Goal: Obtain resource: Obtain resource

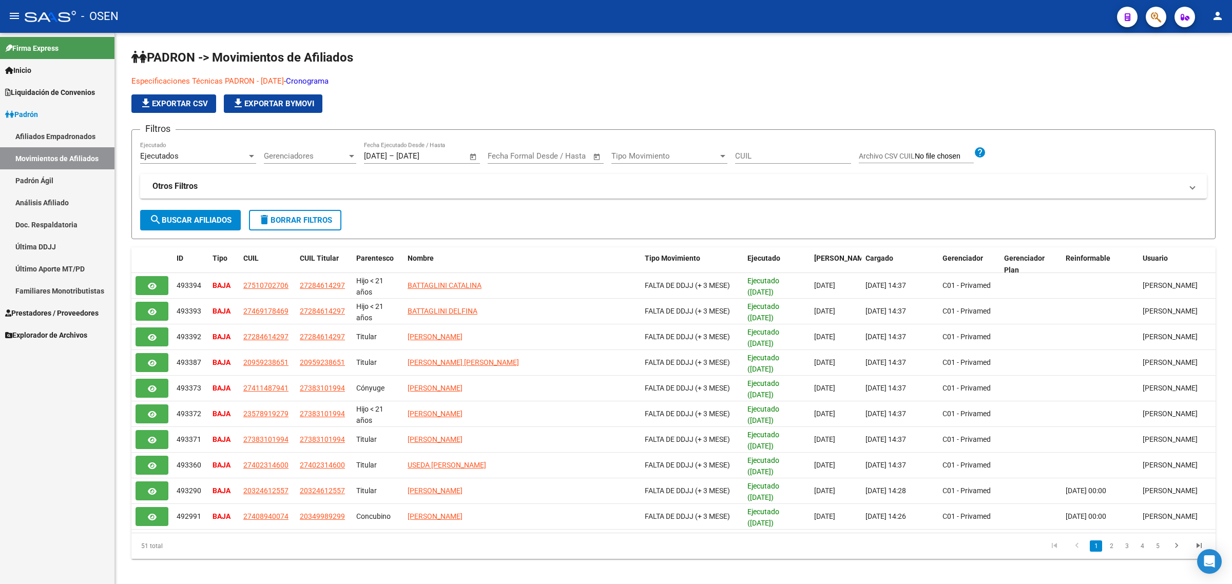
click at [79, 136] on link "Afiliados Empadronados" at bounding box center [57, 136] width 114 height 22
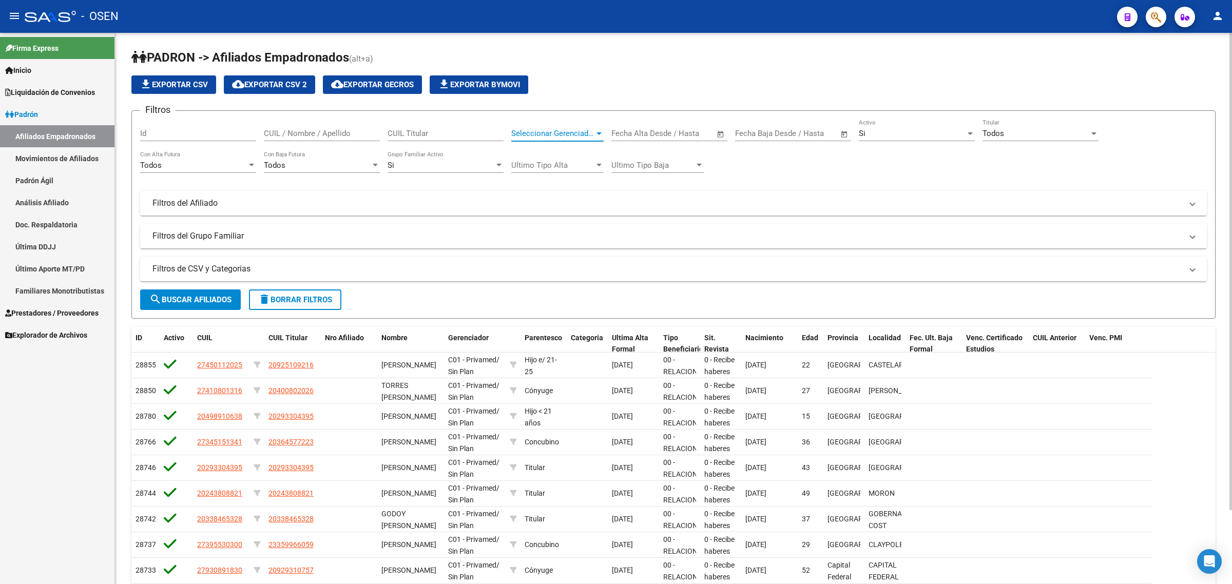
click at [575, 131] on span "Seleccionar Gerenciador" at bounding box center [552, 133] width 83 height 9
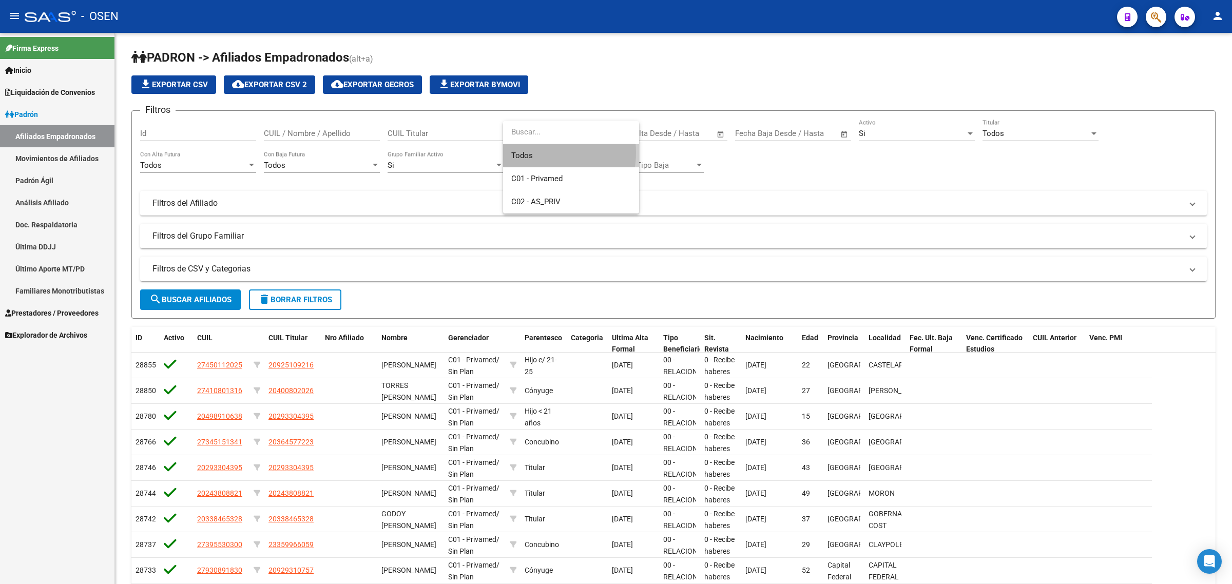
click at [534, 152] on span "Todos" at bounding box center [571, 155] width 120 height 23
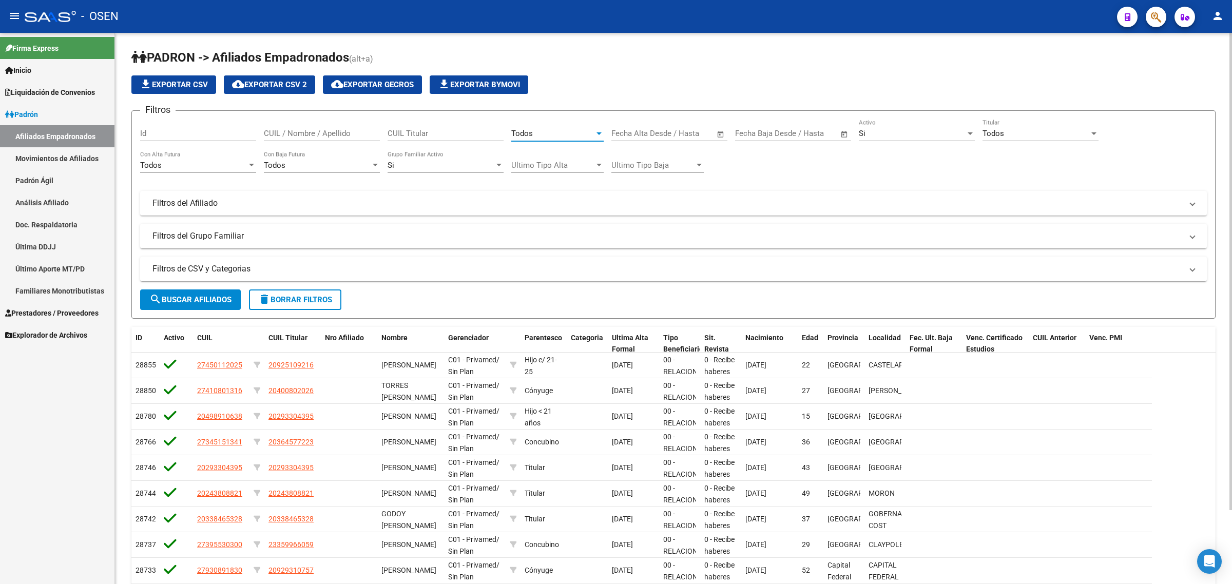
click at [190, 299] on span "search Buscar Afiliados" at bounding box center [190, 299] width 82 height 9
click at [169, 298] on span "search Buscar Afiliados" at bounding box center [190, 299] width 82 height 9
click at [186, 81] on span "file_download Exportar CSV" at bounding box center [174, 84] width 68 height 9
click at [1015, 131] on div "Todos" at bounding box center [1035, 133] width 107 height 9
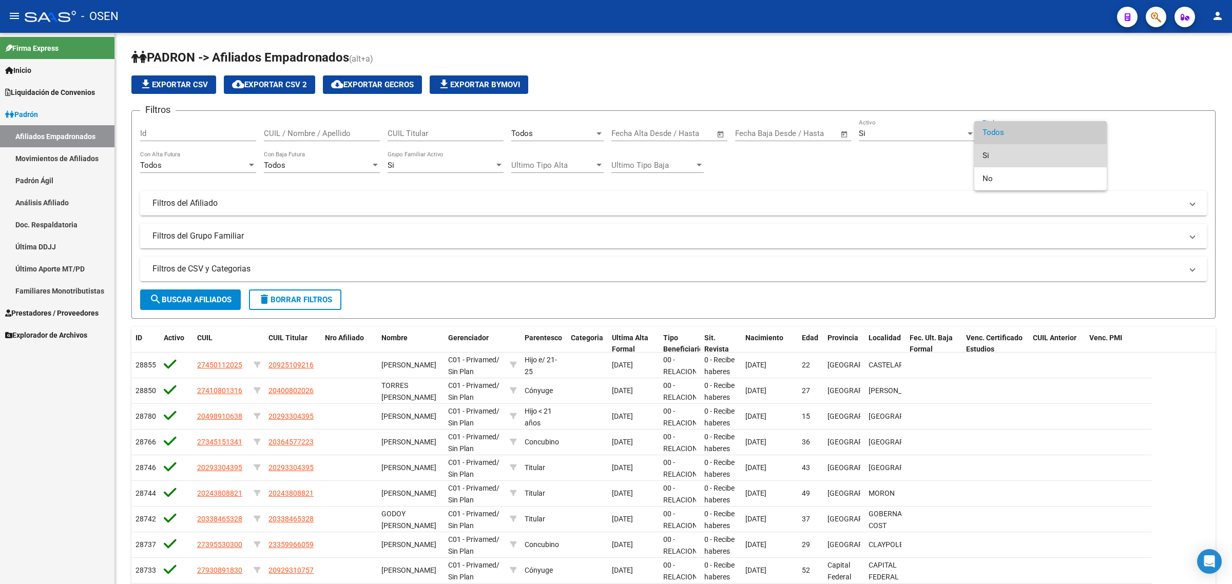
click at [1006, 157] on span "Si" at bounding box center [1040, 155] width 116 height 23
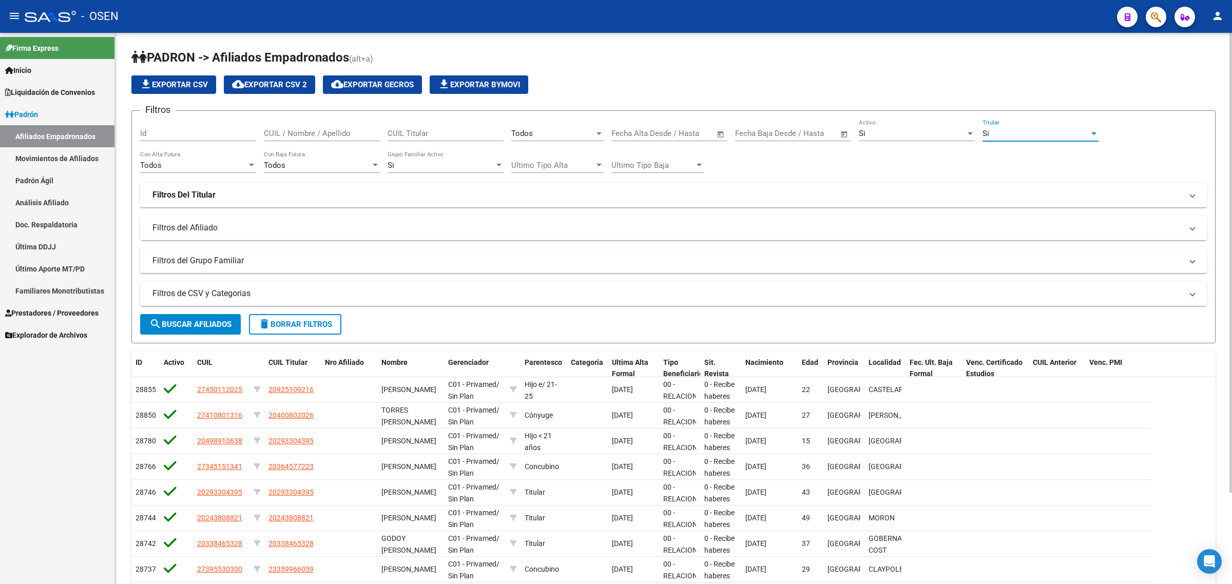
click at [180, 222] on mat-panel-title "Filtros del Afiliado" at bounding box center [666, 227] width 1029 height 11
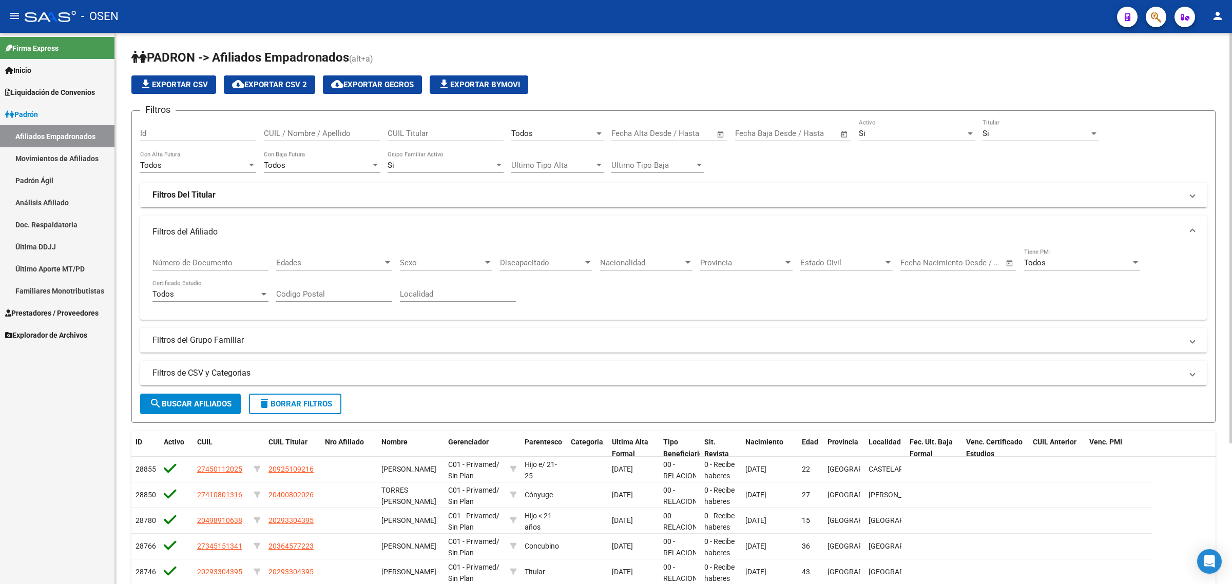
click at [181, 196] on strong "Filtros Del Titular" at bounding box center [183, 194] width 63 height 11
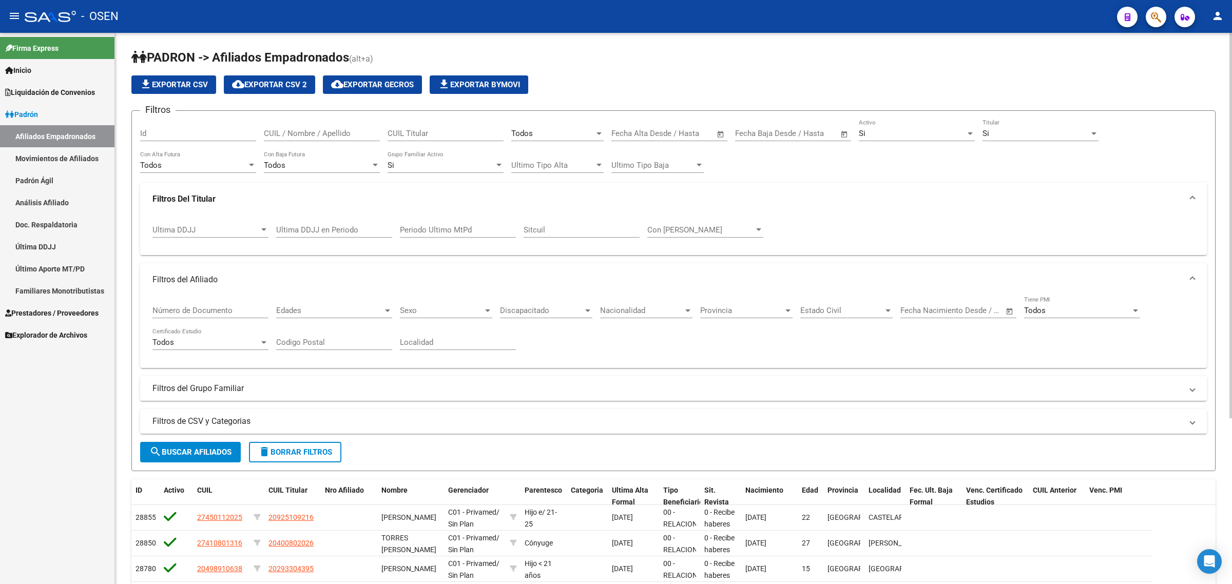
click at [191, 195] on strong "Filtros Del Titular" at bounding box center [183, 198] width 63 height 11
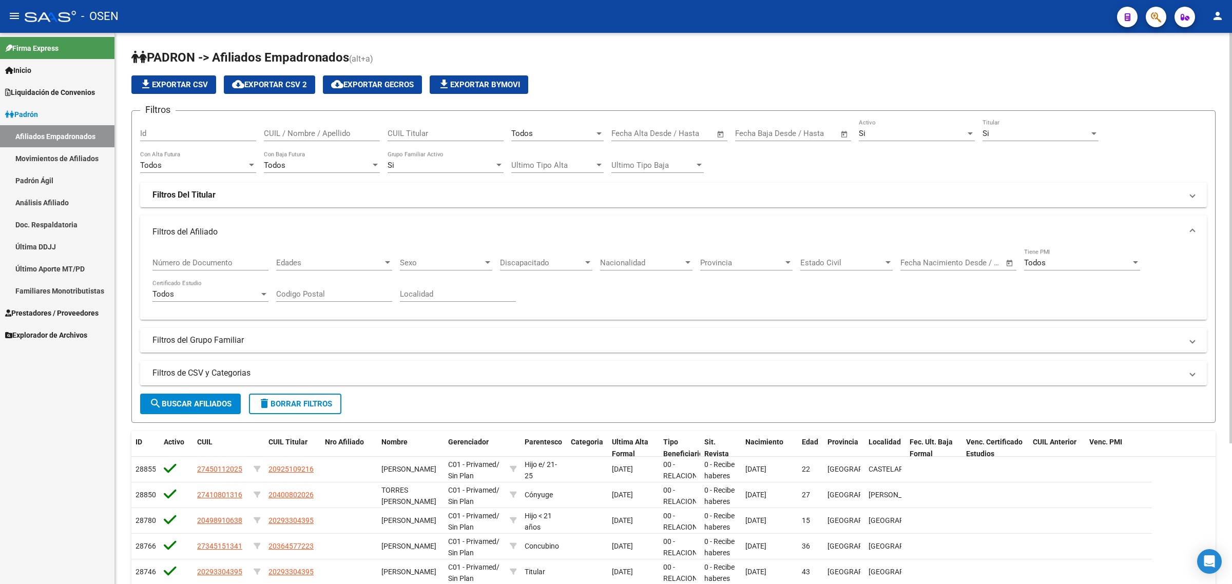
click at [196, 232] on mat-panel-title "Filtros del Afiliado" at bounding box center [666, 231] width 1029 height 11
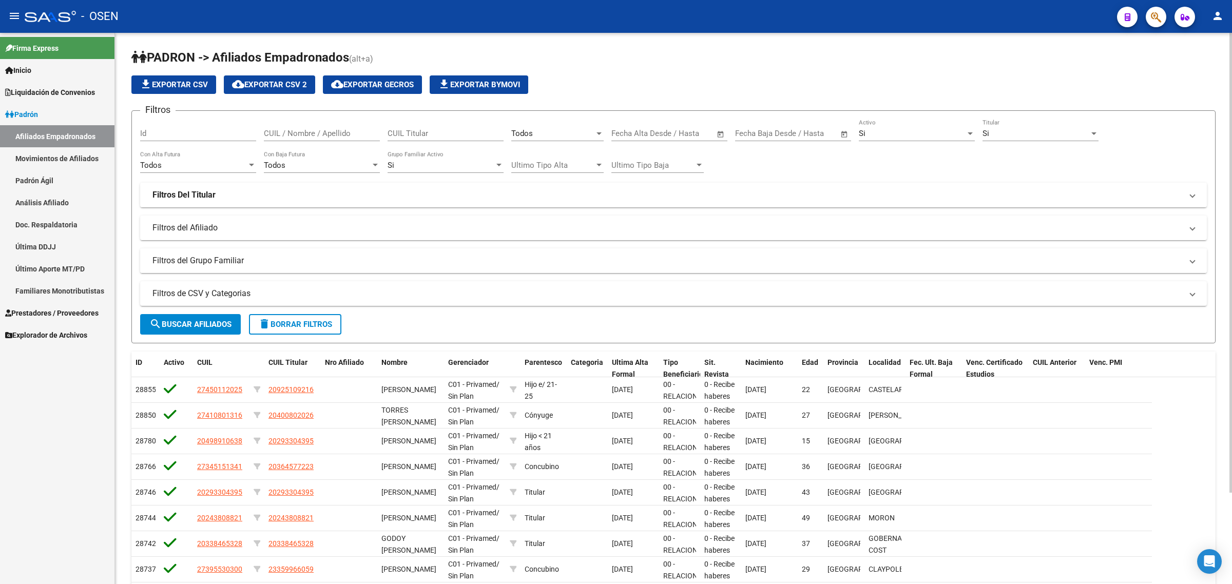
click at [191, 260] on mat-panel-title "Filtros del Grupo Familiar" at bounding box center [666, 260] width 1029 height 11
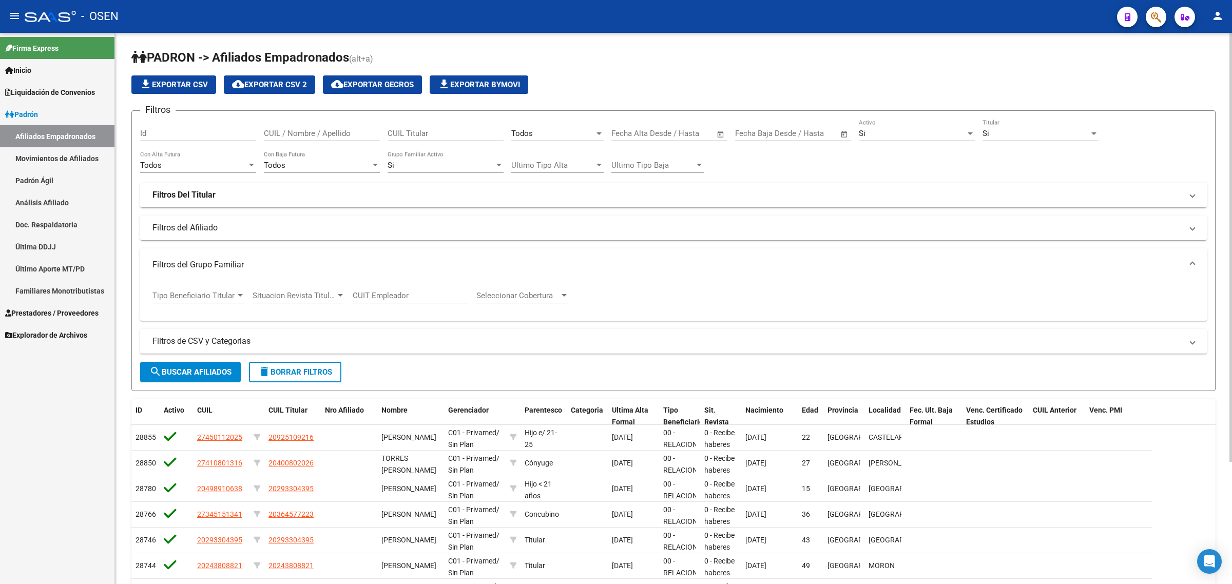
click at [191, 287] on div "Tipo Beneficiario Titular Tipo Beneficiario Titular" at bounding box center [198, 292] width 92 height 22
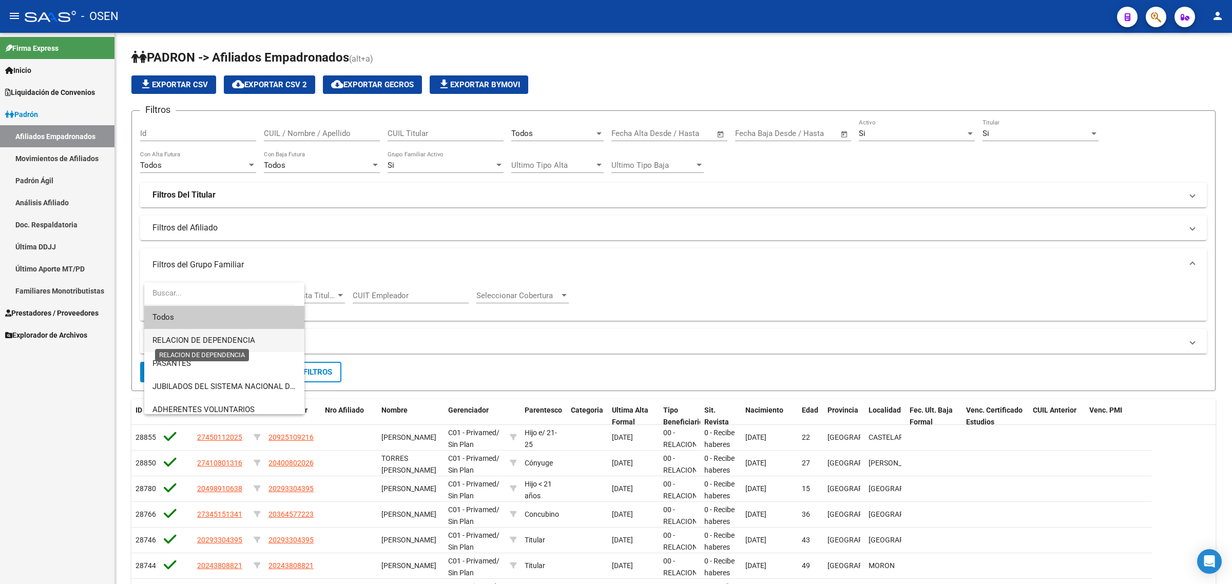
click at [211, 342] on span "RELACION DE DEPENDENCIA" at bounding box center [203, 340] width 103 height 9
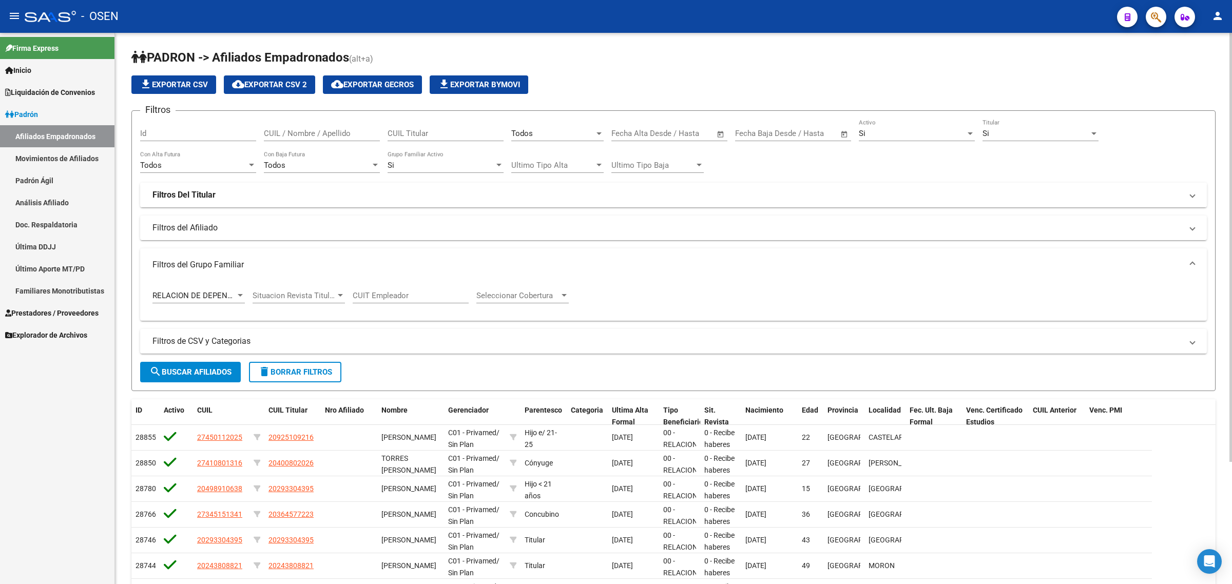
click at [189, 202] on mat-expansion-panel-header "Filtros Del Titular" at bounding box center [673, 195] width 1066 height 25
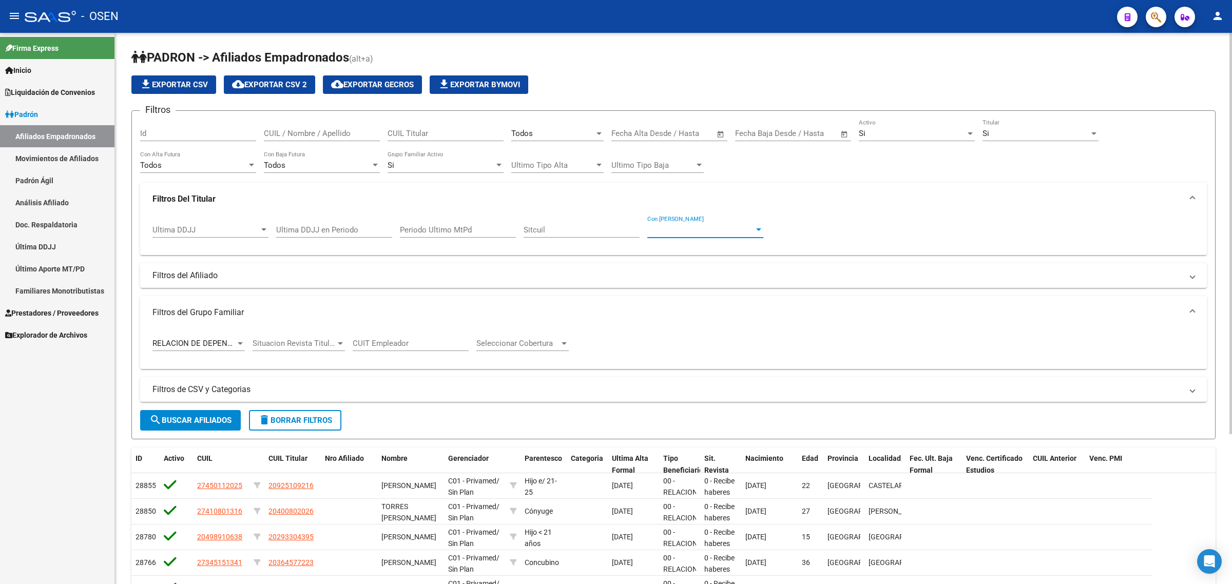
click at [683, 226] on span "Con Sueldo" at bounding box center [700, 229] width 107 height 9
click at [837, 213] on div at bounding box center [616, 292] width 1232 height 584
click at [261, 226] on div at bounding box center [263, 230] width 9 height 8
click at [261, 226] on span "Todos" at bounding box center [210, 228] width 116 height 23
click at [226, 278] on mat-panel-title "Filtros del Afiliado" at bounding box center [666, 275] width 1029 height 11
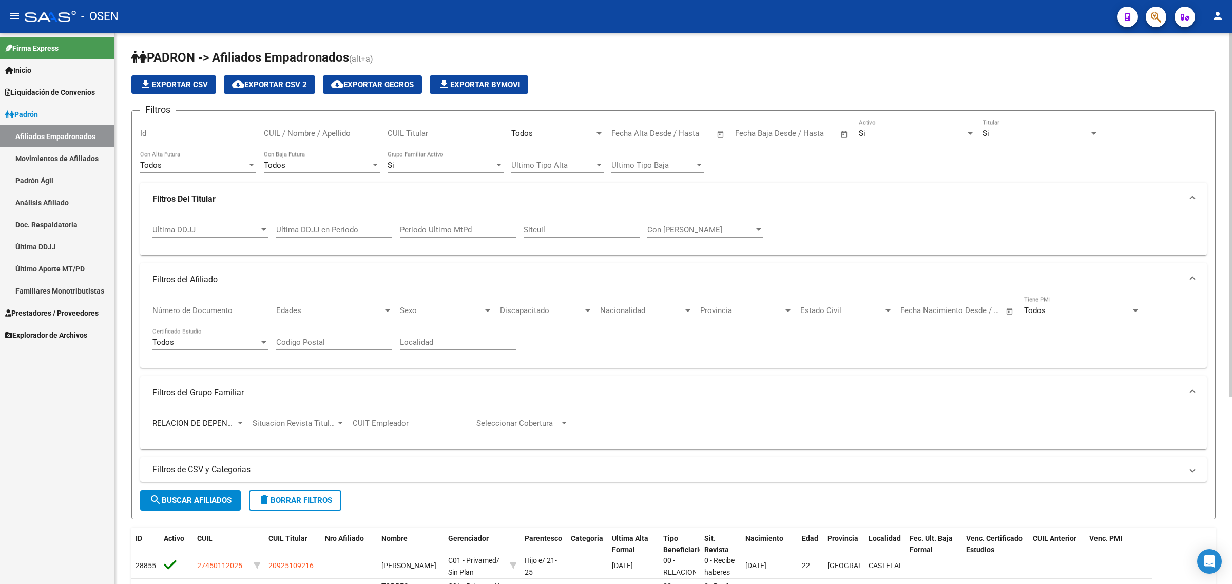
click at [226, 274] on mat-panel-title "Filtros del Afiliado" at bounding box center [666, 279] width 1029 height 11
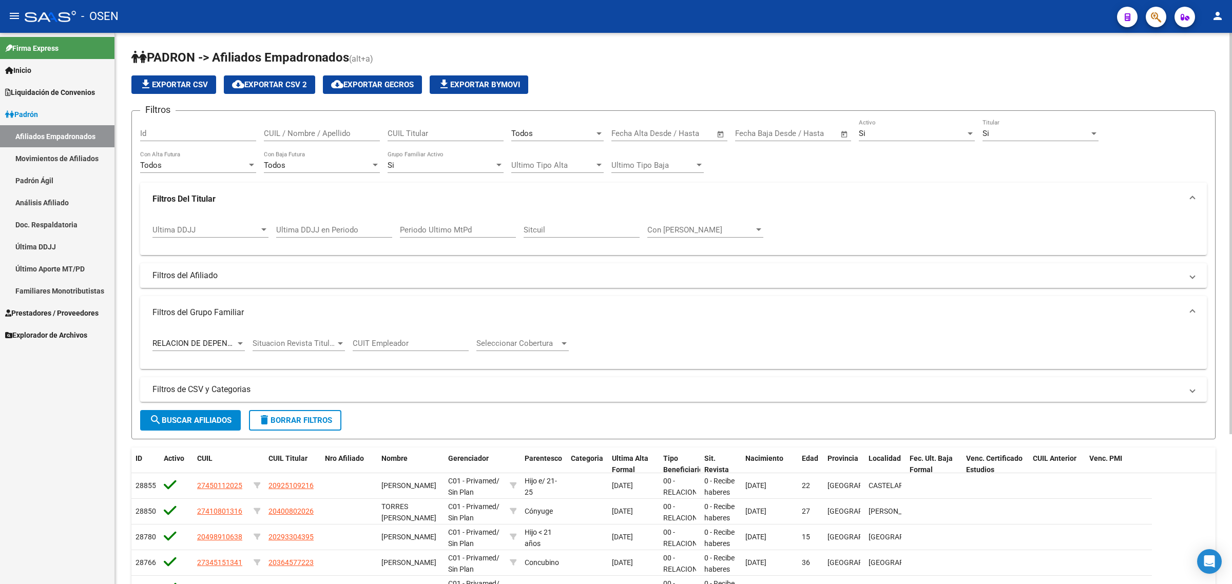
click at [196, 196] on strong "Filtros Del Titular" at bounding box center [183, 198] width 63 height 11
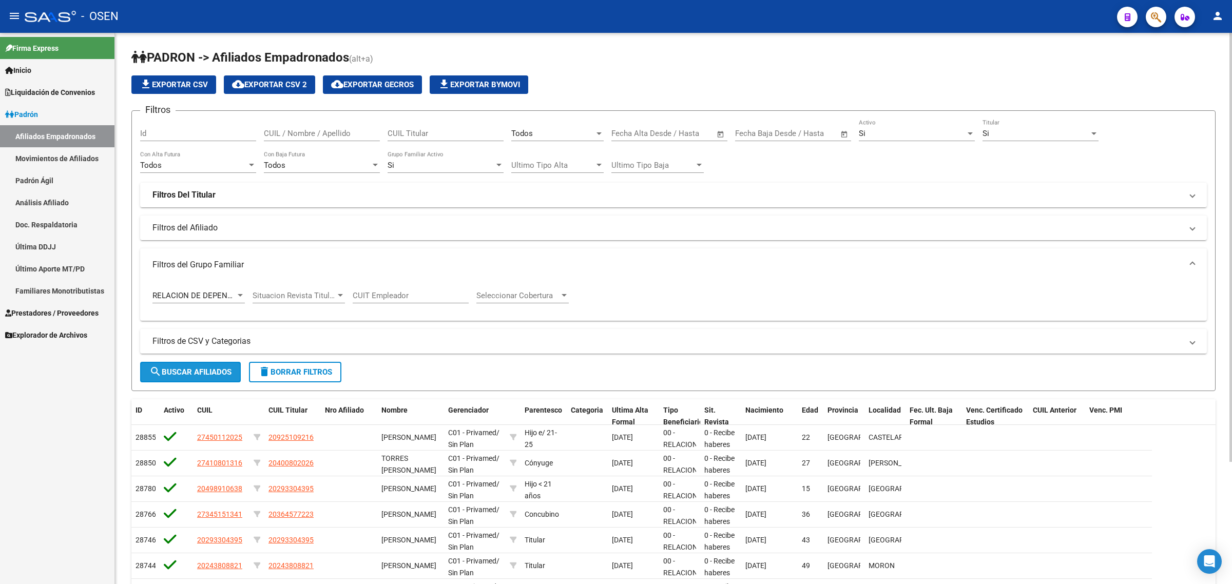
click at [193, 368] on span "search Buscar Afiliados" at bounding box center [190, 371] width 82 height 9
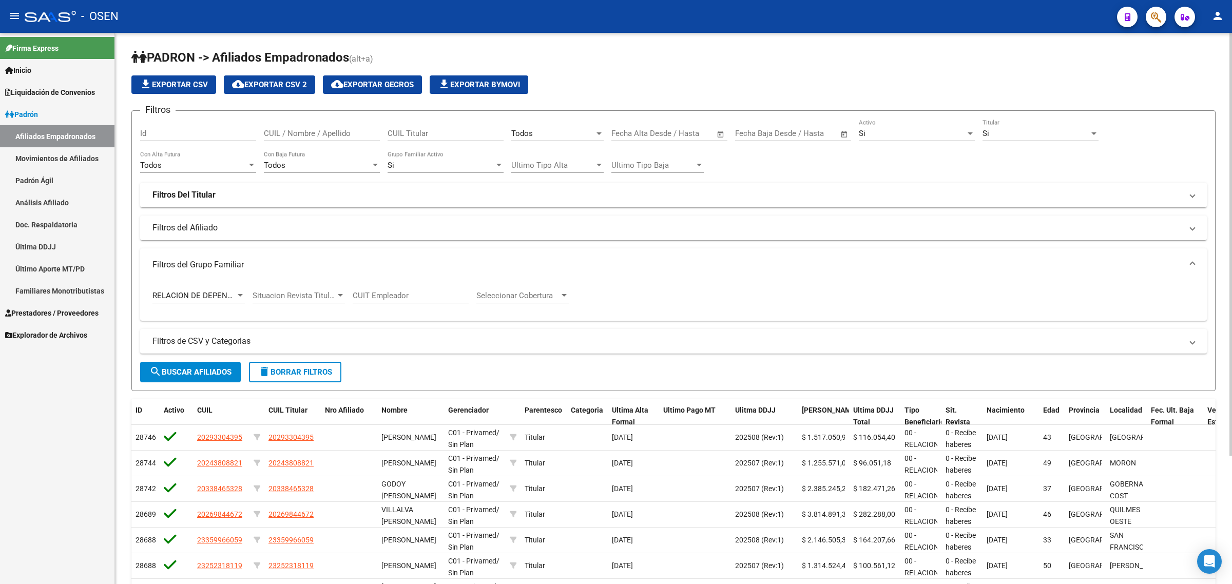
click at [155, 80] on span "file_download Exportar CSV" at bounding box center [174, 84] width 68 height 9
click at [191, 289] on div "RELACION DE DEPENDENCIA Tipo Beneficiario Titular" at bounding box center [198, 292] width 92 height 22
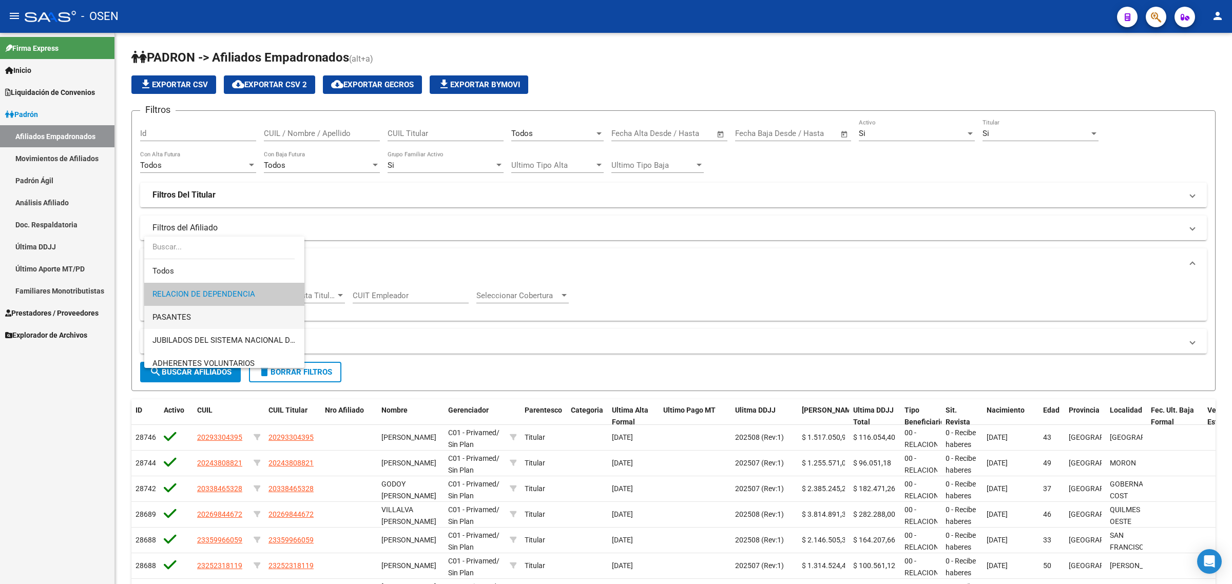
scroll to position [64, 0]
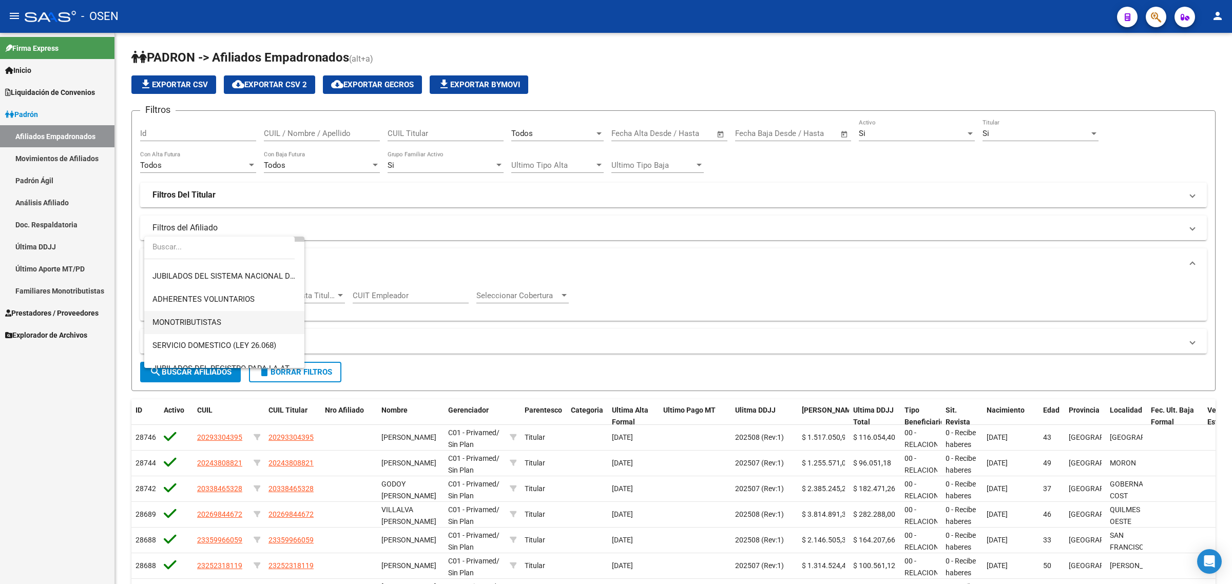
click at [244, 319] on span "MONOTRIBUTISTAS" at bounding box center [224, 322] width 144 height 23
click at [208, 368] on span "search Buscar Afiliados" at bounding box center [190, 371] width 82 height 9
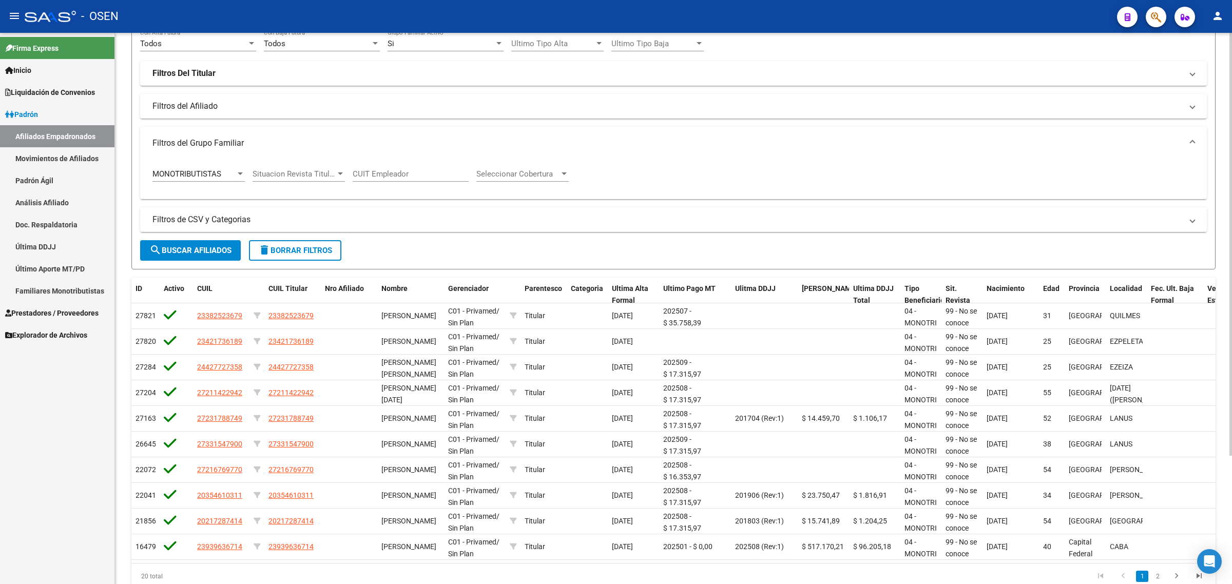
scroll to position [0, 0]
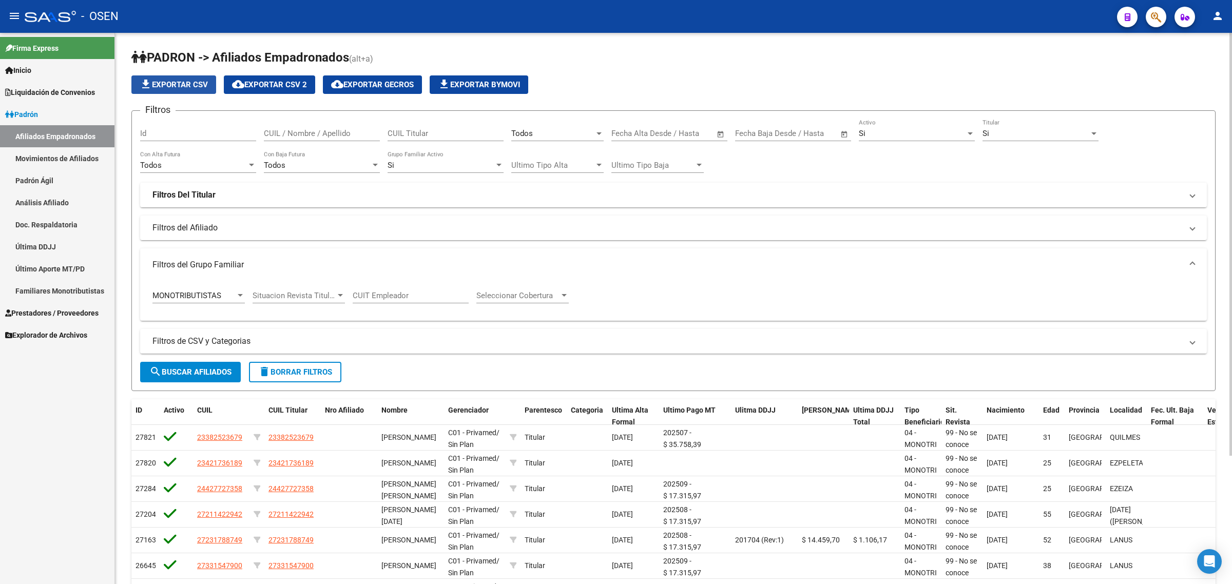
click at [198, 84] on span "file_download Exportar CSV" at bounding box center [174, 84] width 68 height 9
click at [216, 291] on span "MONOTRIBUTISTAS" at bounding box center [186, 295] width 69 height 9
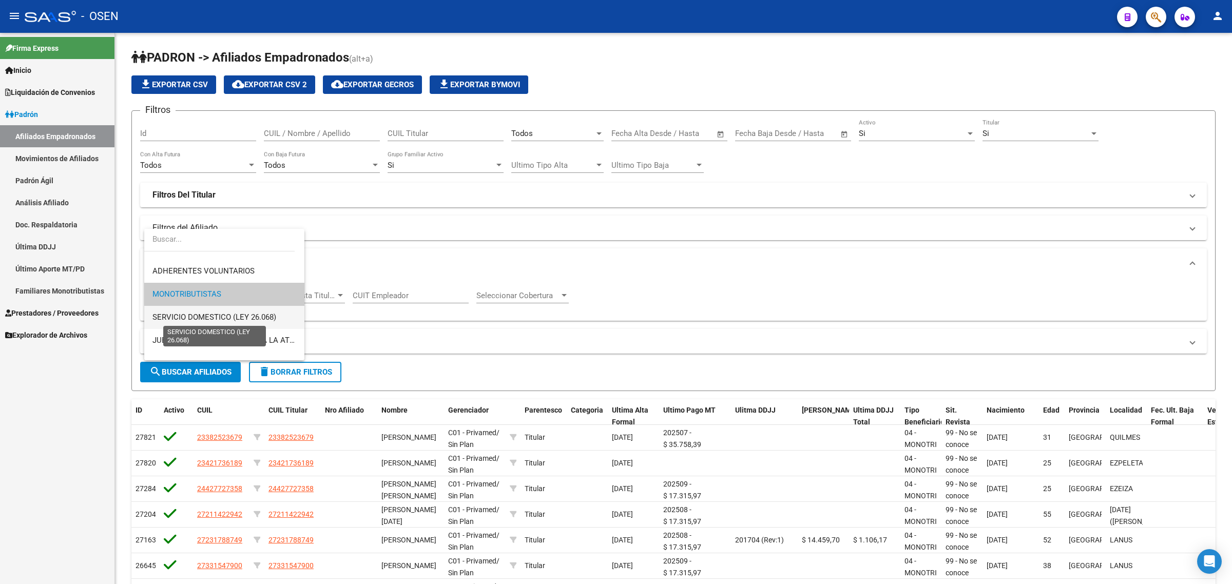
click at [254, 317] on span "SERVICIO DOMESTICO (LEY 26.068)" at bounding box center [214, 317] width 124 height 9
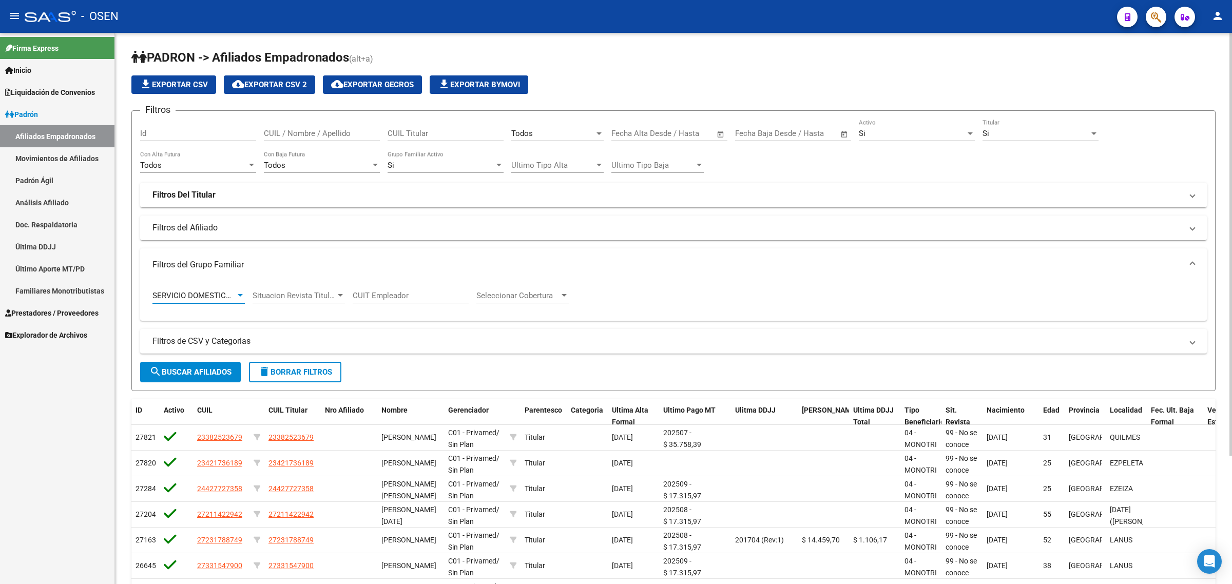
click at [204, 369] on span "search Buscar Afiliados" at bounding box center [190, 371] width 82 height 9
click at [188, 81] on span "file_download Exportar CSV" at bounding box center [174, 84] width 68 height 9
click at [219, 291] on span "SERVICIO DOMESTICO (LEY 26.068)" at bounding box center [214, 295] width 124 height 9
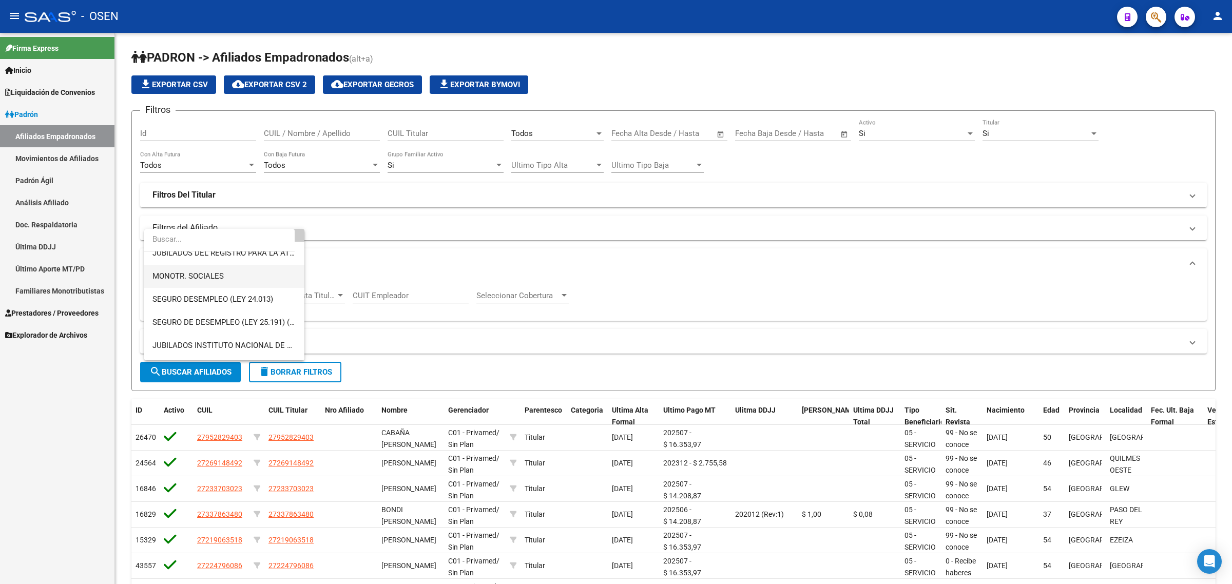
scroll to position [214, 0]
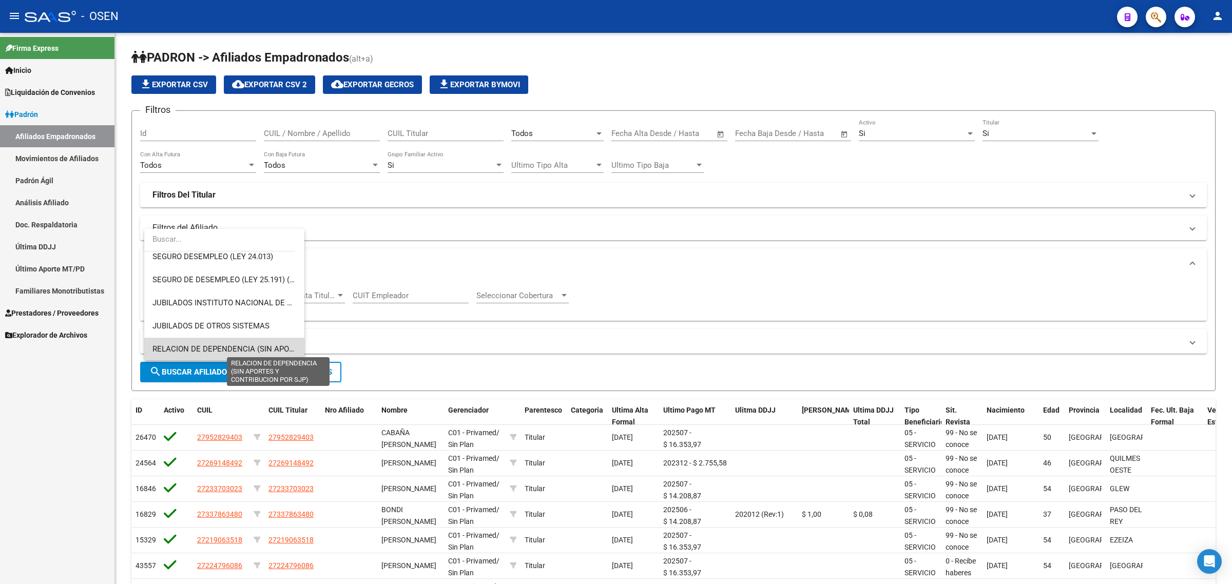
click at [256, 344] on span "RELACION DE DEPENDENCIA (SIN APORTES Y CONTRIBUCION POR SJP)" at bounding box center [278, 348] width 252 height 9
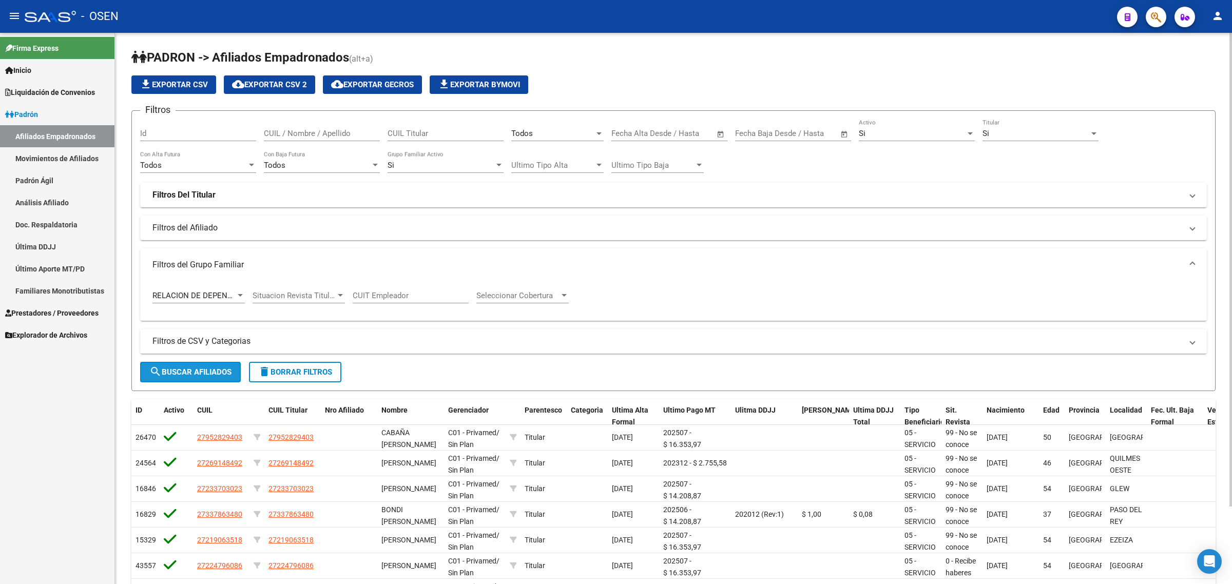
click at [201, 370] on span "search Buscar Afiliados" at bounding box center [190, 371] width 82 height 9
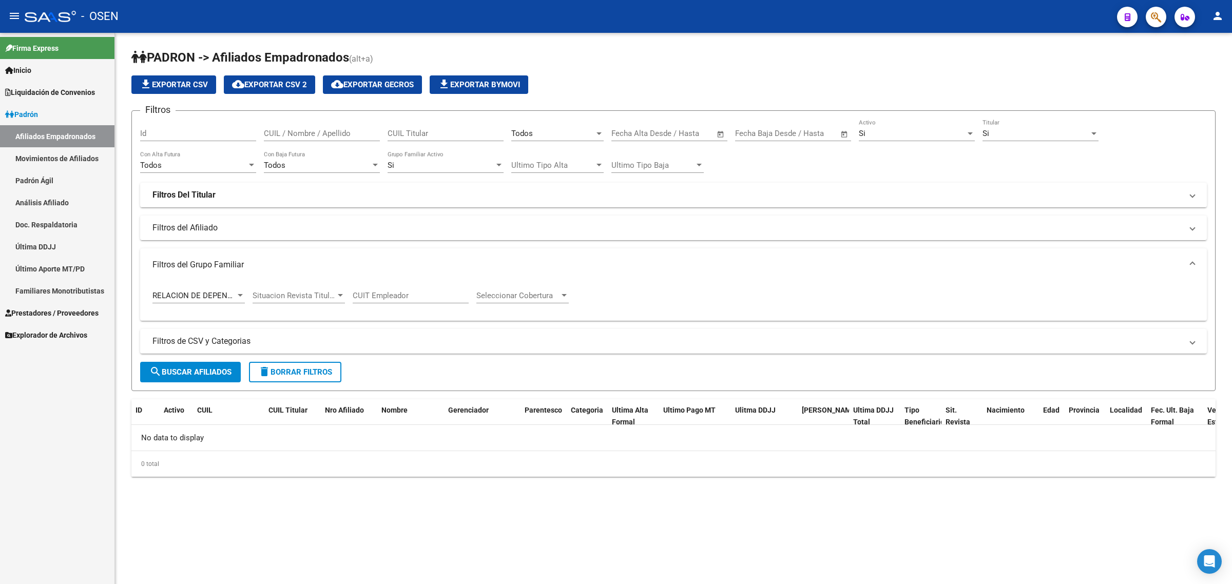
click at [190, 295] on span "RELACION DE DEPENDENCIA (SIN APORTES Y CONTRIBUCION POR SJP)" at bounding box center [278, 295] width 252 height 9
click at [253, 272] on span "ADHERENTES VOLUNTARIOS" at bounding box center [224, 279] width 144 height 23
click at [183, 367] on button "search Buscar Afiliados" at bounding box center [190, 372] width 101 height 21
click at [203, 294] on span "ADHERENTES VOLUNTARIOS" at bounding box center [203, 295] width 102 height 9
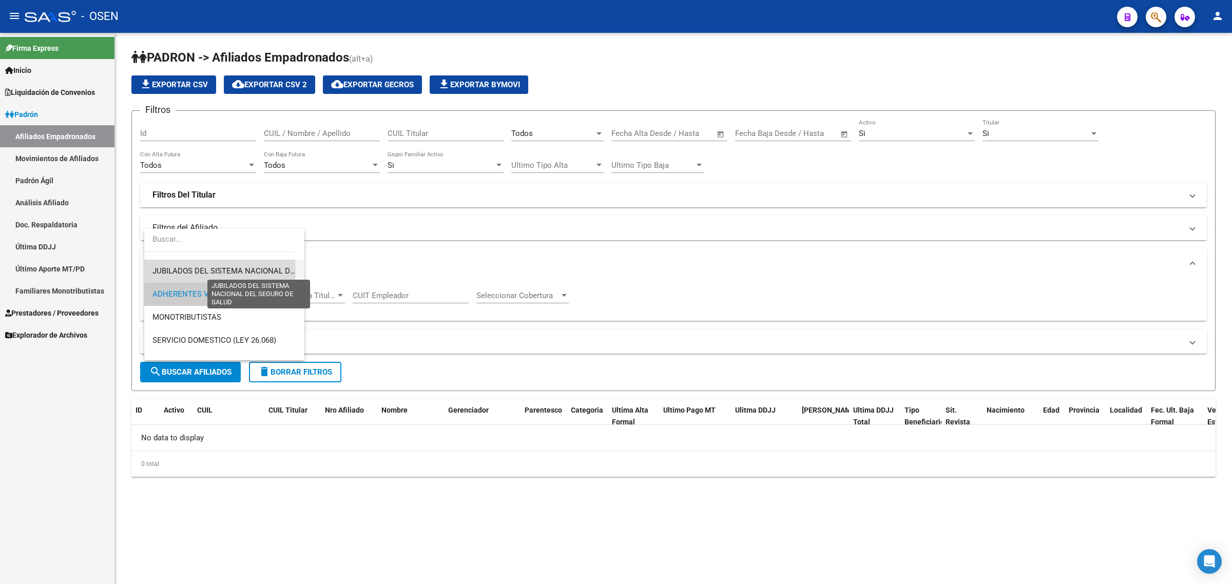
click at [203, 270] on span "JUBILADOS DEL SISTEMA NACIONAL DEL SEGURO DE SALUD" at bounding box center [260, 270] width 216 height 9
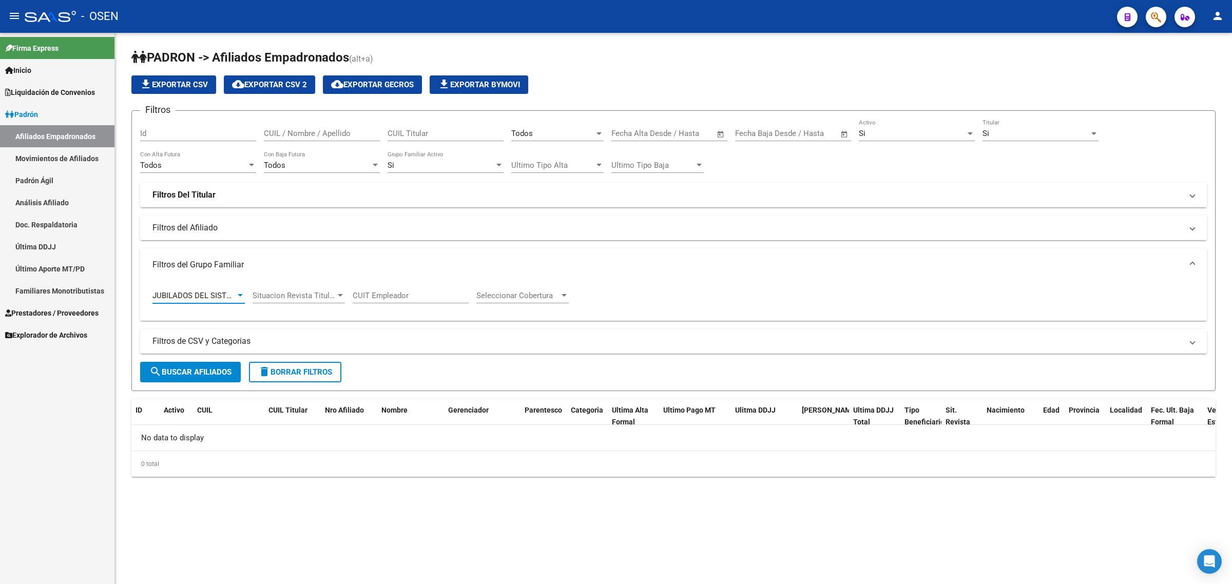
click at [190, 371] on span "search Buscar Afiliados" at bounding box center [190, 371] width 82 height 9
click at [205, 293] on span "JUBILADOS DEL SISTEMA NACIONAL DEL SEGURO DE SALUD" at bounding box center [260, 295] width 216 height 9
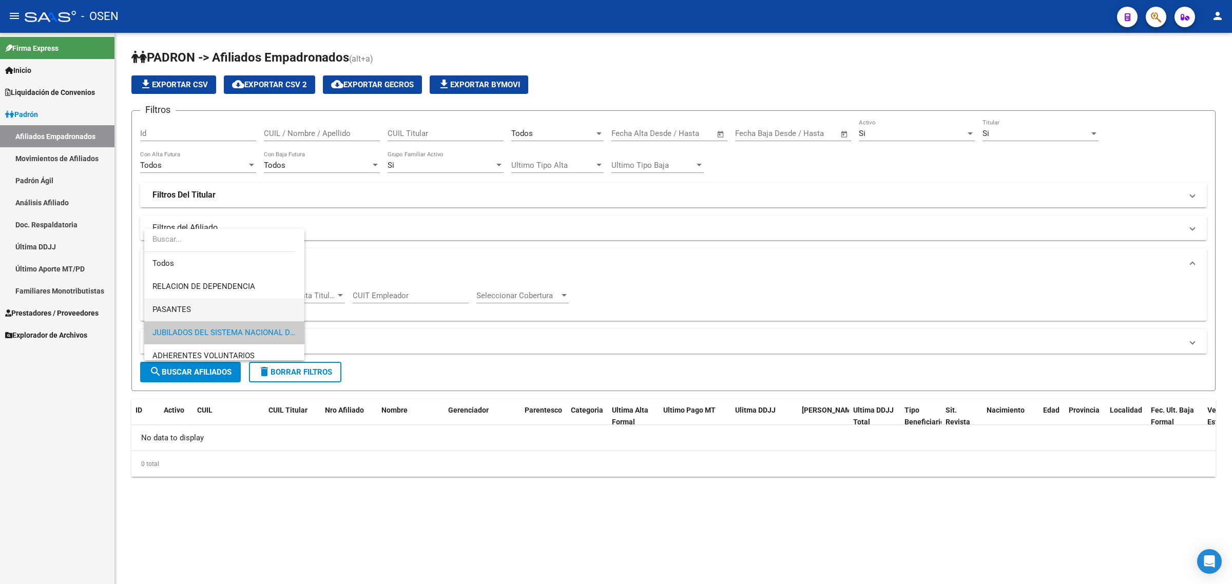
click at [206, 309] on span "PASANTES" at bounding box center [224, 309] width 144 height 23
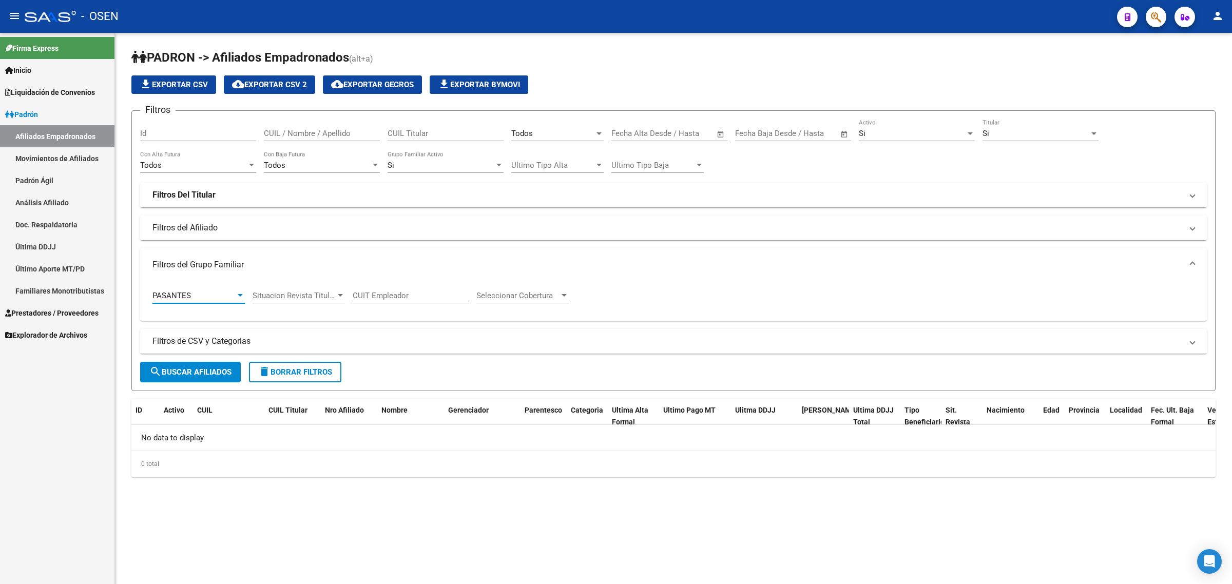
click at [185, 367] on span "search Buscar Afiliados" at bounding box center [190, 371] width 82 height 9
click at [196, 291] on div "PASANTES" at bounding box center [193, 295] width 83 height 9
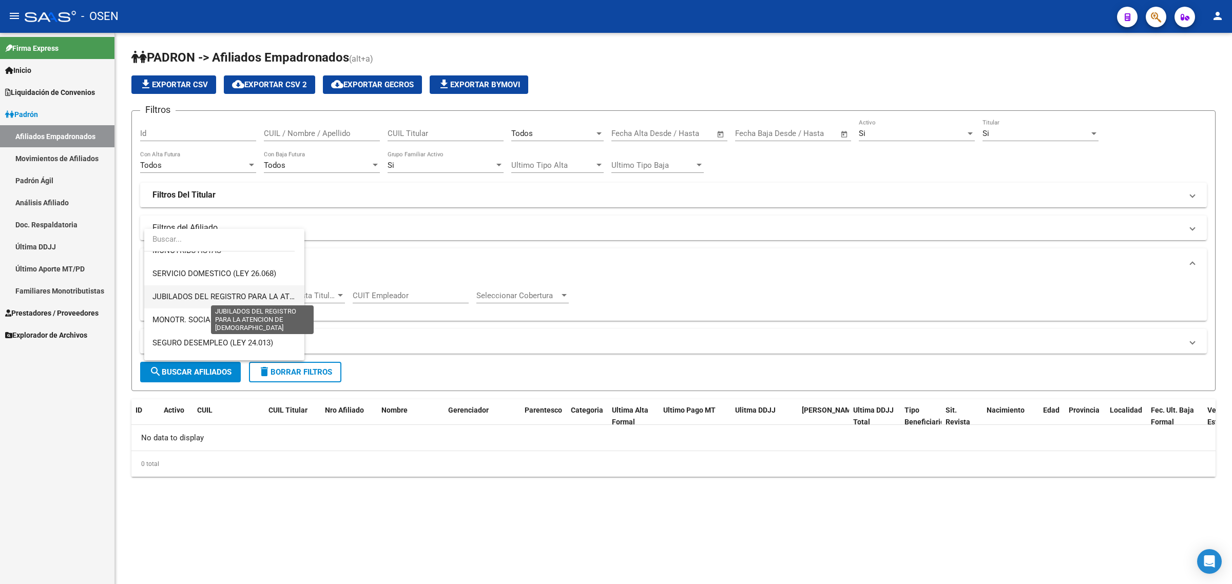
scroll to position [192, 0]
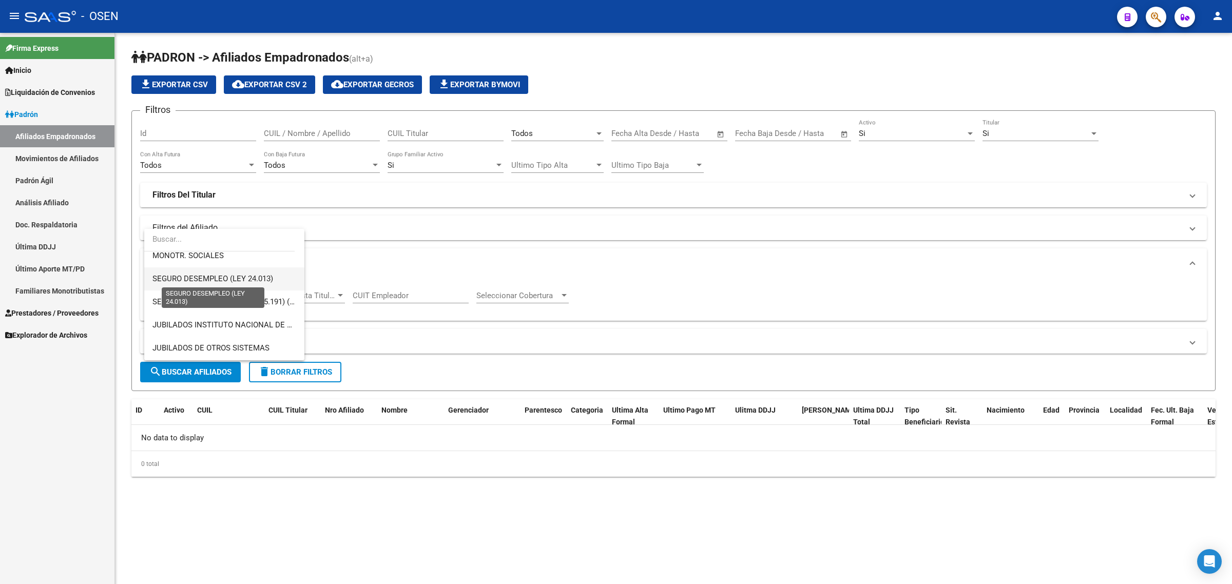
click at [244, 278] on span "SEGURO DESEMPLEO (LEY 24.013)" at bounding box center [212, 278] width 121 height 9
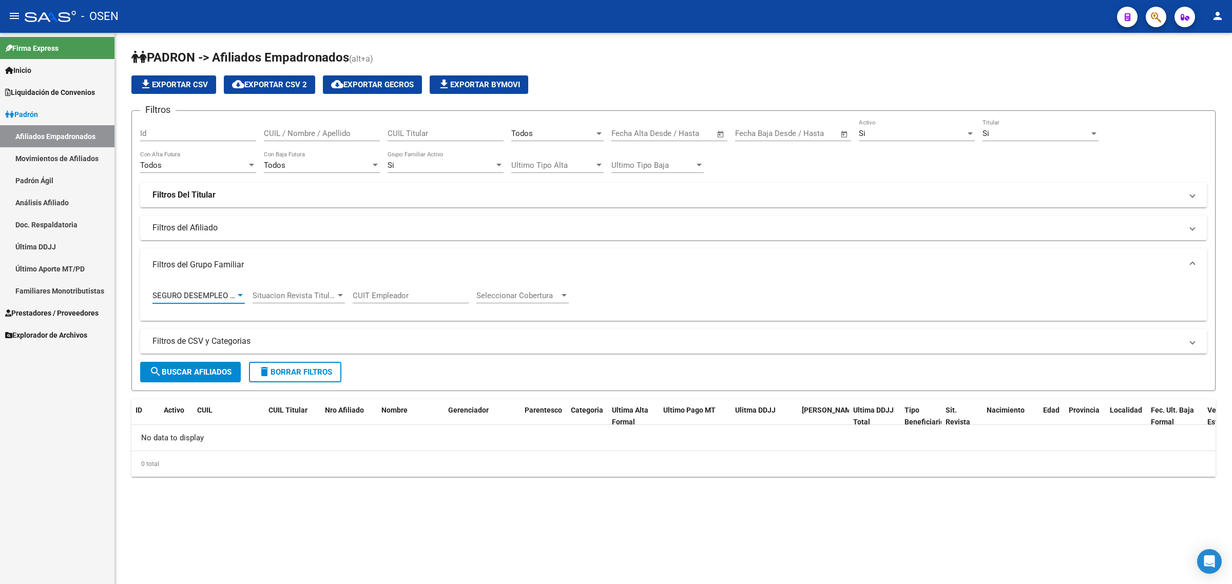
click at [192, 373] on span "search Buscar Afiliados" at bounding box center [190, 371] width 82 height 9
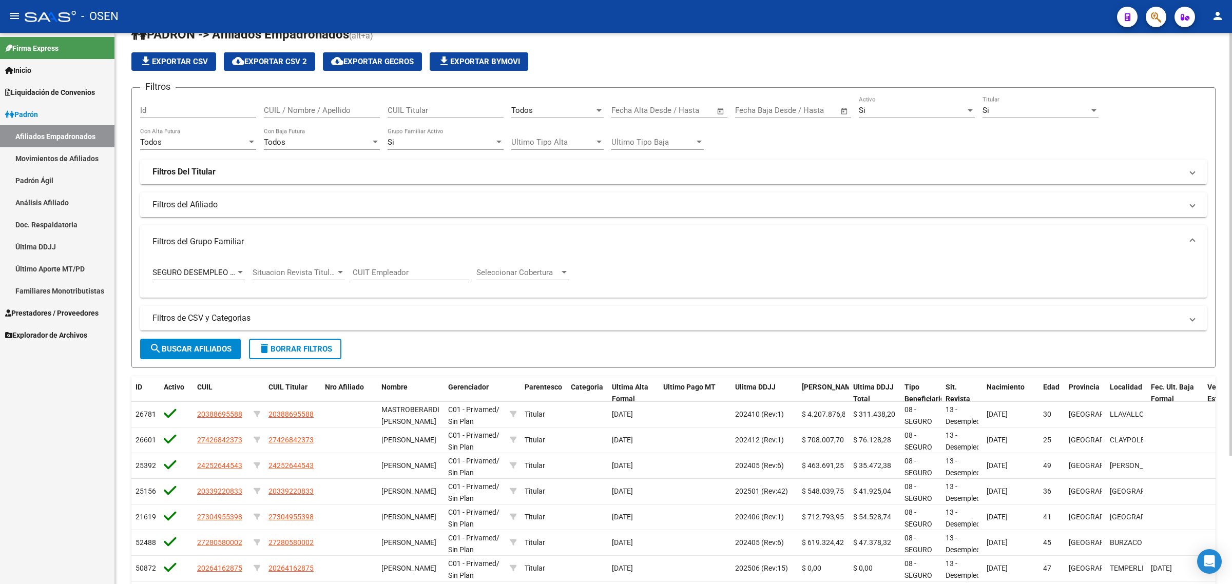
scroll to position [0, 0]
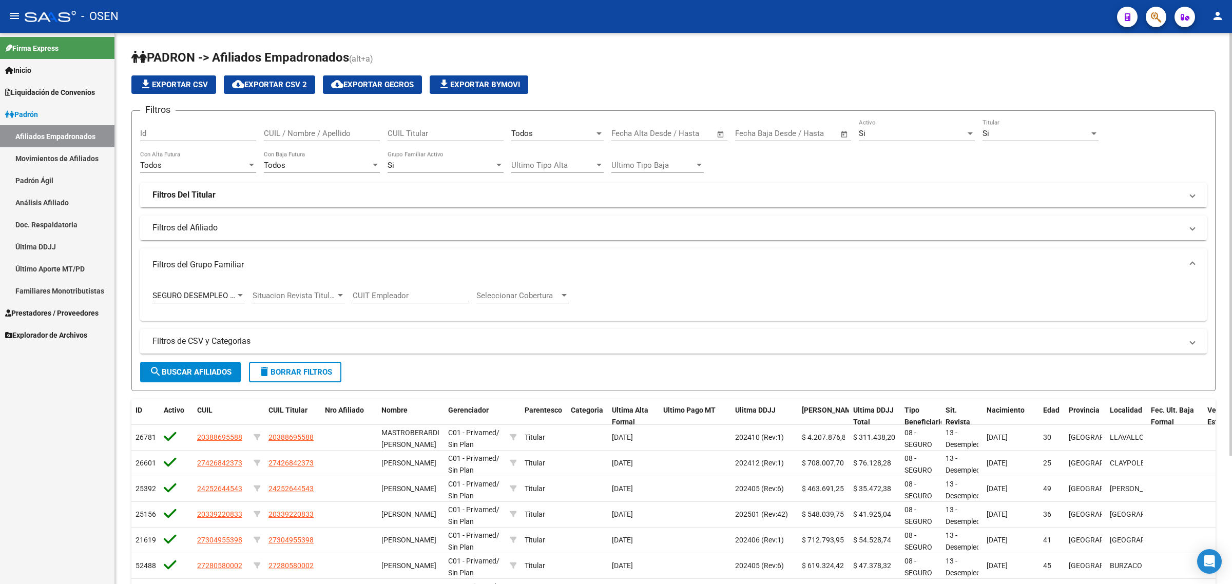
click at [193, 295] on span "SEGURO DESEMPLEO (LEY 24.013)" at bounding box center [212, 295] width 121 height 9
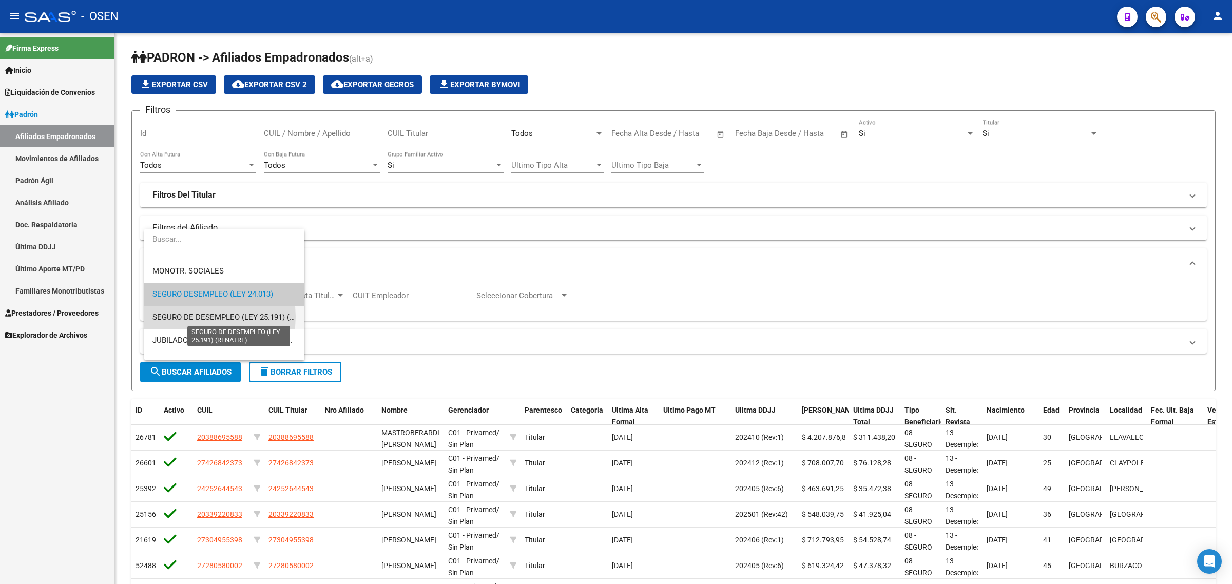
click at [202, 317] on span "SEGURO DE DESEMPLEO (LEY 25.191) (RENATRE)" at bounding box center [238, 317] width 173 height 9
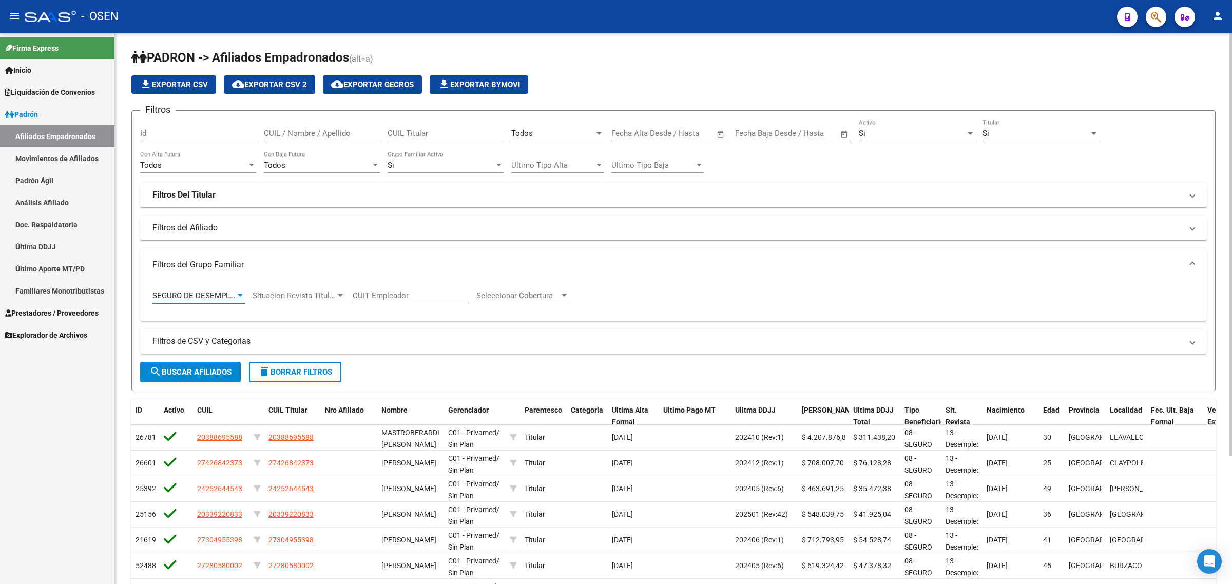
click at [186, 370] on span "search Buscar Afiliados" at bounding box center [190, 371] width 82 height 9
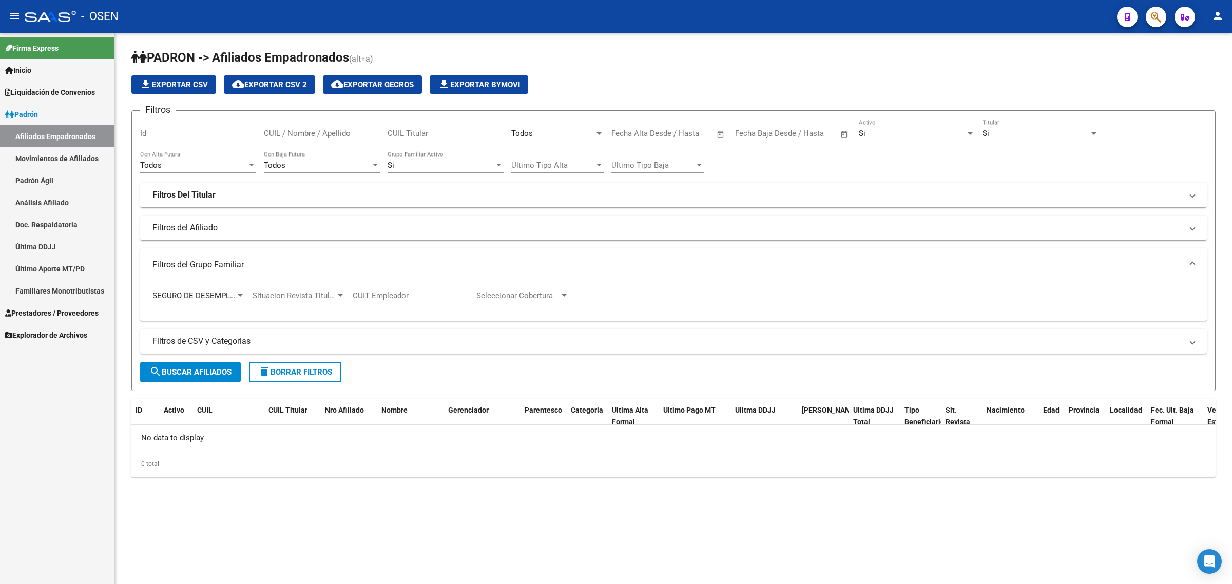
click at [206, 296] on span "SEGURO DE DESEMPLEO (LEY 25.191) (RENATRE)" at bounding box center [238, 295] width 173 height 9
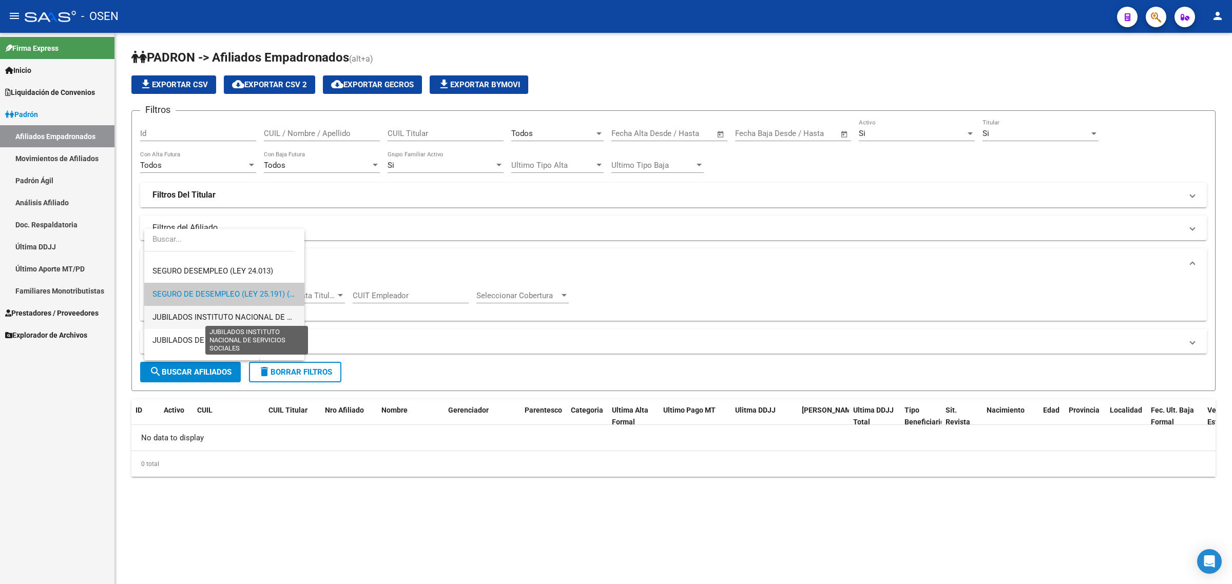
click at [206, 320] on span "JUBILADOS INSTITUTO NACIONAL DE SERVICIOS SOCIALES" at bounding box center [257, 317] width 210 height 9
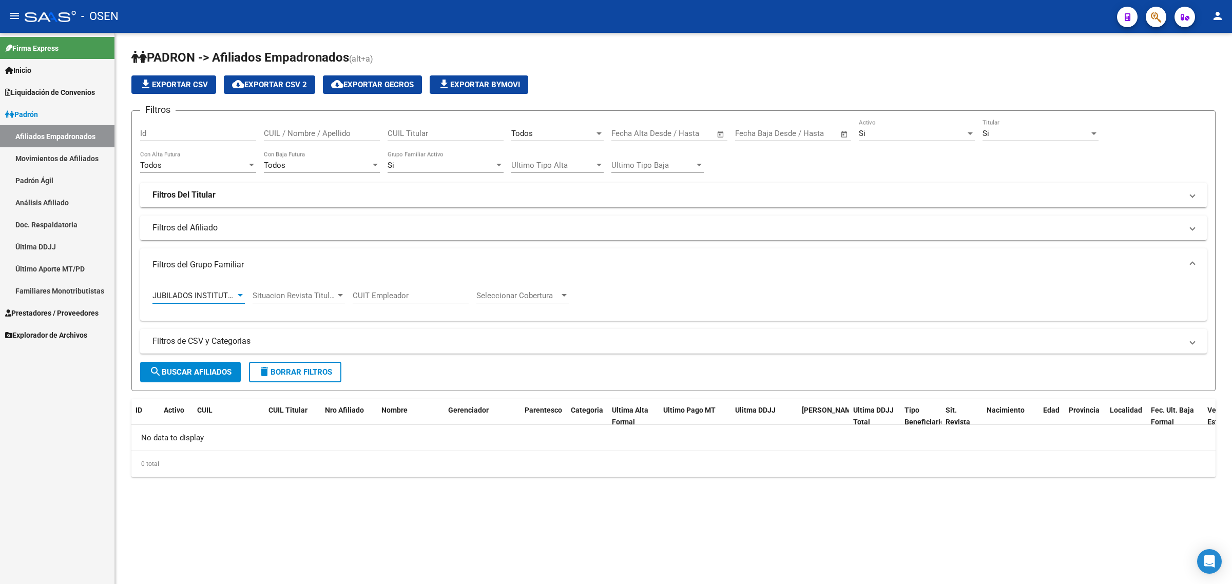
click at [202, 367] on span "search Buscar Afiliados" at bounding box center [190, 371] width 82 height 9
click at [204, 288] on div "JUBILADOS INSTITUTO NACIONAL DE SERVICIOS SOCIALES Tipo Beneficiario Titular" at bounding box center [198, 292] width 92 height 22
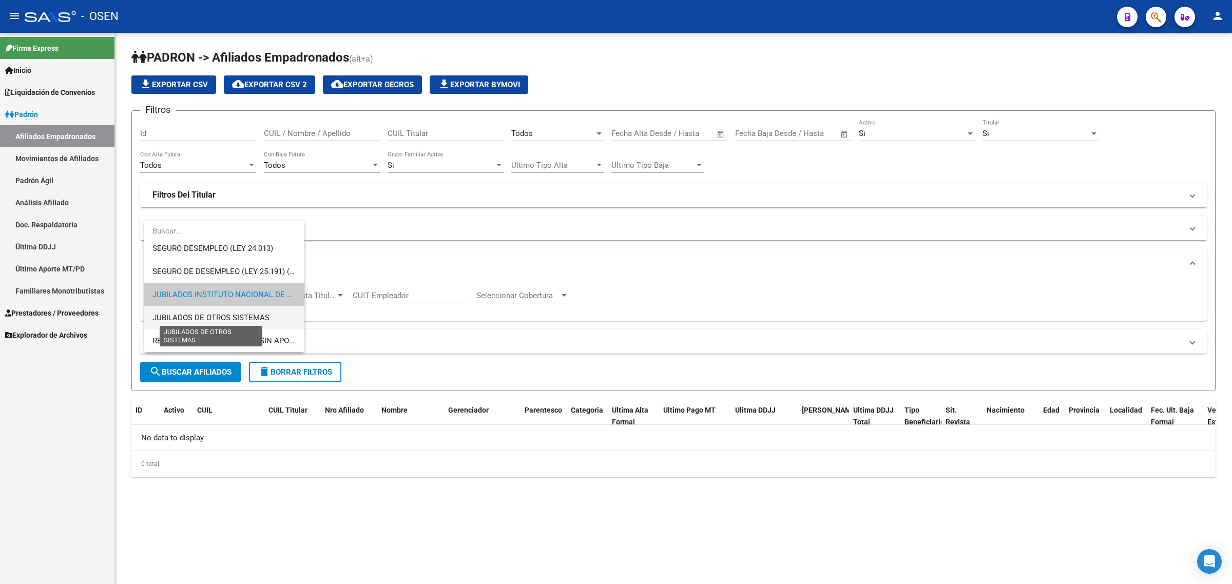
click at [203, 321] on span "JUBILADOS DE OTROS SISTEMAS" at bounding box center [210, 317] width 117 height 9
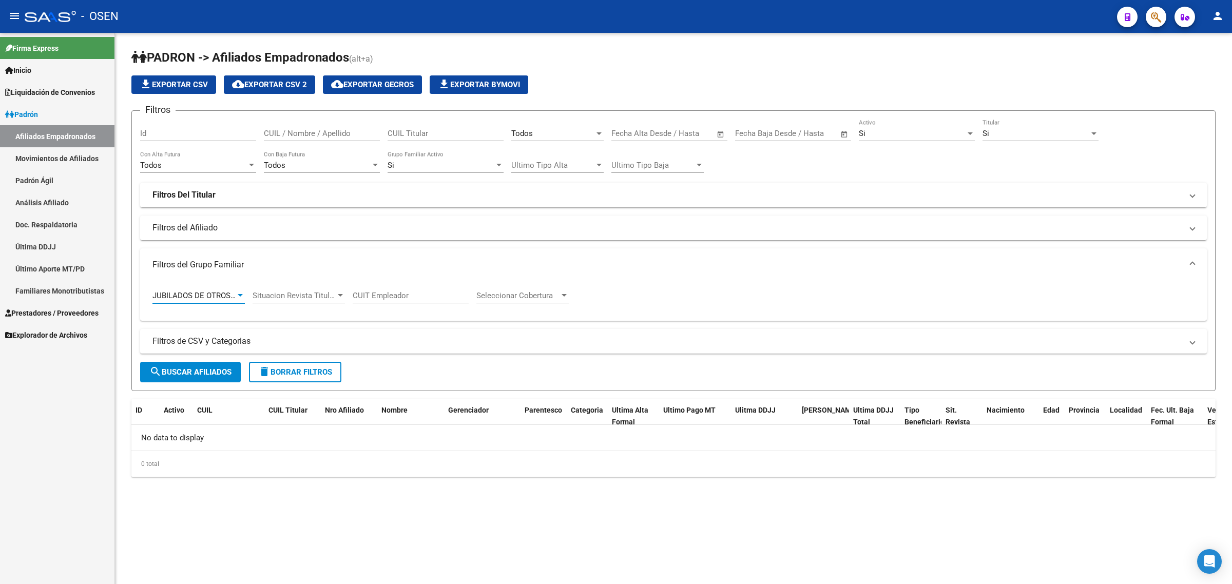
click at [182, 368] on span "search Buscar Afiliados" at bounding box center [190, 371] width 82 height 9
click at [199, 293] on span "JUBILADOS DE OTROS SISTEMAS" at bounding box center [210, 295] width 117 height 9
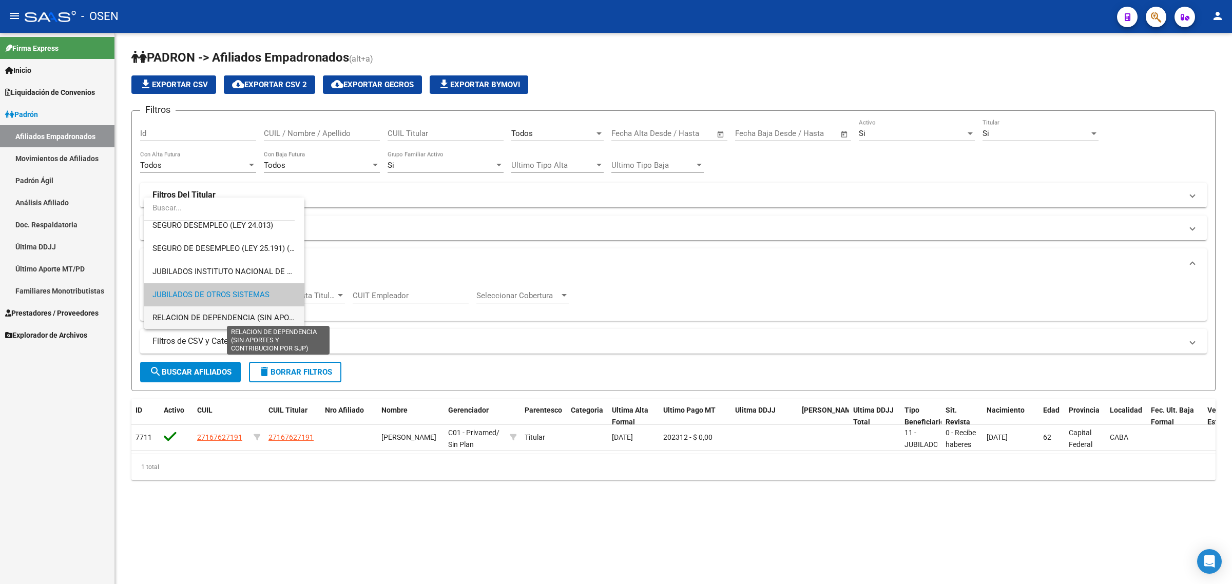
click at [196, 316] on span "RELACION DE DEPENDENCIA (SIN APORTES Y CONTRIBUCION POR SJP)" at bounding box center [278, 317] width 252 height 9
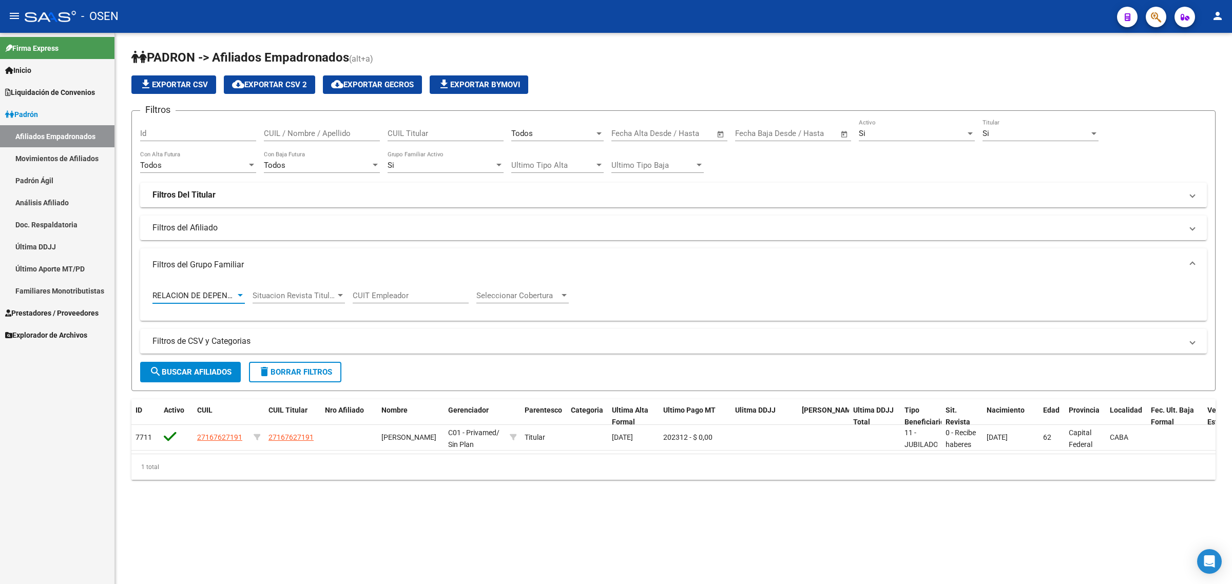
click at [185, 364] on button "search Buscar Afiliados" at bounding box center [190, 372] width 101 height 21
click at [187, 291] on span "RELACION DE DEPENDENCIA (SIN APORTES Y CONTRIBUCION POR SJP)" at bounding box center [278, 295] width 252 height 9
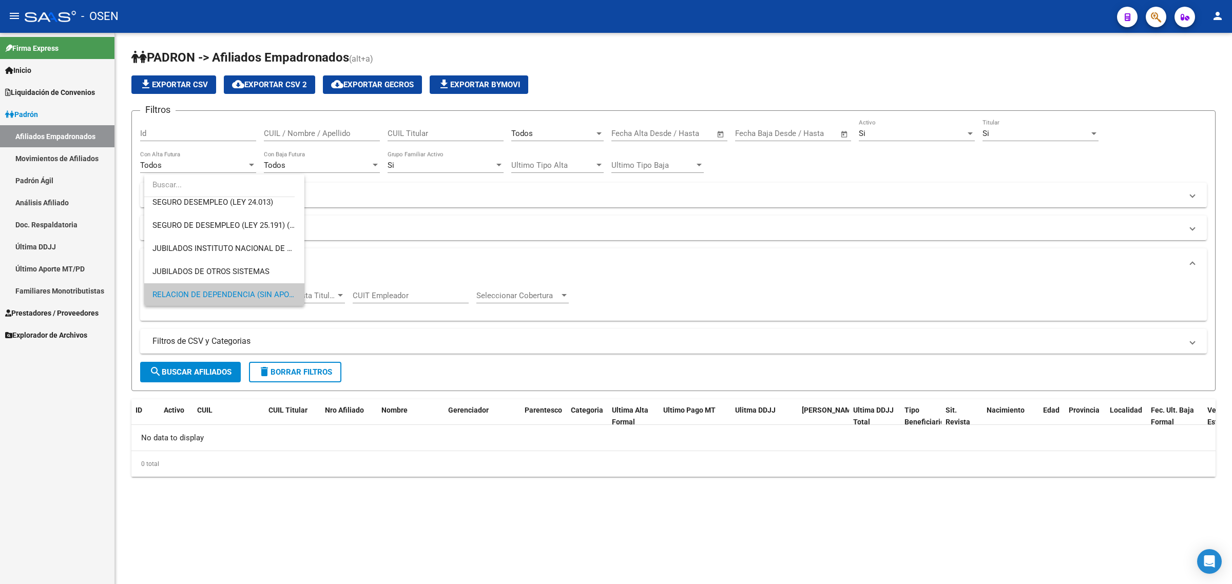
click at [639, 261] on div at bounding box center [616, 292] width 1232 height 584
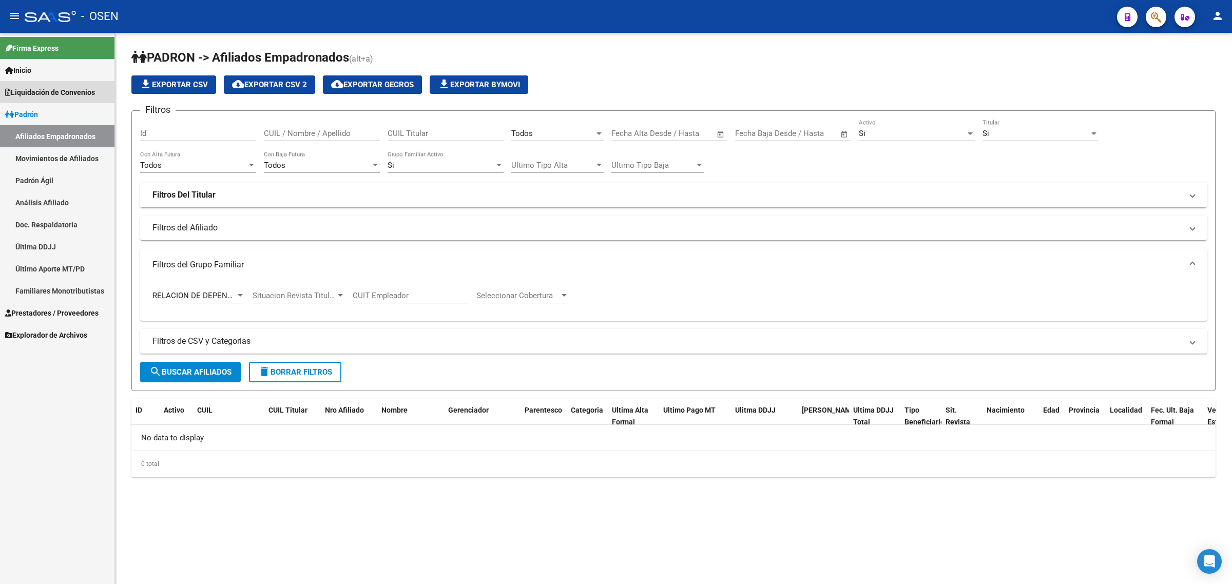
click at [72, 89] on span "Liquidación de Convenios" at bounding box center [50, 92] width 90 height 11
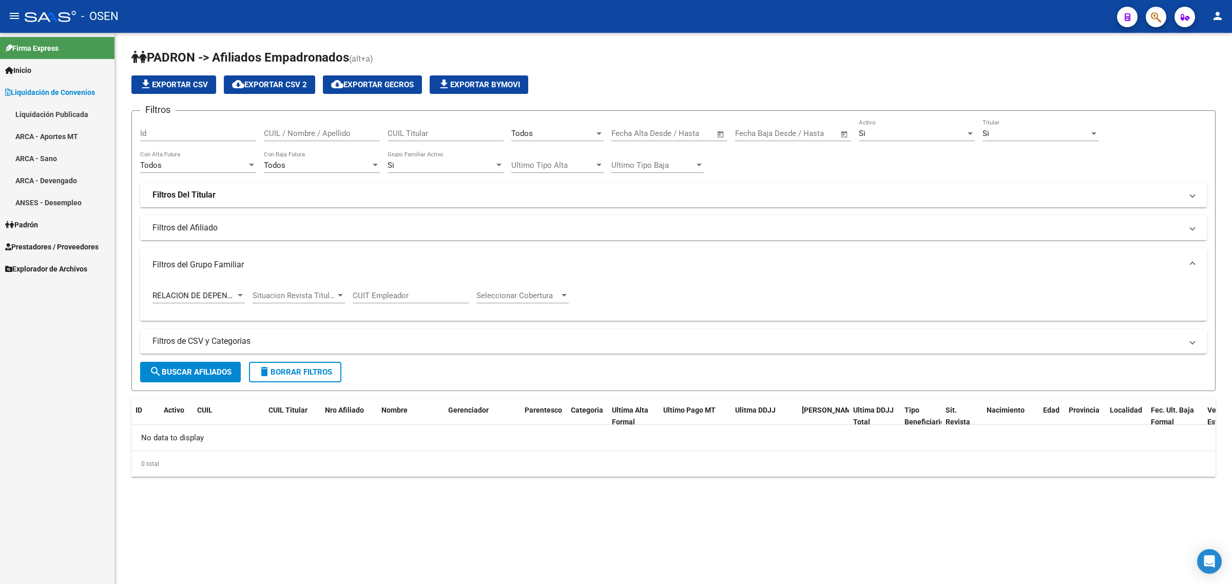
click at [76, 114] on link "Liquidación Publicada" at bounding box center [57, 114] width 114 height 22
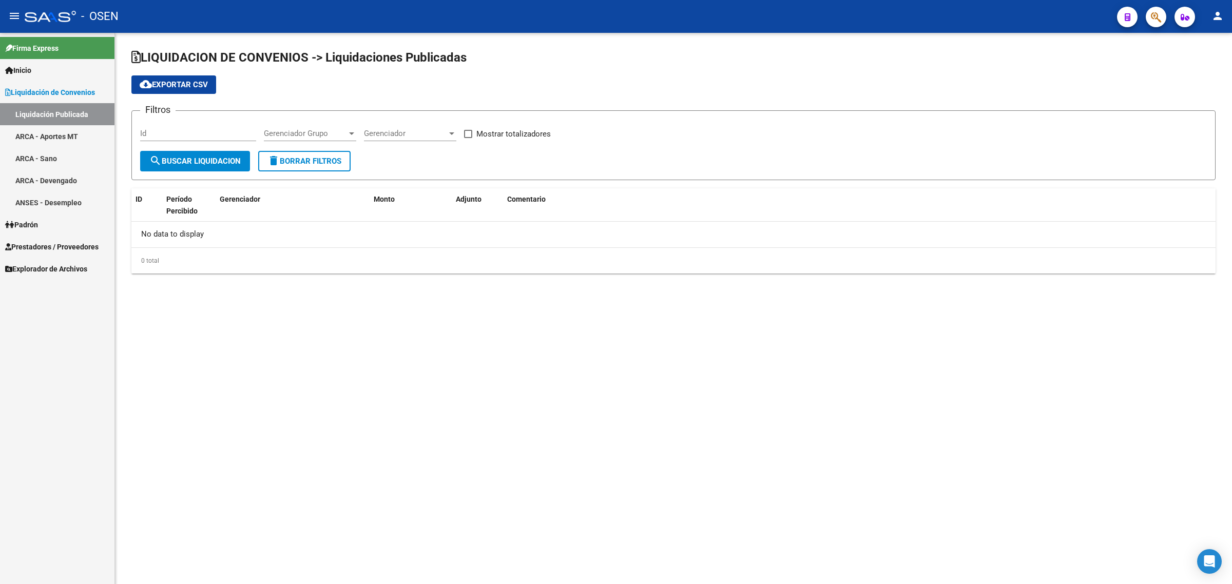
checkbox input "true"
click at [223, 131] on div "202507" at bounding box center [193, 133] width 107 height 9
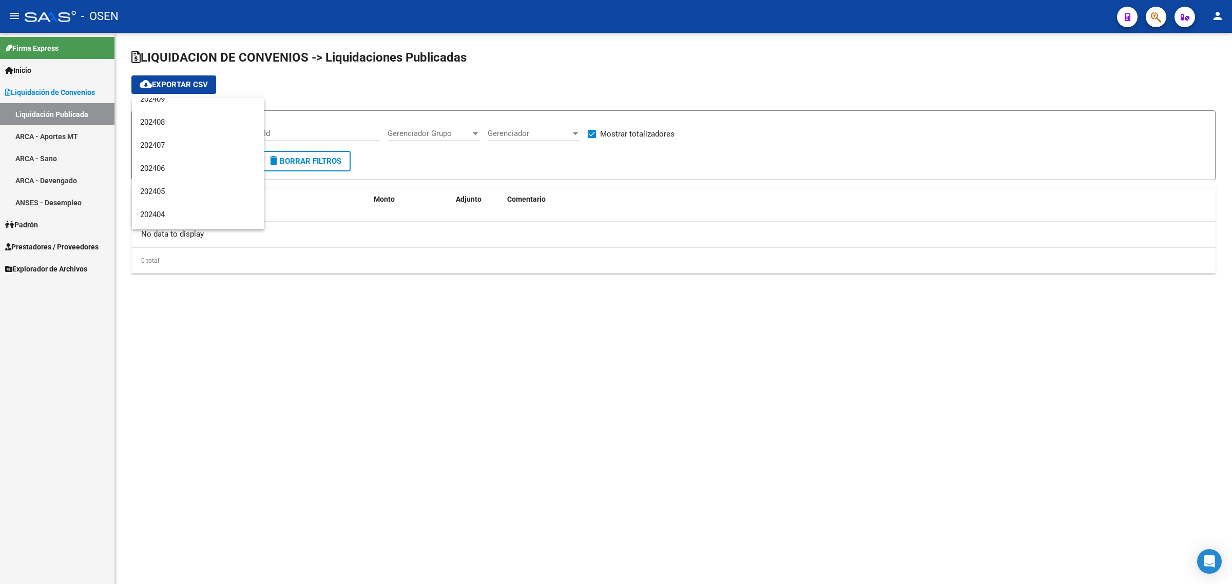
scroll to position [254, 0]
click at [172, 176] on span "202406" at bounding box center [198, 178] width 116 height 23
click at [188, 159] on span "search Buscar Liquidacion" at bounding box center [194, 161] width 91 height 9
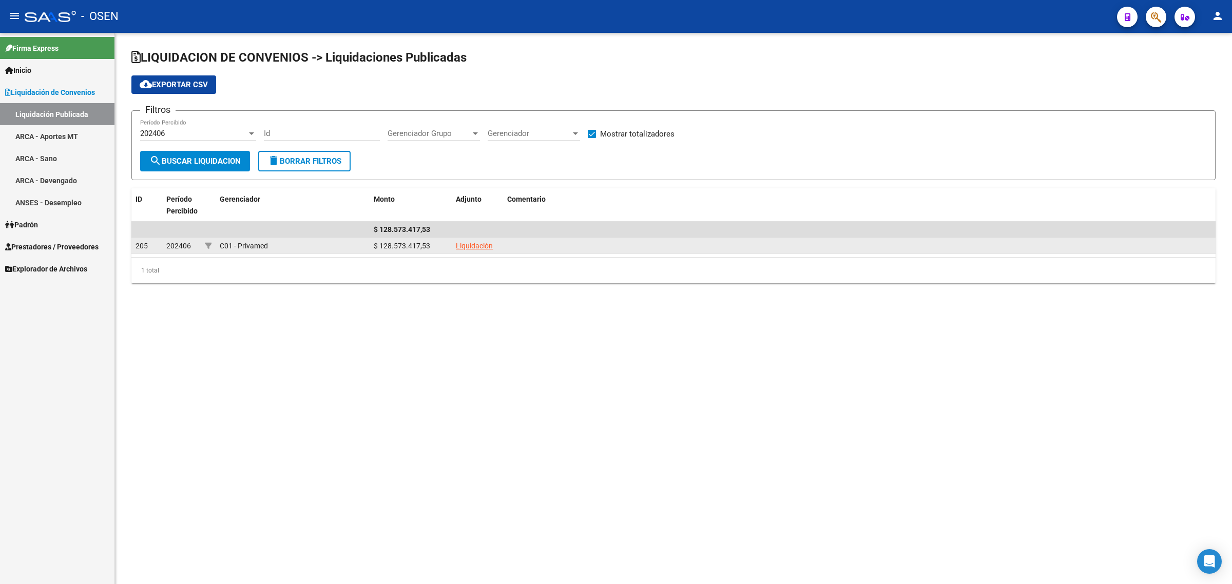
click at [468, 243] on link "Liquidación" at bounding box center [474, 246] width 37 height 8
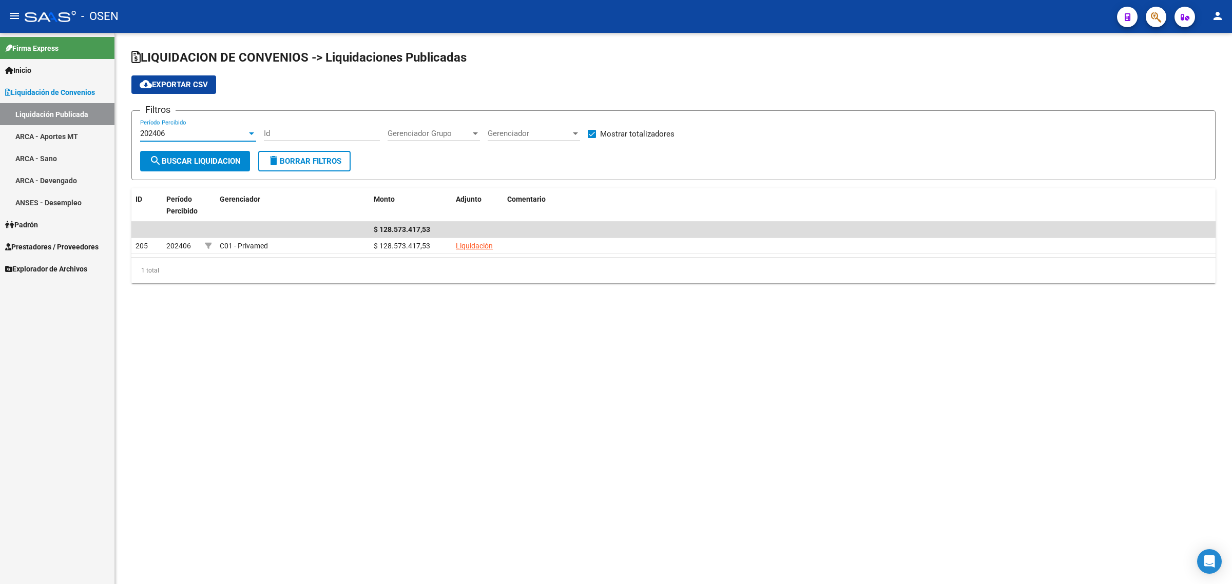
click at [180, 131] on div "202406" at bounding box center [193, 133] width 107 height 9
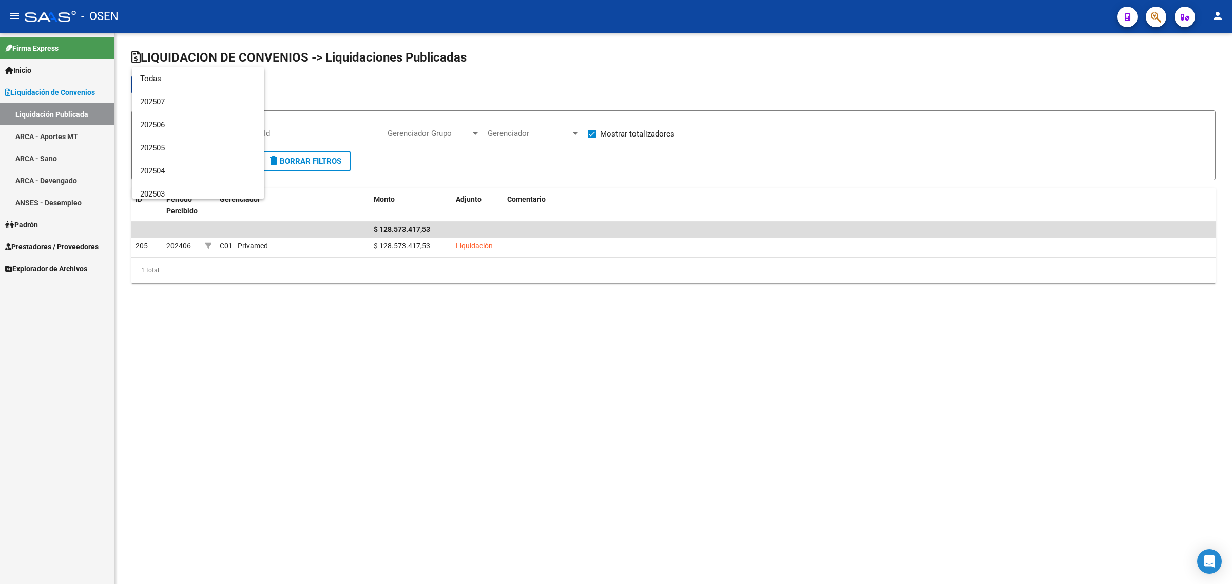
scroll to position [269, 0]
click at [167, 109] on span "202407" at bounding box center [198, 109] width 116 height 23
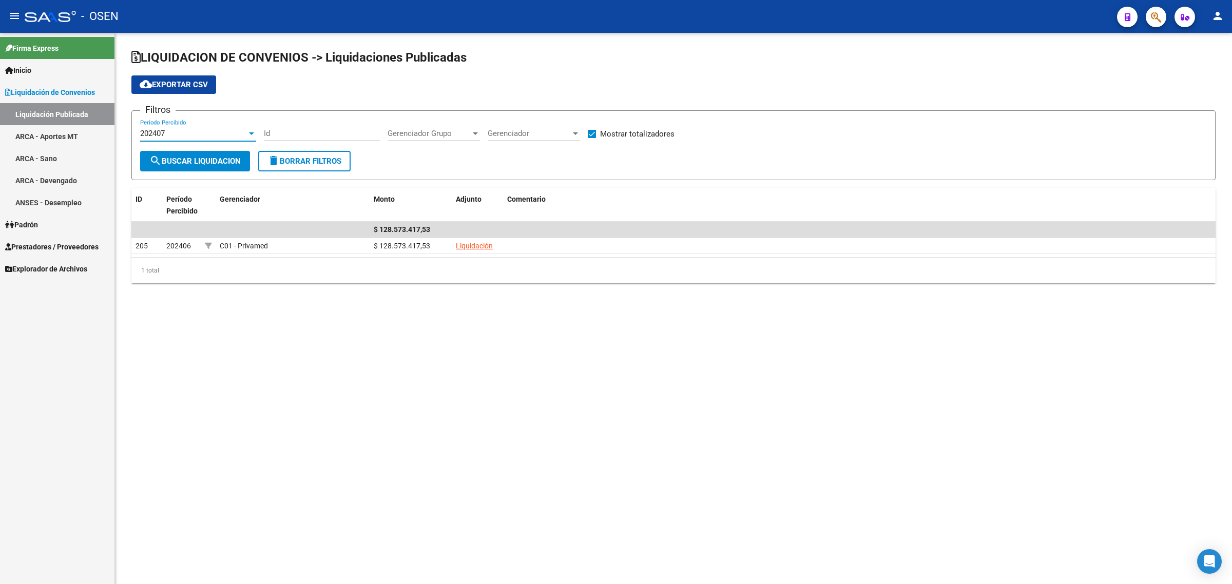
click at [206, 160] on span "search Buscar Liquidacion" at bounding box center [194, 161] width 91 height 9
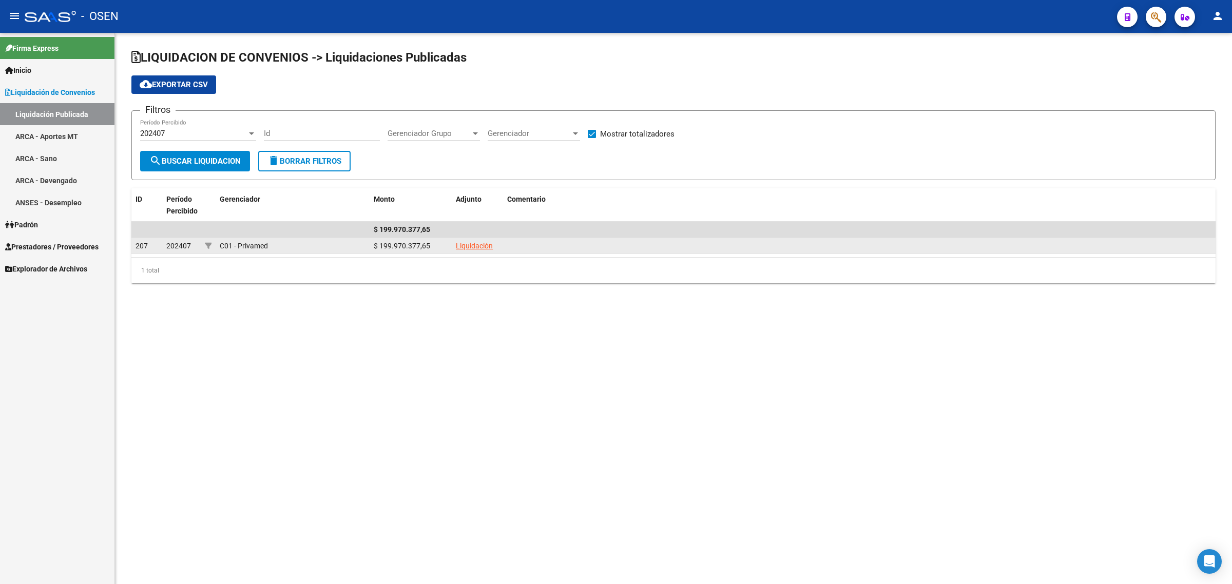
click at [463, 245] on link "Liquidación" at bounding box center [474, 246] width 37 height 8
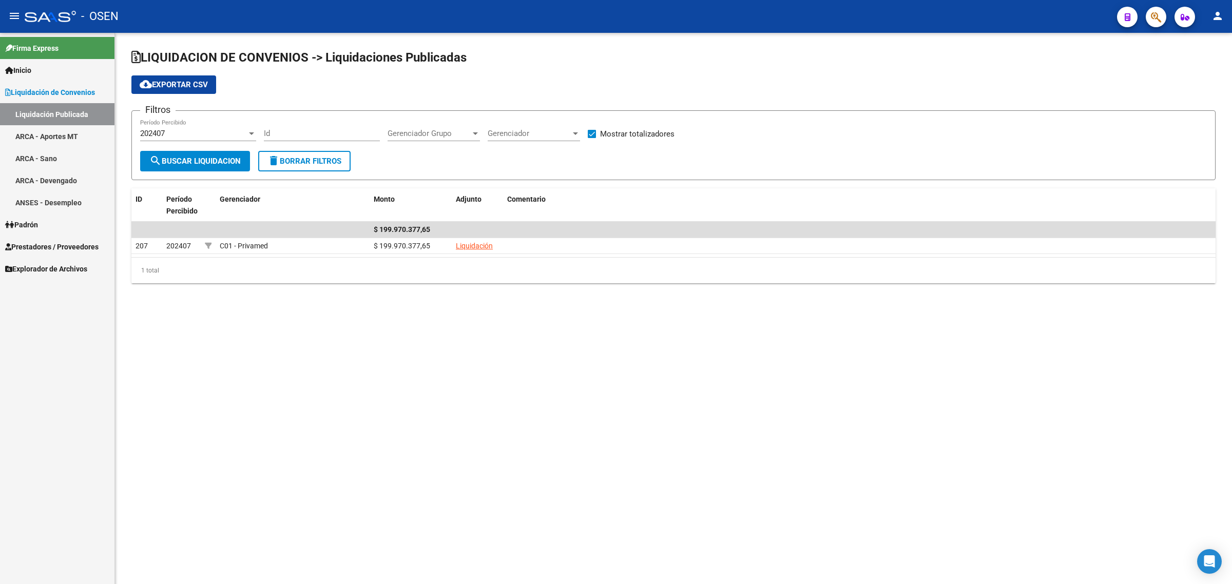
click at [189, 131] on div "202407" at bounding box center [193, 133] width 107 height 9
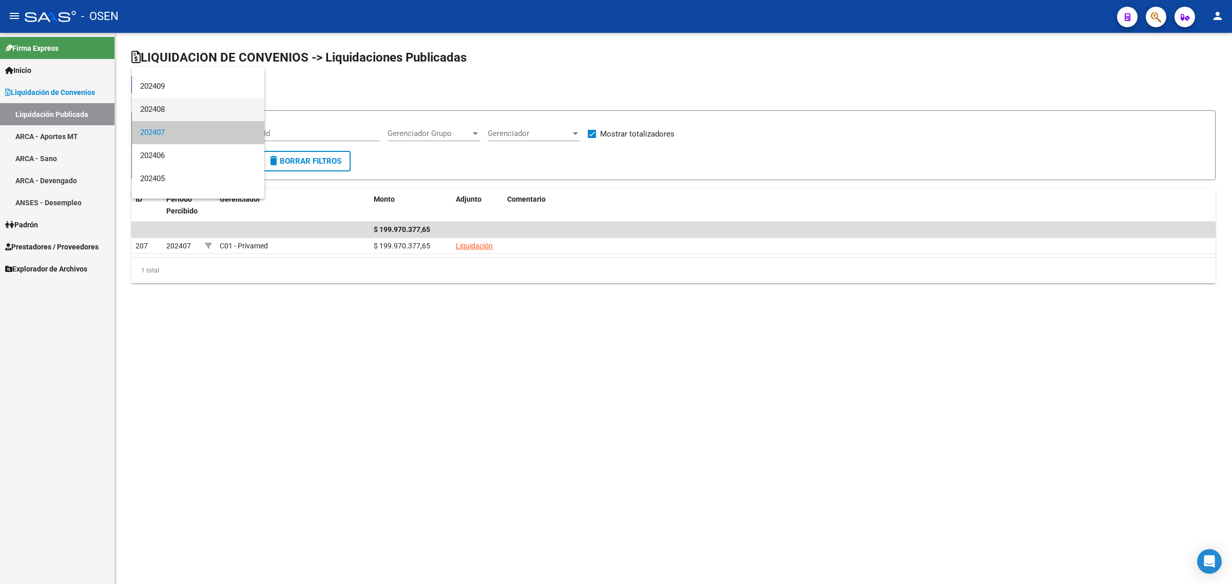
click at [173, 109] on span "202408" at bounding box center [198, 109] width 116 height 23
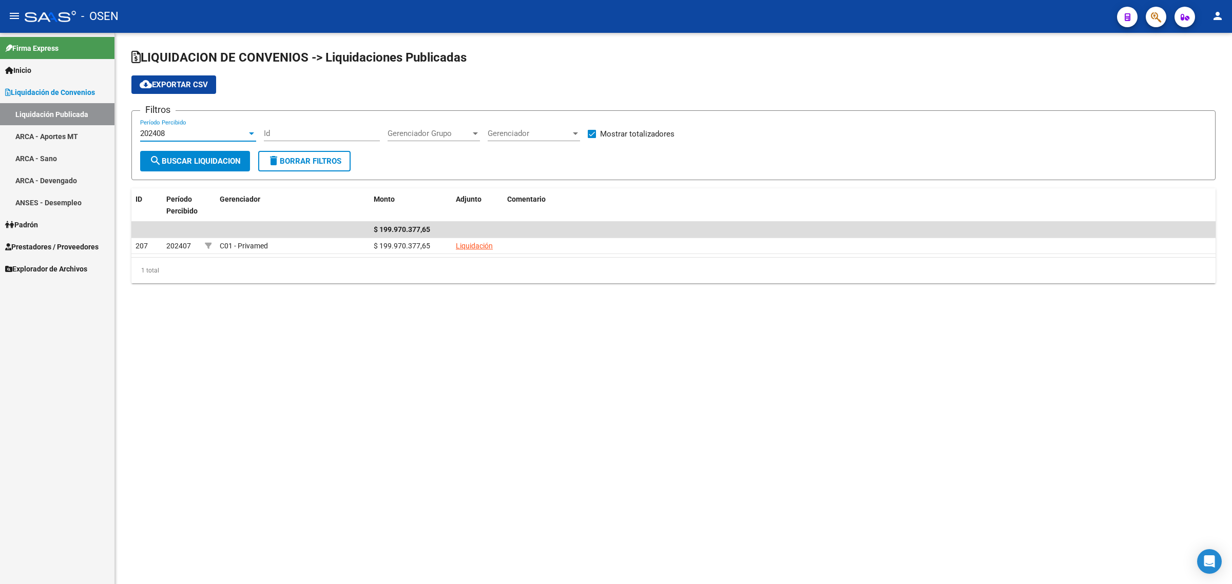
click at [174, 162] on span "search Buscar Liquidacion" at bounding box center [194, 161] width 91 height 9
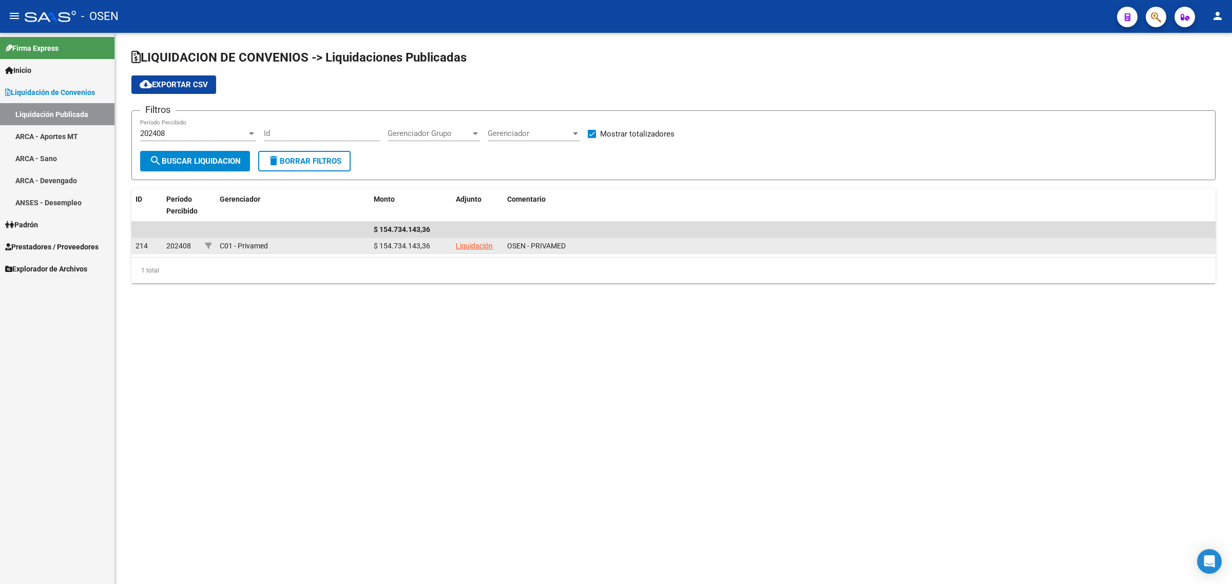
click at [478, 244] on link "Liquidación" at bounding box center [474, 246] width 37 height 8
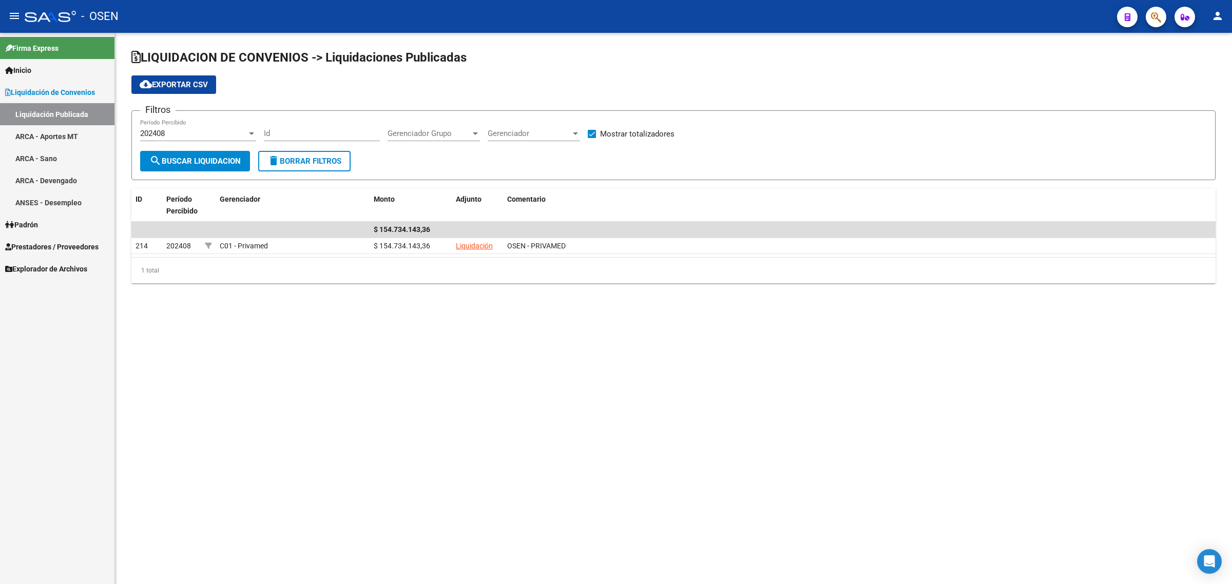
click at [178, 134] on div "202408" at bounding box center [193, 133] width 107 height 9
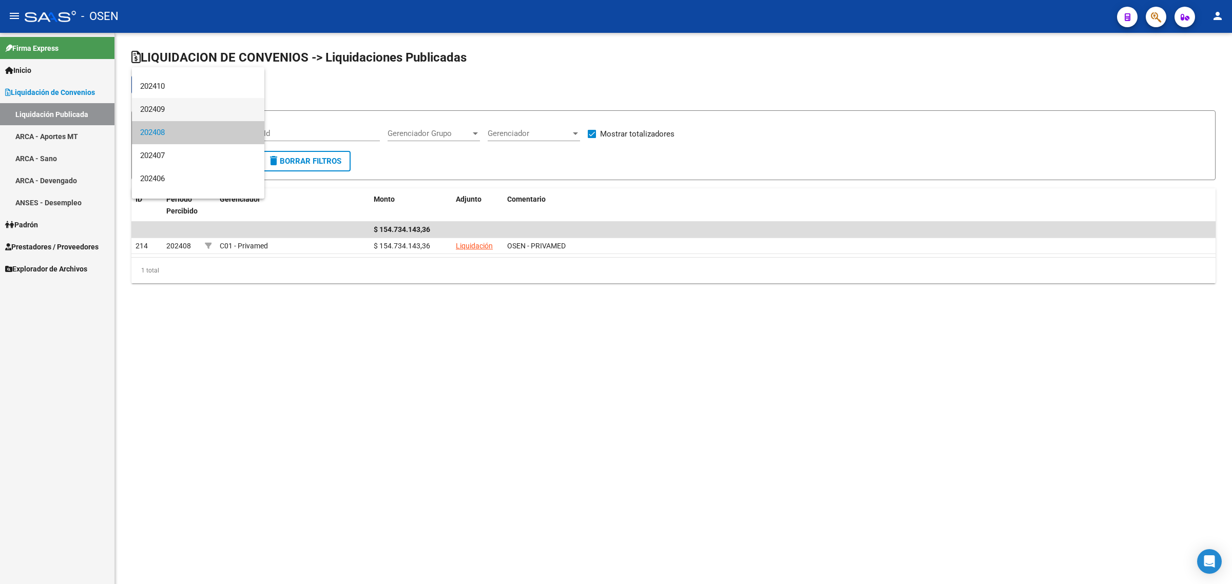
click at [177, 110] on span "202409" at bounding box center [198, 109] width 116 height 23
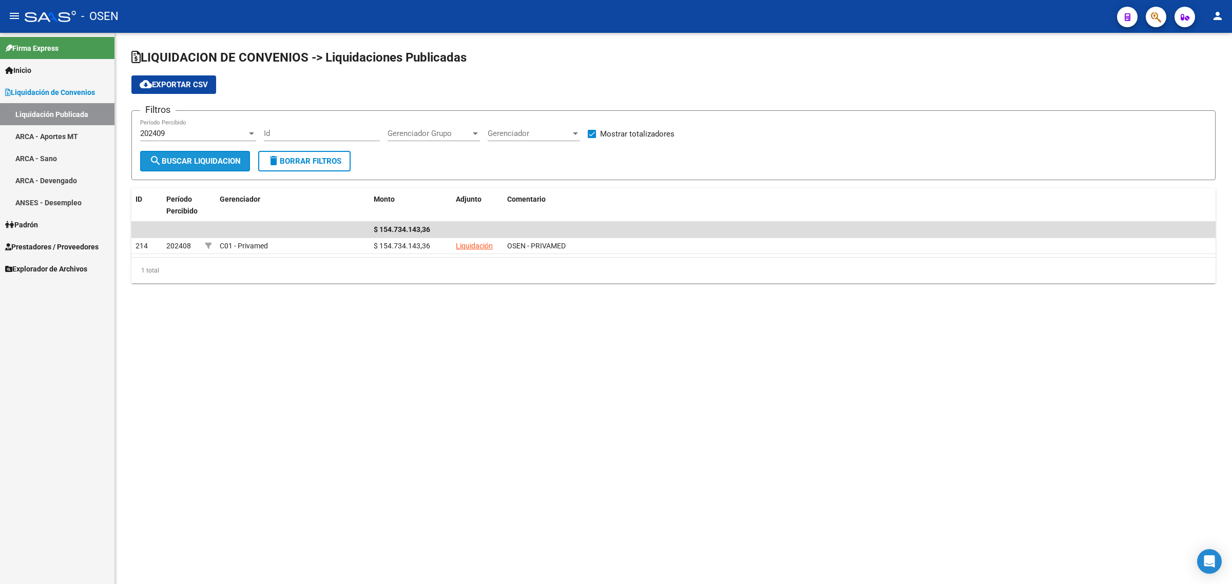
click at [198, 160] on span "search Buscar Liquidacion" at bounding box center [194, 161] width 91 height 9
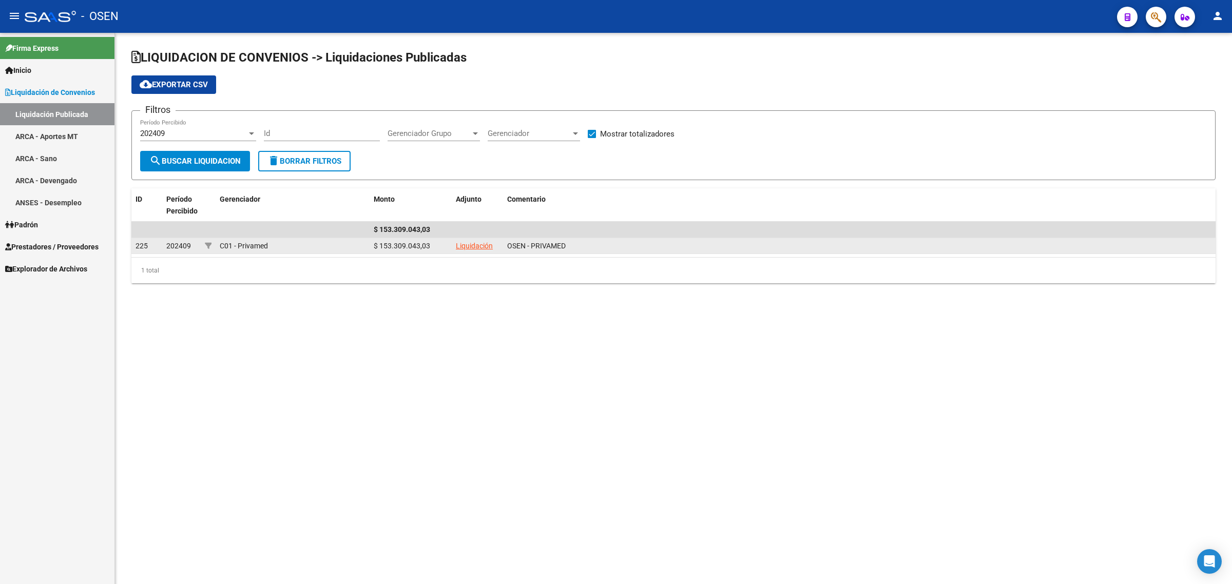
click at [481, 244] on link "Liquidación" at bounding box center [474, 246] width 37 height 8
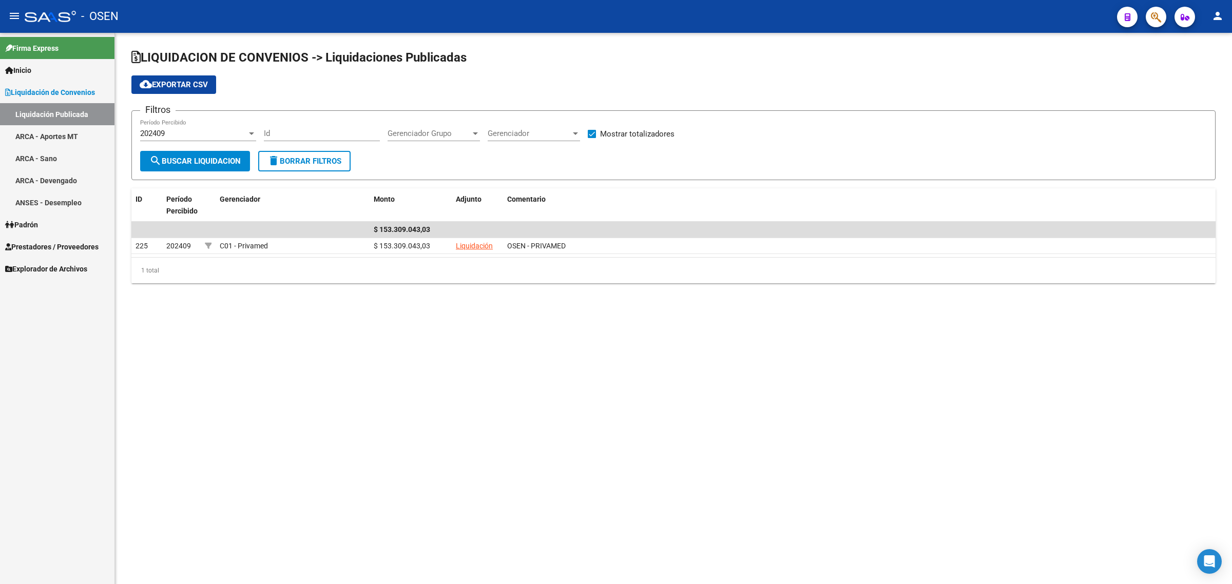
click at [173, 131] on div "202409" at bounding box center [193, 133] width 107 height 9
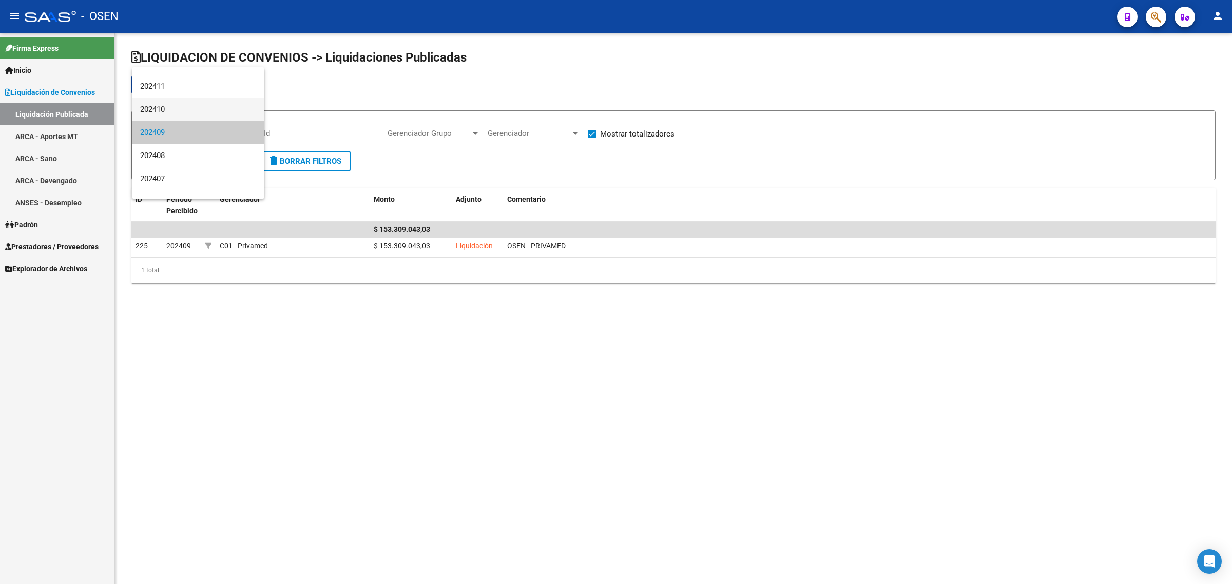
click at [172, 114] on span "202410" at bounding box center [198, 109] width 116 height 23
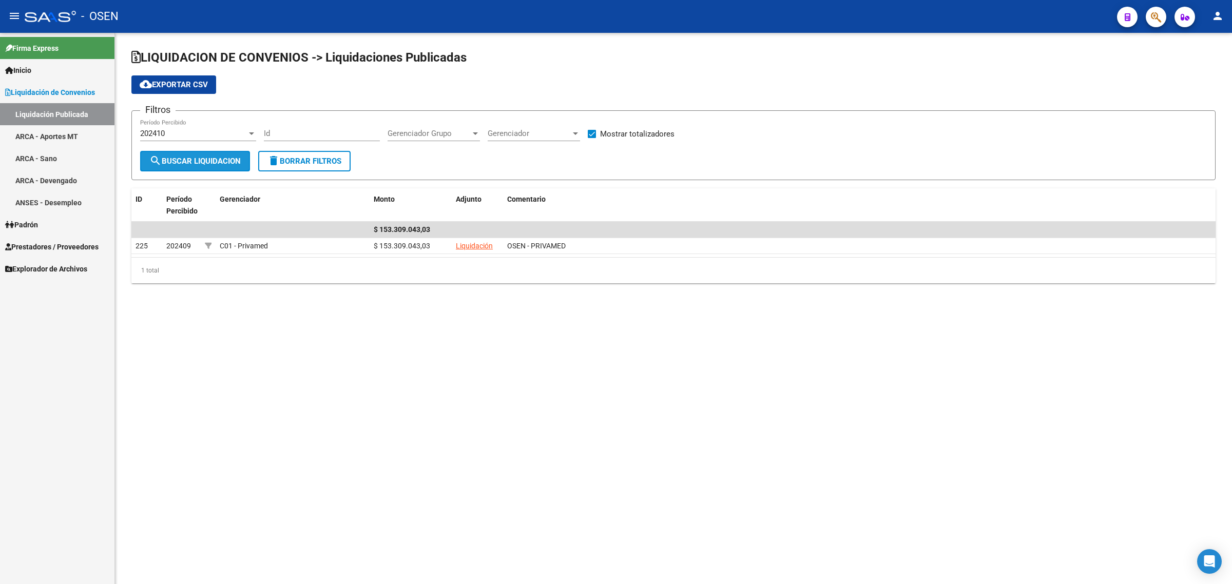
click at [178, 161] on span "search Buscar Liquidacion" at bounding box center [194, 161] width 91 height 9
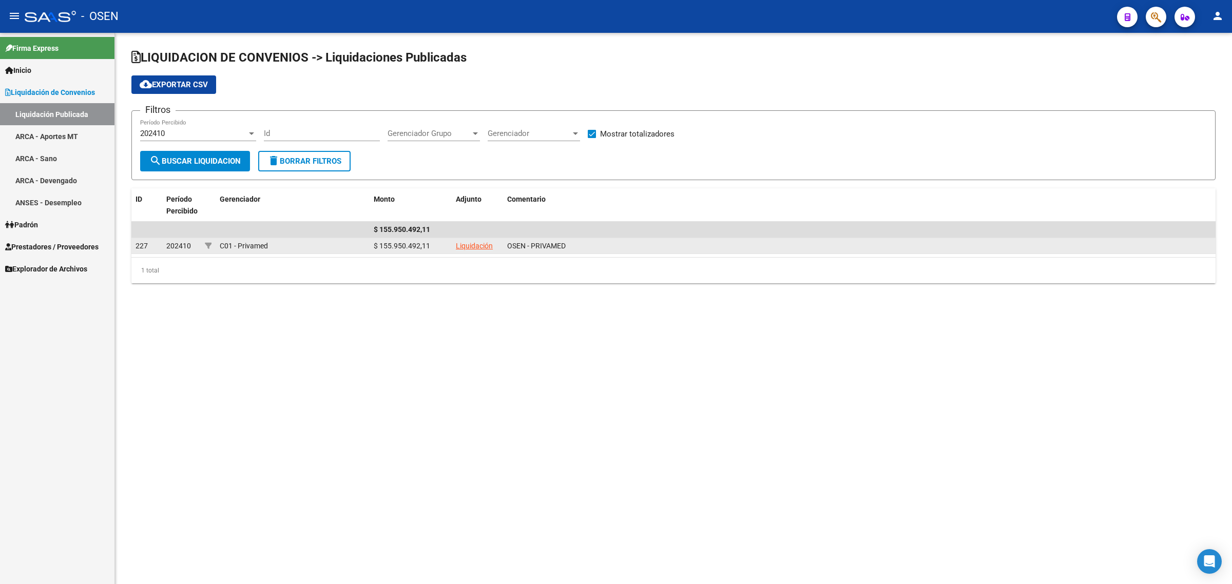
click at [468, 244] on link "Liquidación" at bounding box center [474, 246] width 37 height 8
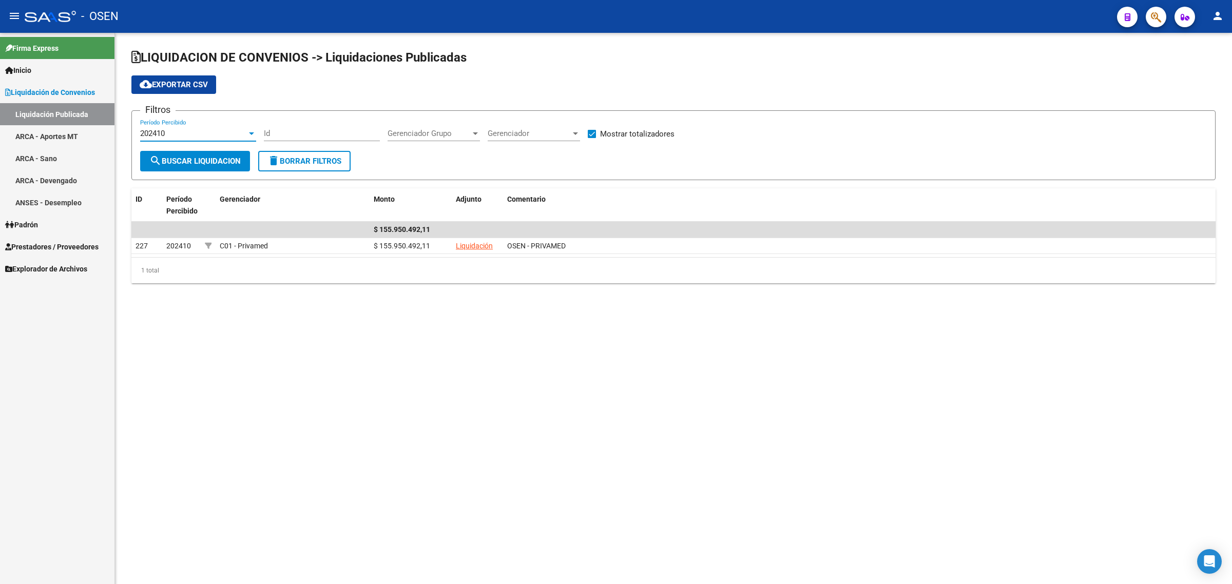
click at [193, 132] on div "202410" at bounding box center [193, 133] width 107 height 9
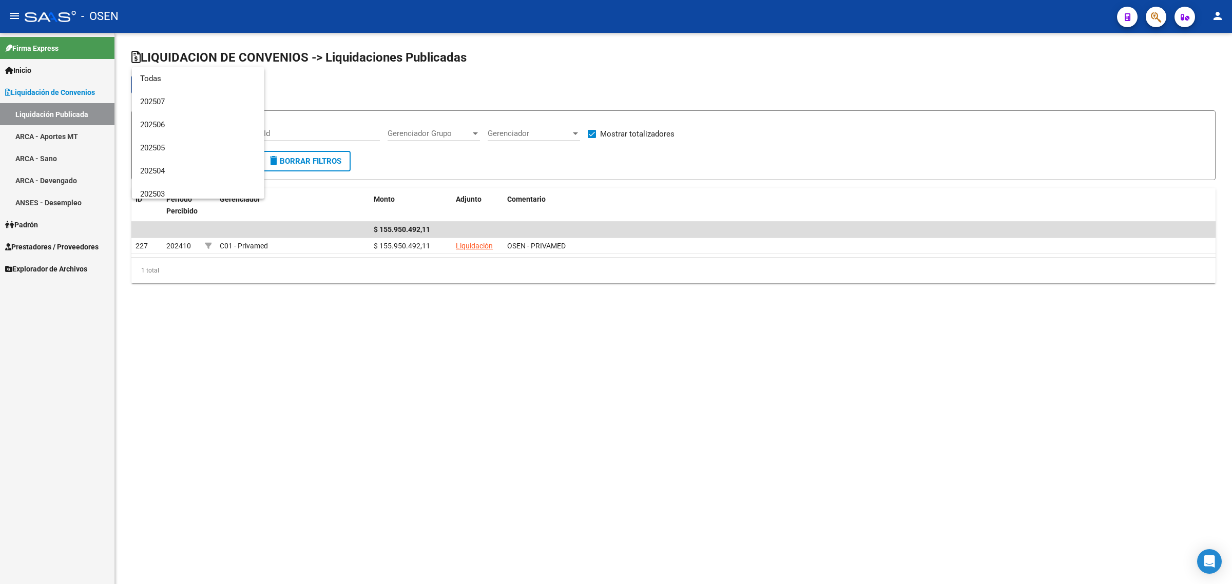
scroll to position [177, 0]
click at [173, 108] on span "202411" at bounding box center [198, 109] width 116 height 23
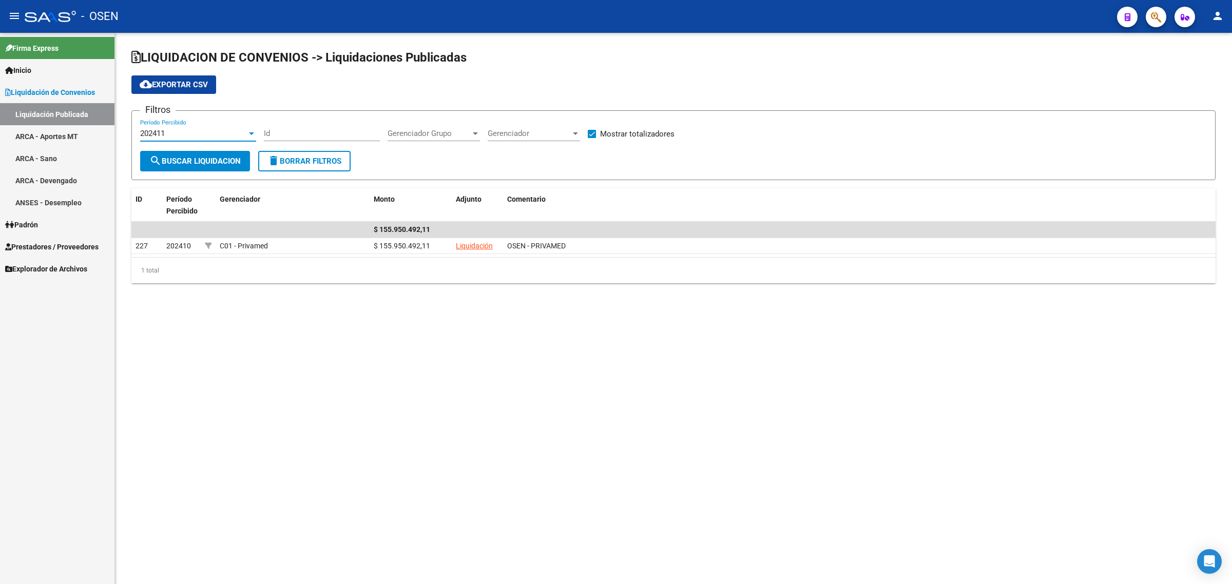
click at [180, 162] on span "search Buscar Liquidacion" at bounding box center [194, 161] width 91 height 9
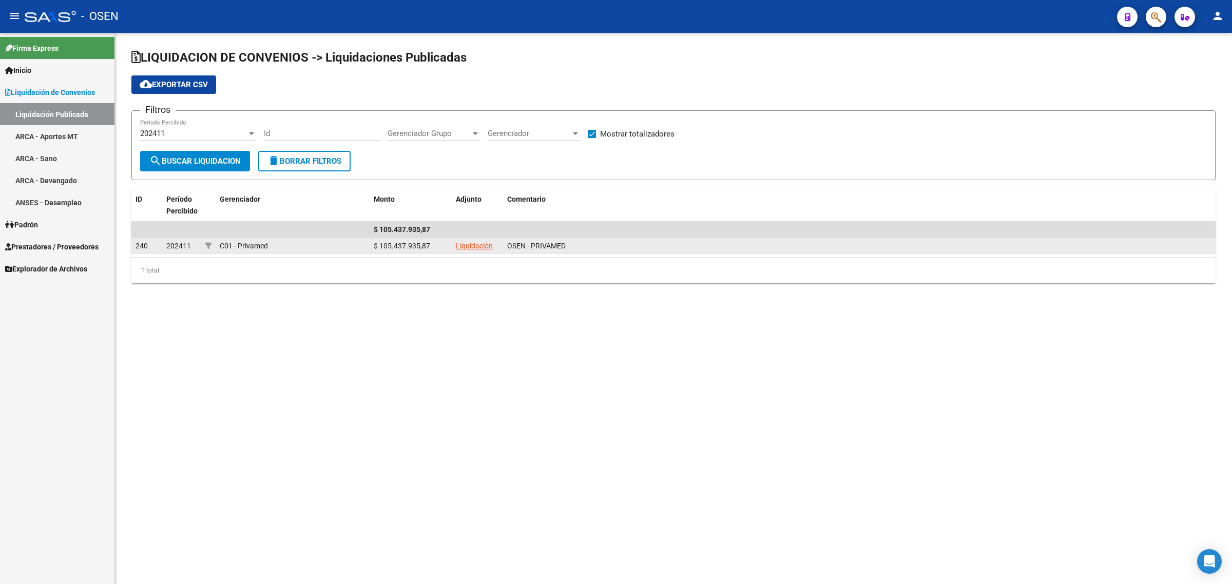
click at [474, 242] on link "Liquidación" at bounding box center [474, 246] width 37 height 8
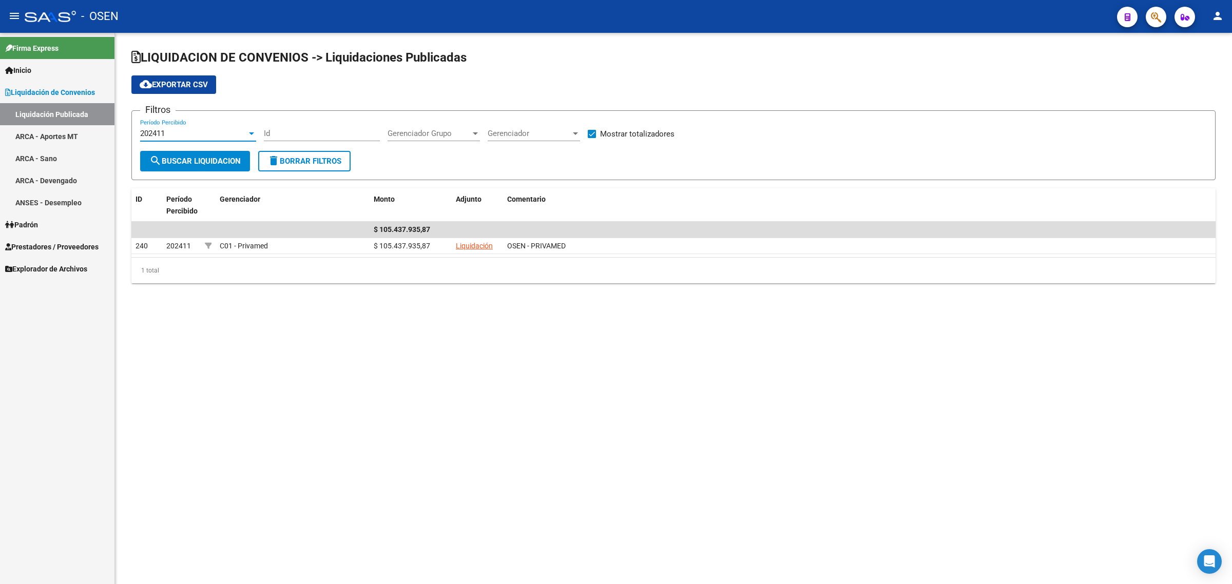
click at [165, 131] on span "202411" at bounding box center [152, 133] width 25 height 9
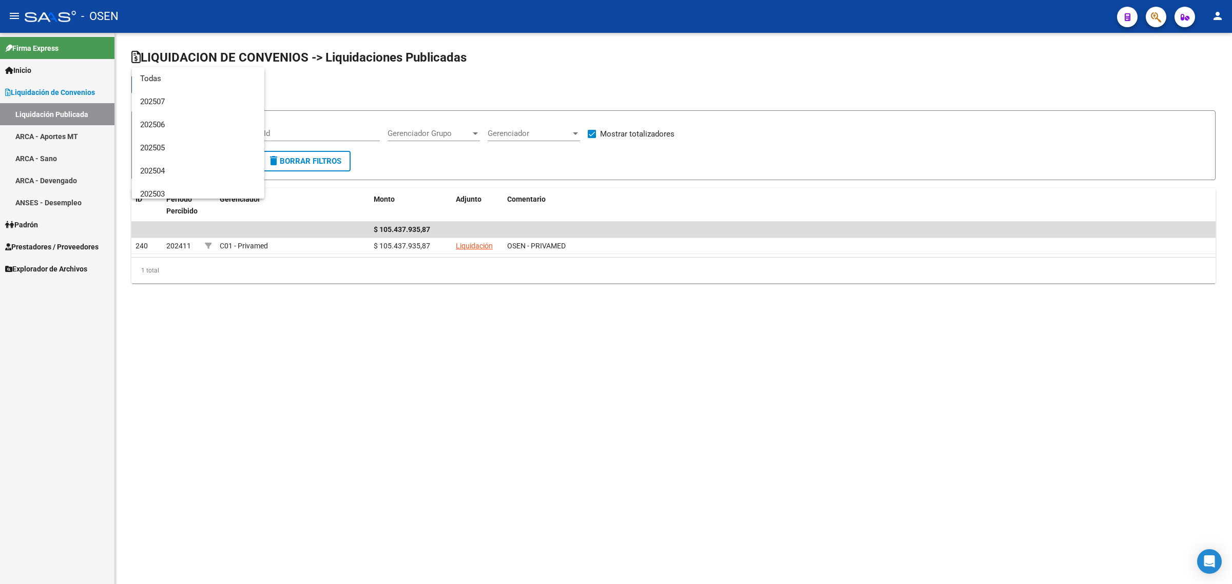
scroll to position [154, 0]
click at [169, 109] on span "202412" at bounding box center [198, 109] width 116 height 23
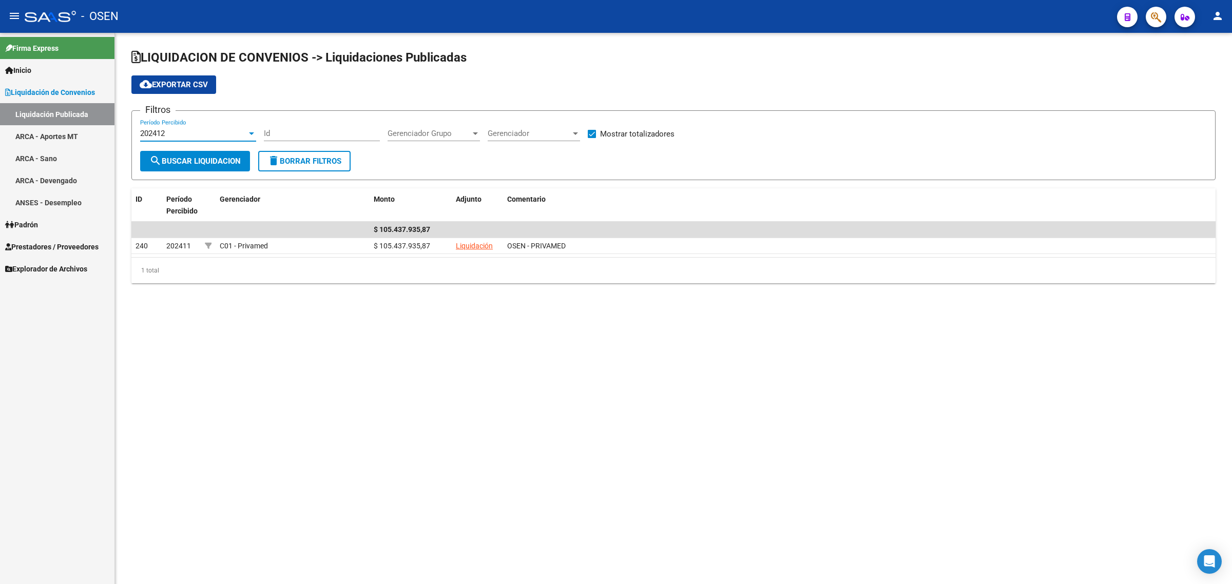
click at [180, 165] on button "search Buscar Liquidacion" at bounding box center [195, 161] width 110 height 21
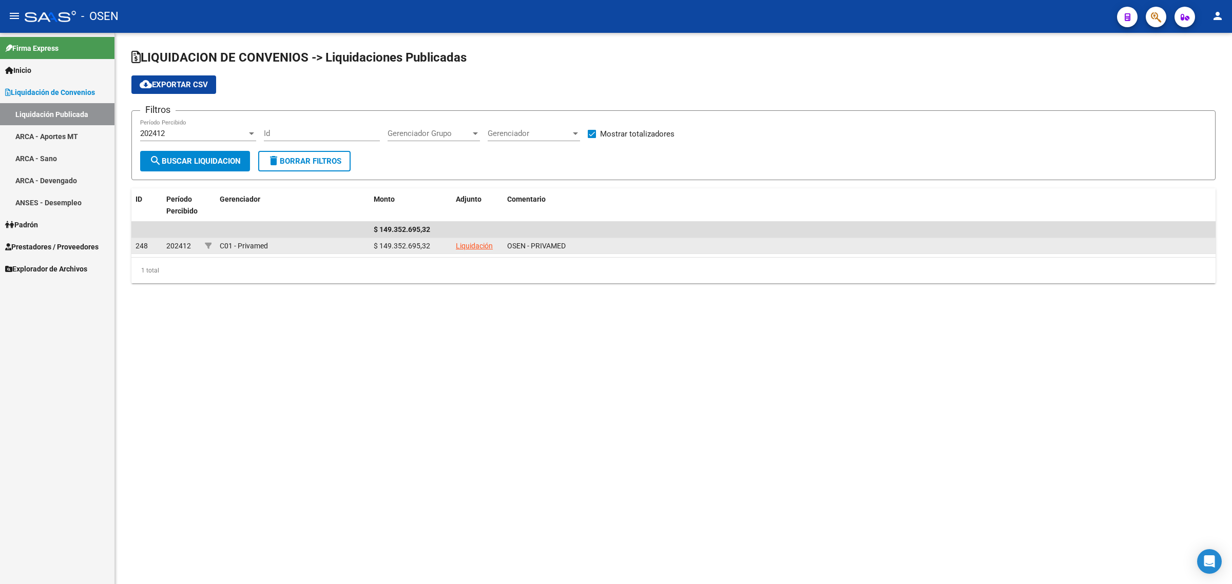
click at [486, 242] on link "Liquidación" at bounding box center [474, 246] width 37 height 8
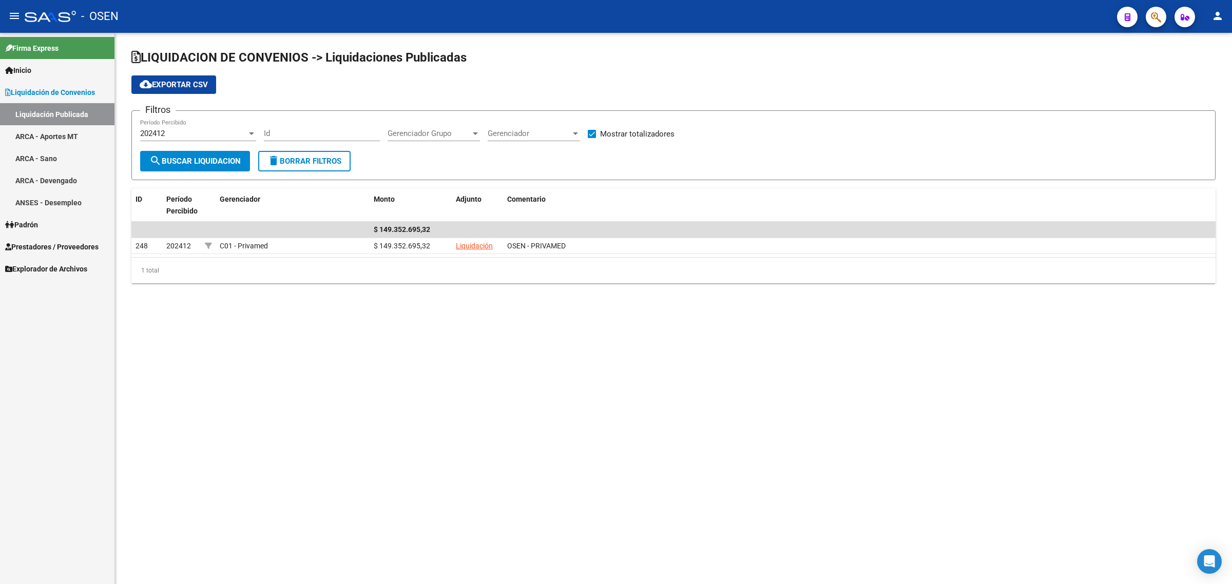
click at [190, 124] on div "202412 Período Percibido" at bounding box center [198, 130] width 116 height 22
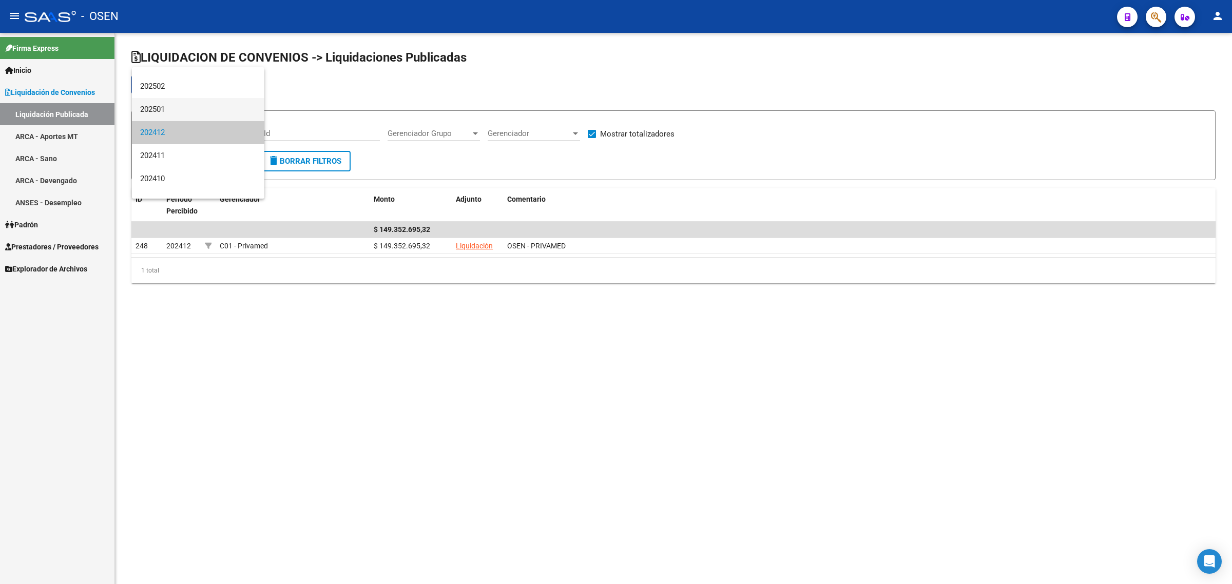
click at [186, 107] on span "202501" at bounding box center [198, 109] width 116 height 23
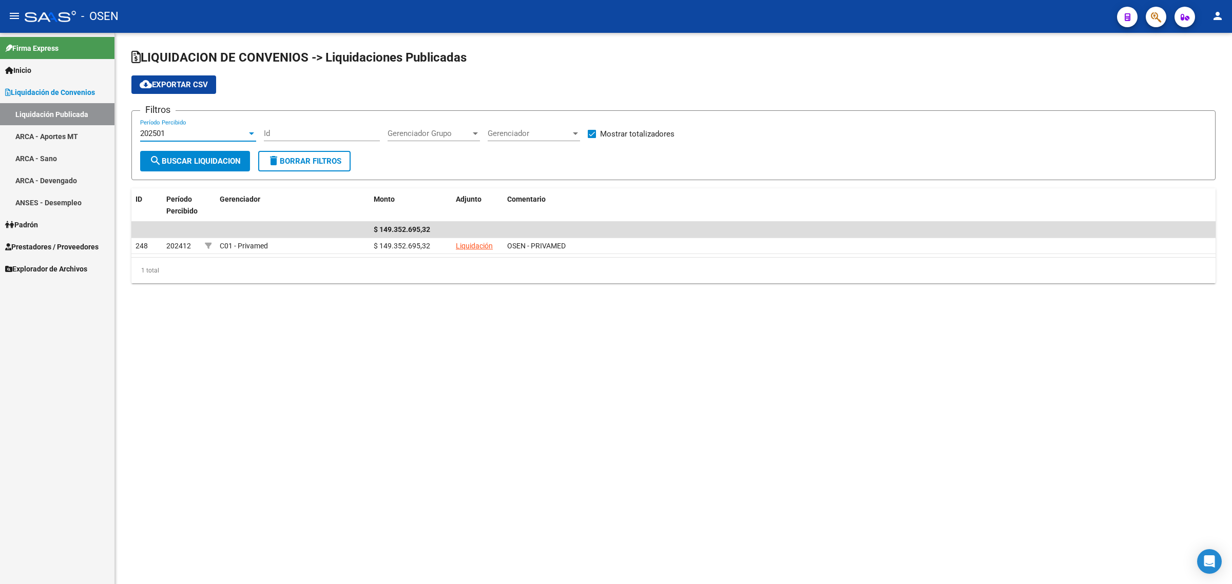
click at [196, 154] on button "search Buscar Liquidacion" at bounding box center [195, 161] width 110 height 21
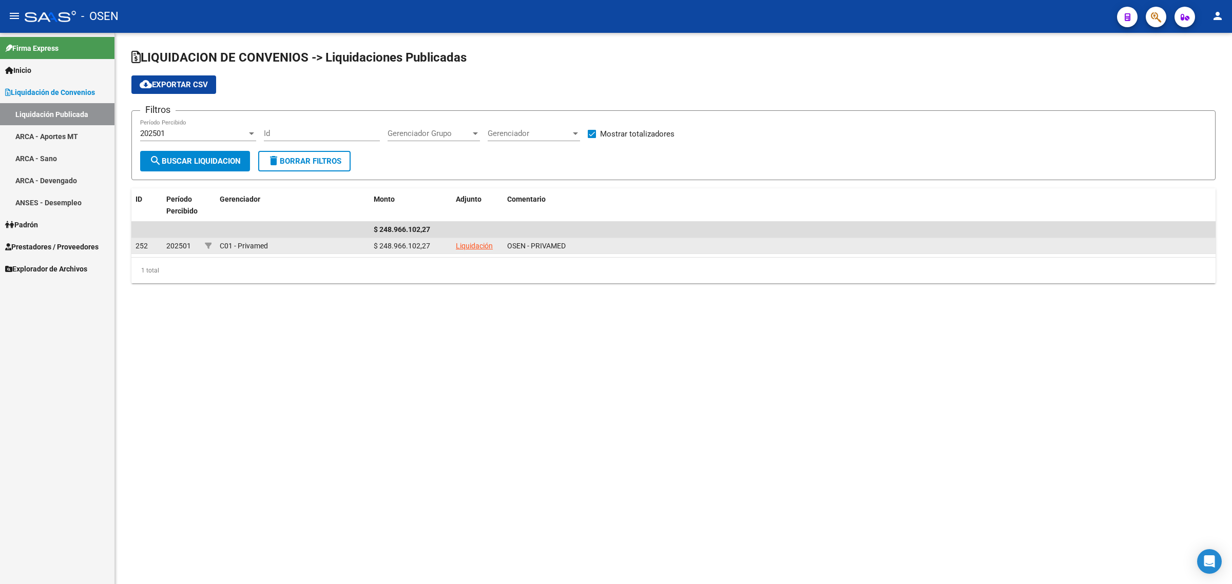
click at [484, 243] on link "Liquidación" at bounding box center [474, 246] width 37 height 8
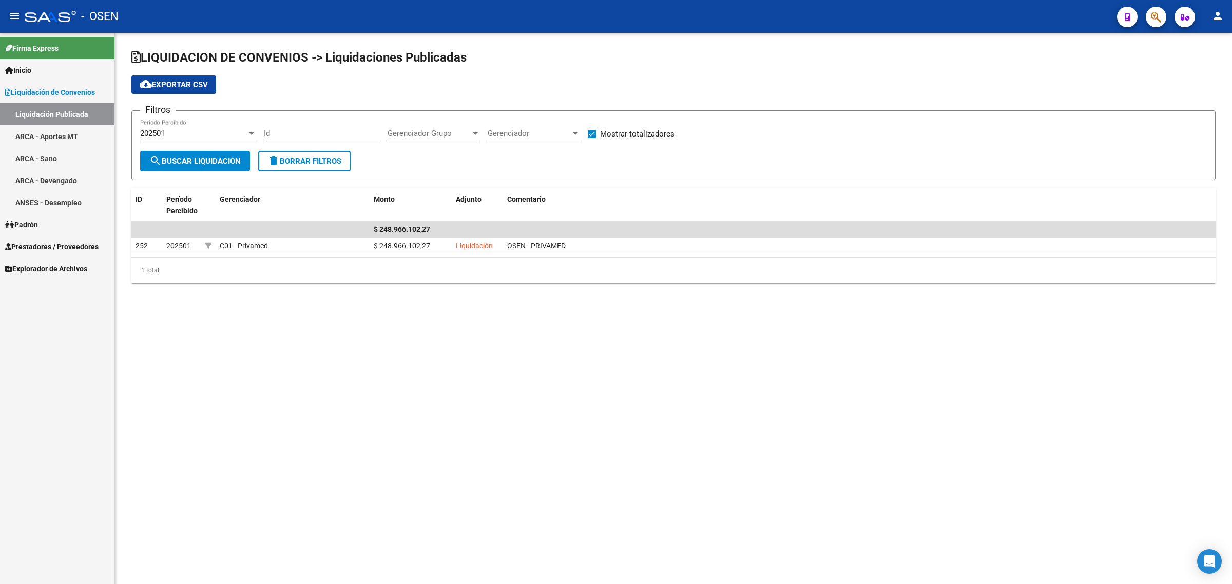
click at [176, 134] on div "202501" at bounding box center [193, 133] width 107 height 9
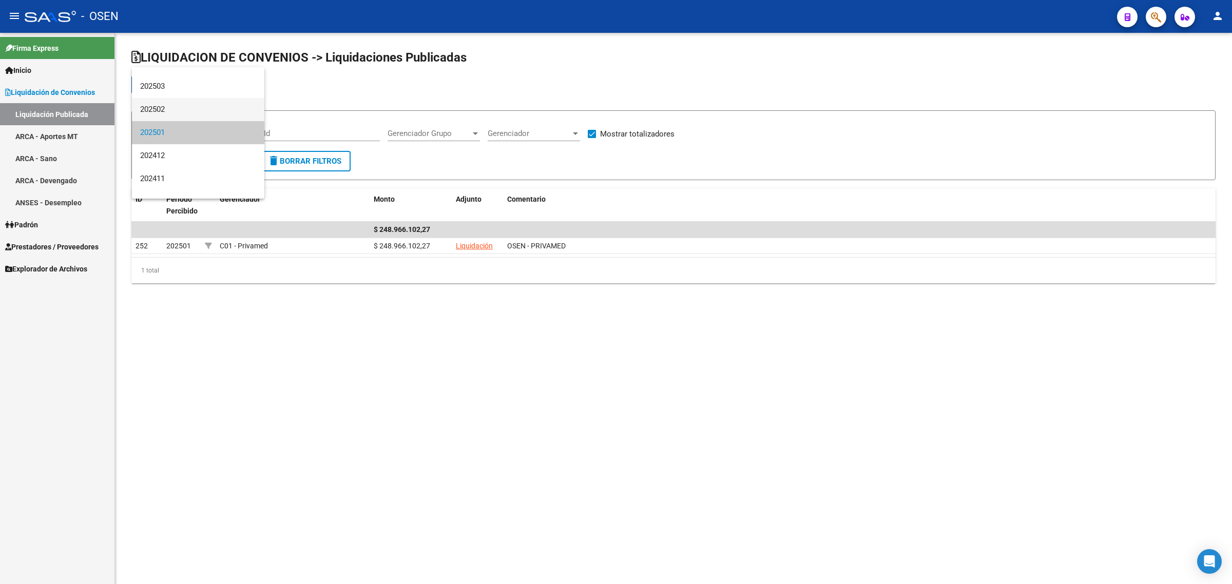
click at [172, 112] on span "202502" at bounding box center [198, 109] width 116 height 23
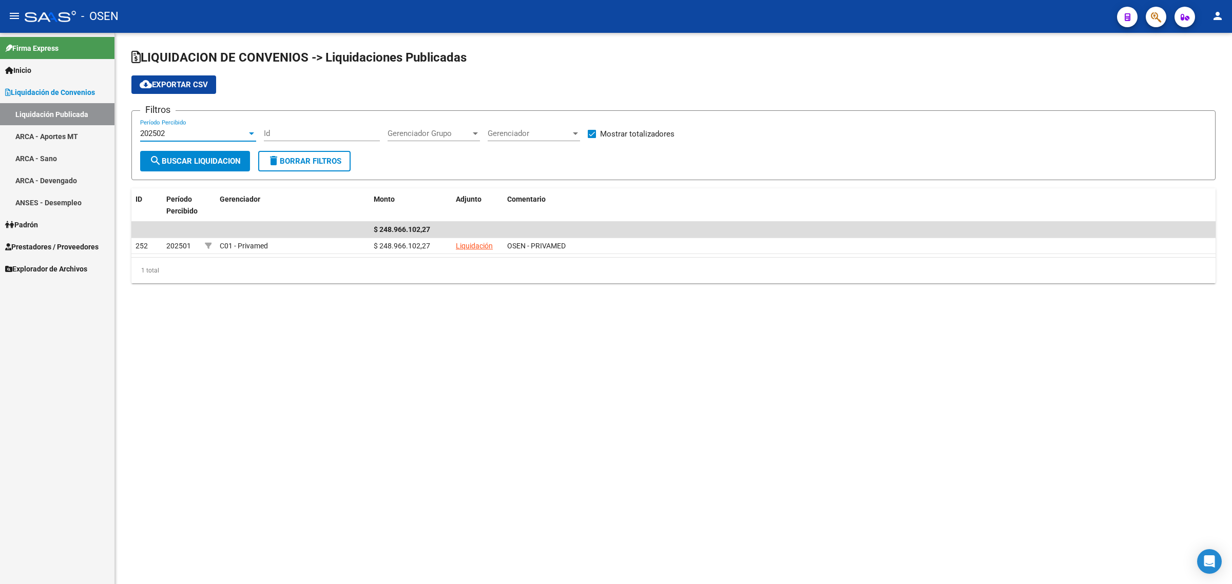
click at [189, 157] on span "search Buscar Liquidacion" at bounding box center [194, 161] width 91 height 9
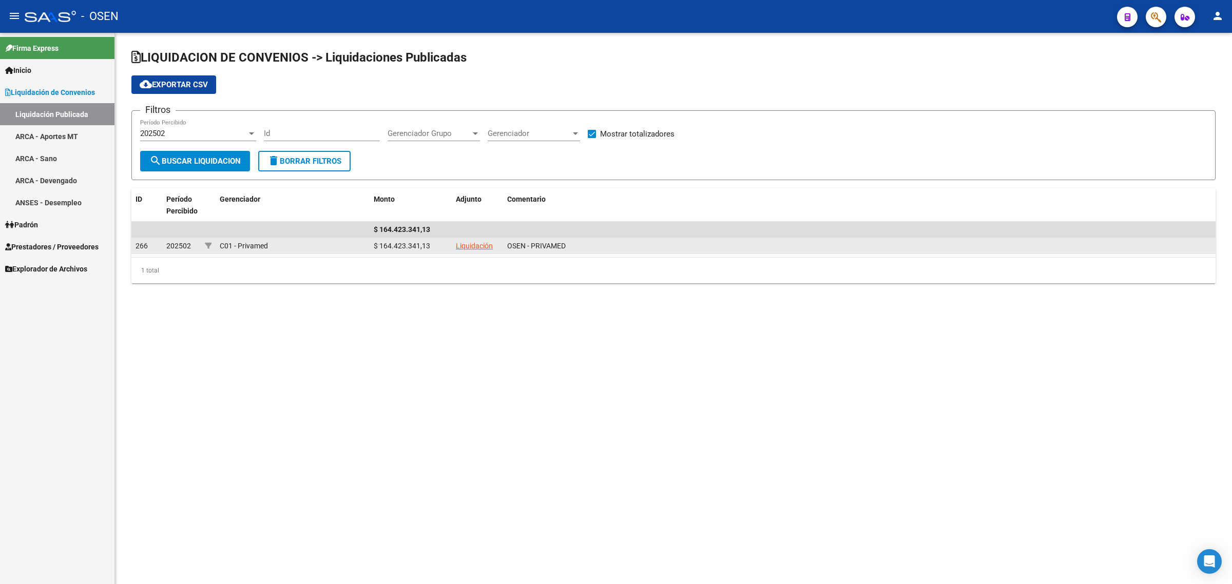
click at [475, 246] on link "Liquidación" at bounding box center [474, 246] width 37 height 8
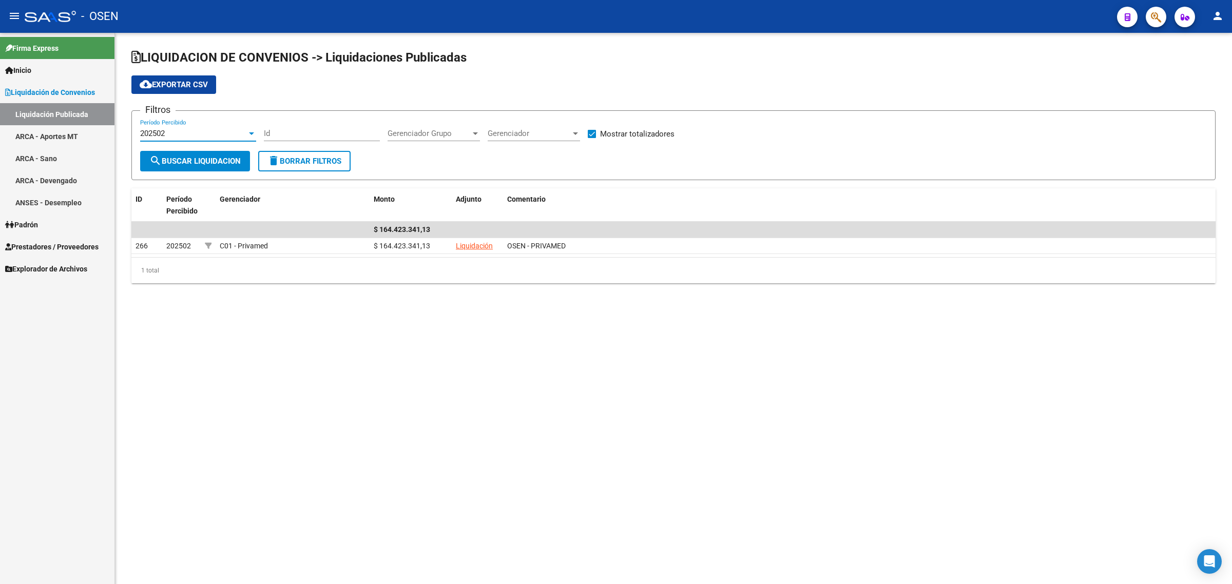
click at [170, 134] on div "202502" at bounding box center [193, 133] width 107 height 9
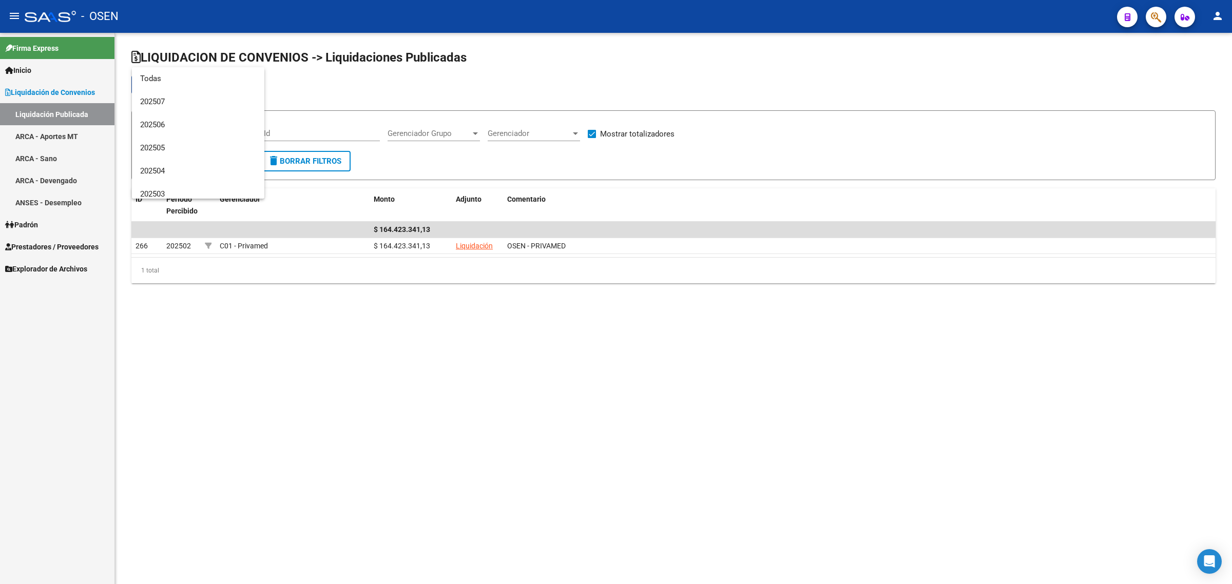
scroll to position [85, 0]
click at [172, 111] on span "202503" at bounding box center [198, 109] width 116 height 23
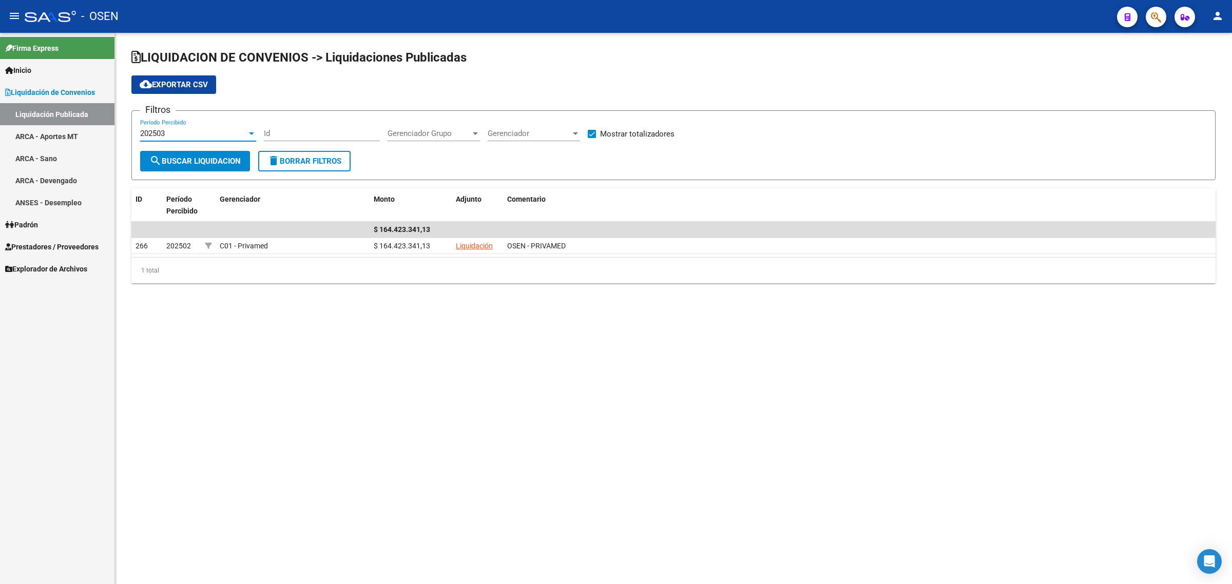
click at [223, 157] on span "search Buscar Liquidacion" at bounding box center [194, 161] width 91 height 9
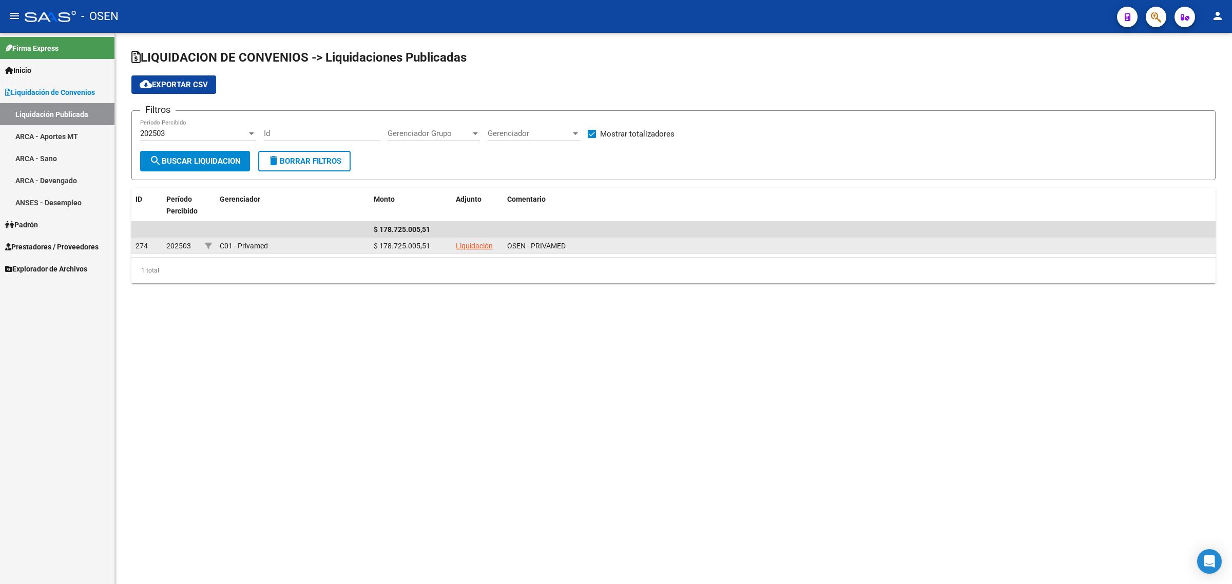
click at [475, 243] on link "Liquidación" at bounding box center [474, 246] width 37 height 8
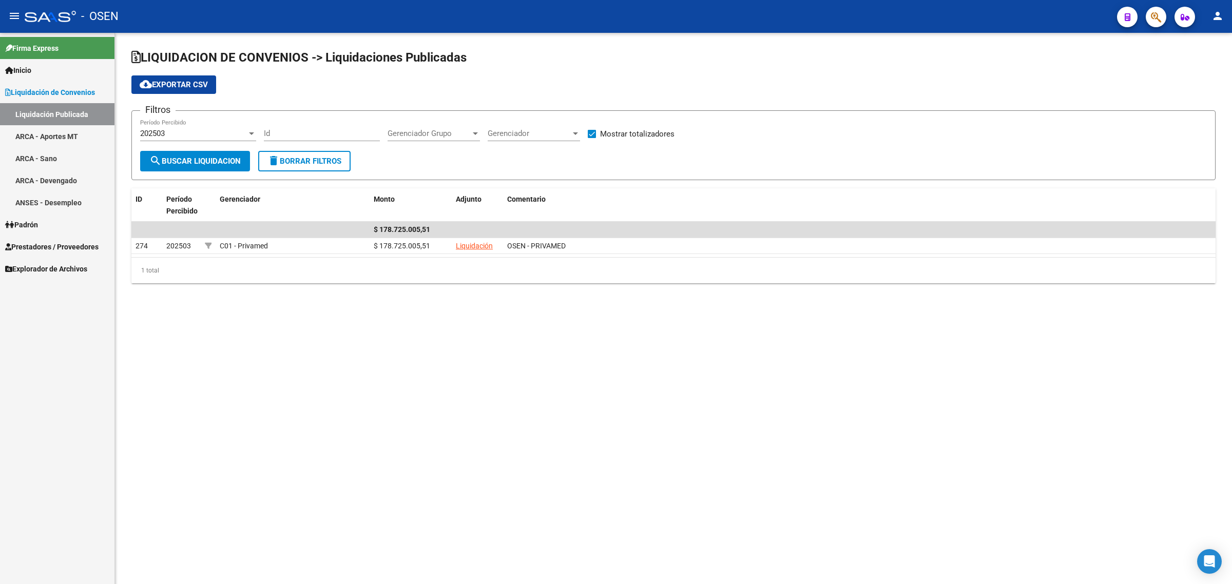
click at [206, 134] on div "202503" at bounding box center [193, 133] width 107 height 9
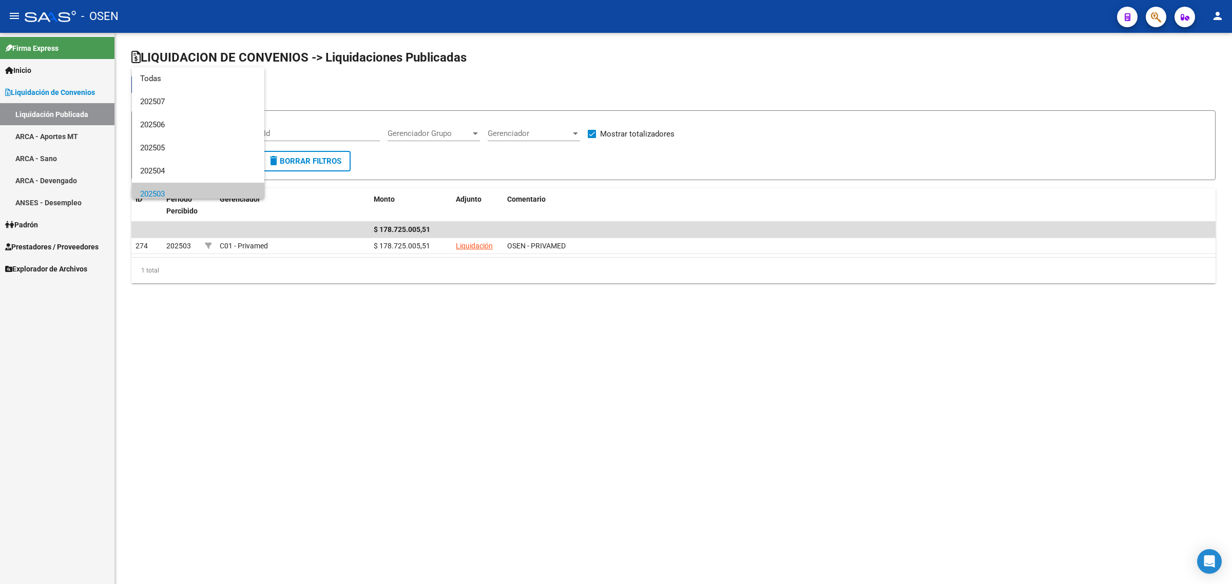
scroll to position [62, 0]
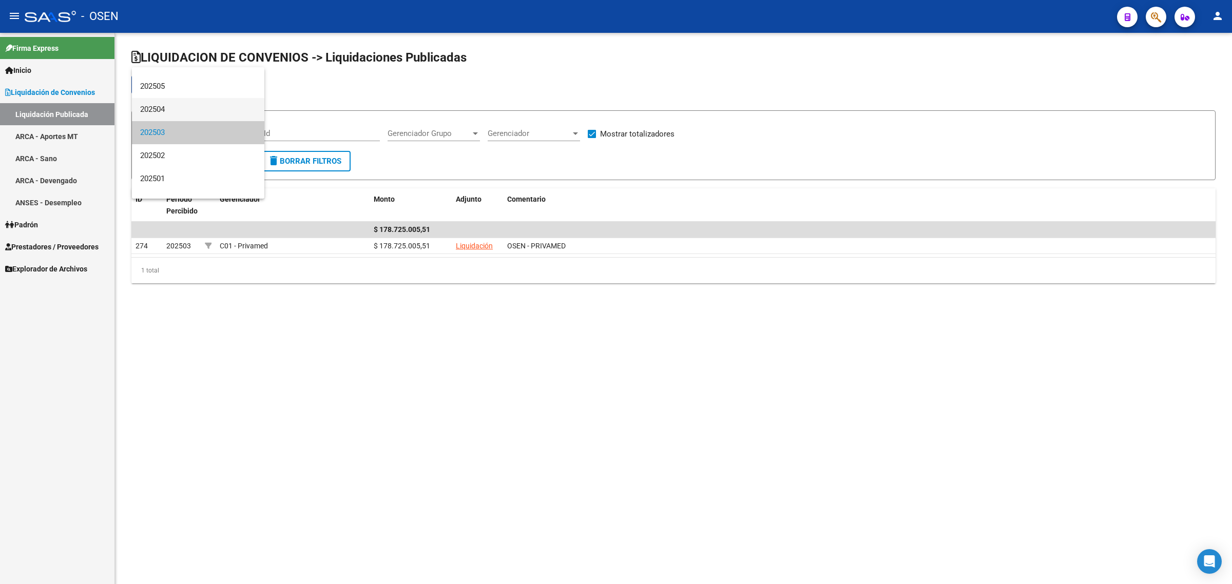
click at [174, 104] on span "202504" at bounding box center [198, 109] width 116 height 23
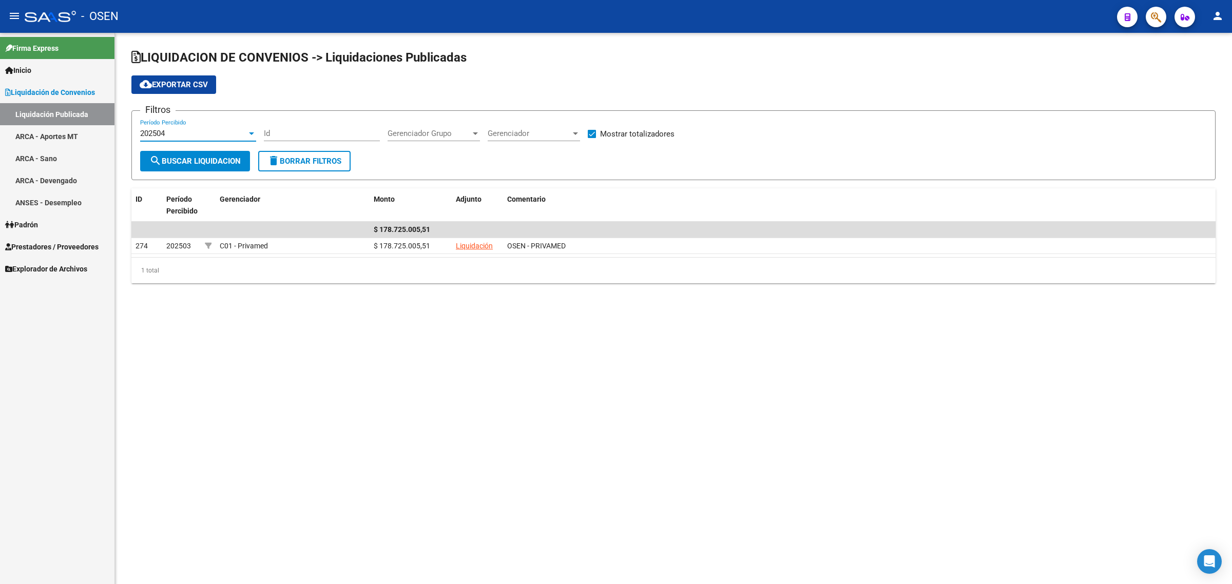
click at [175, 157] on span "search Buscar Liquidacion" at bounding box center [194, 161] width 91 height 9
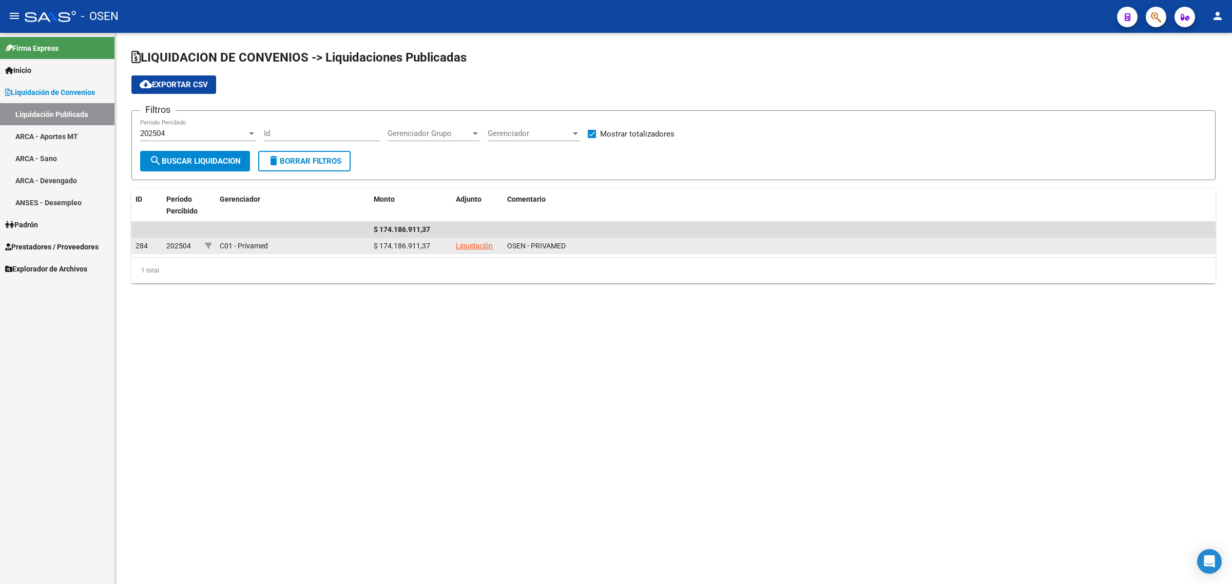
click at [475, 244] on link "Liquidación" at bounding box center [474, 246] width 37 height 8
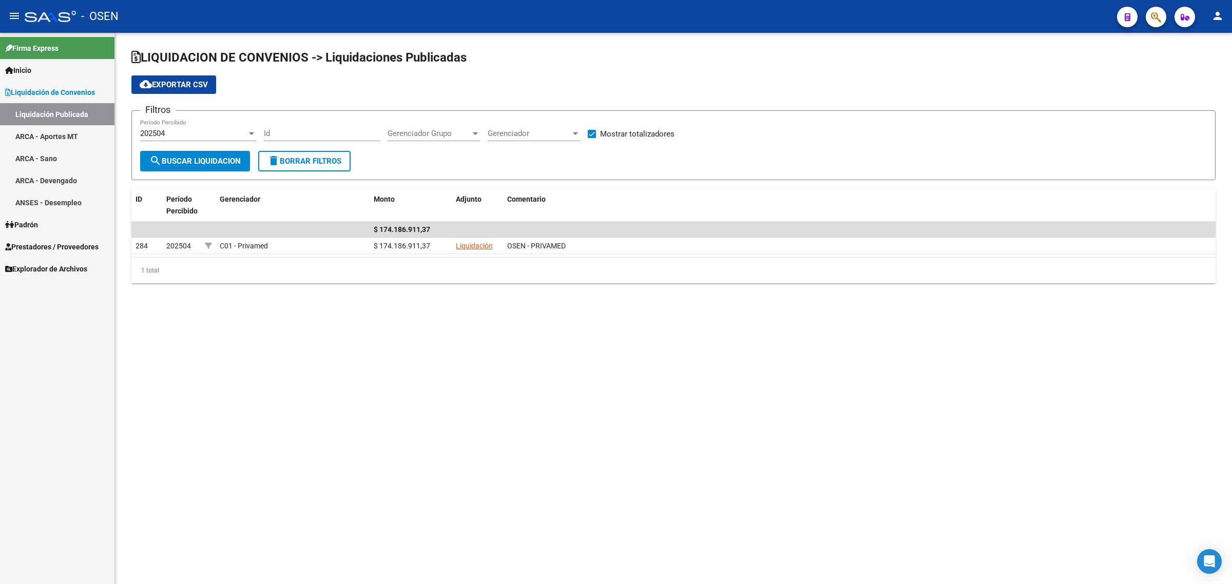
click at [170, 126] on div "202504 Período Percibido" at bounding box center [198, 130] width 116 height 22
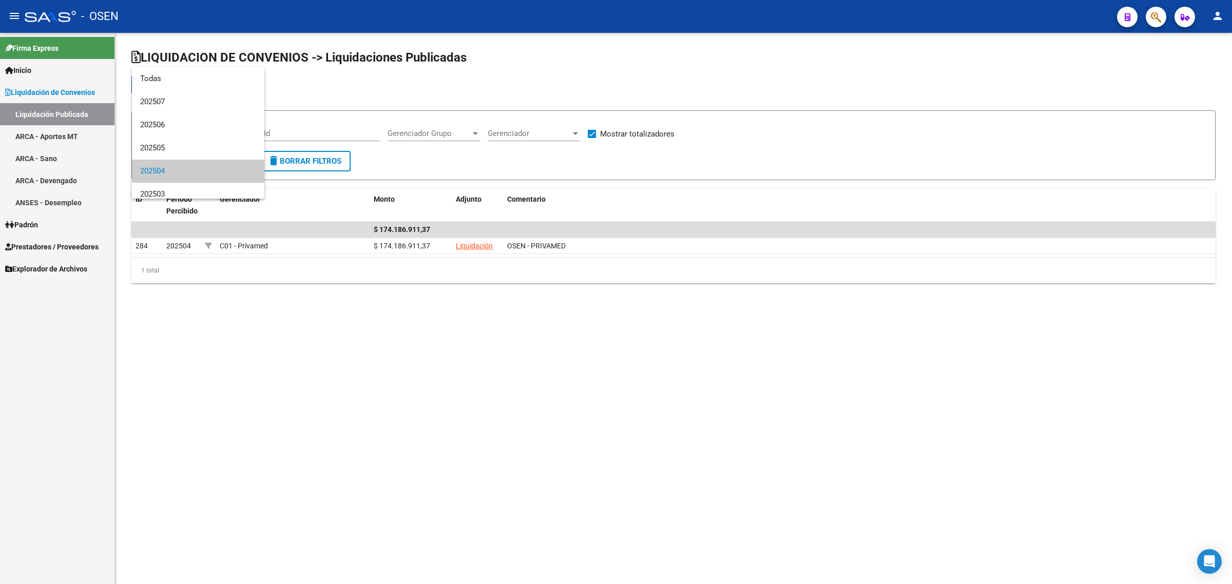
scroll to position [38, 0]
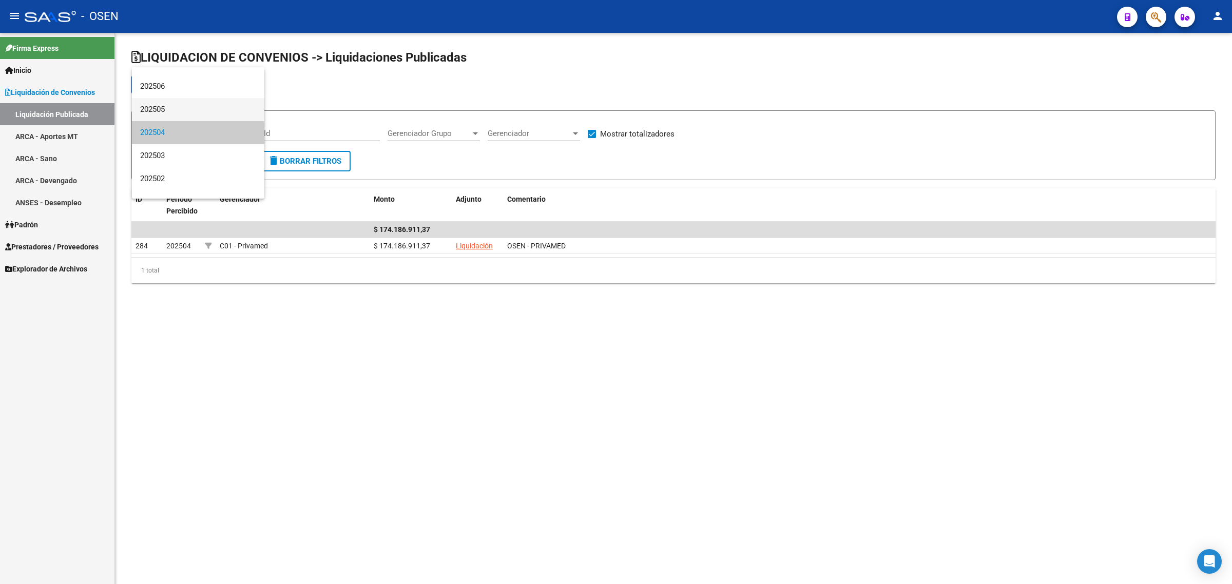
click at [159, 108] on span "202505" at bounding box center [198, 109] width 116 height 23
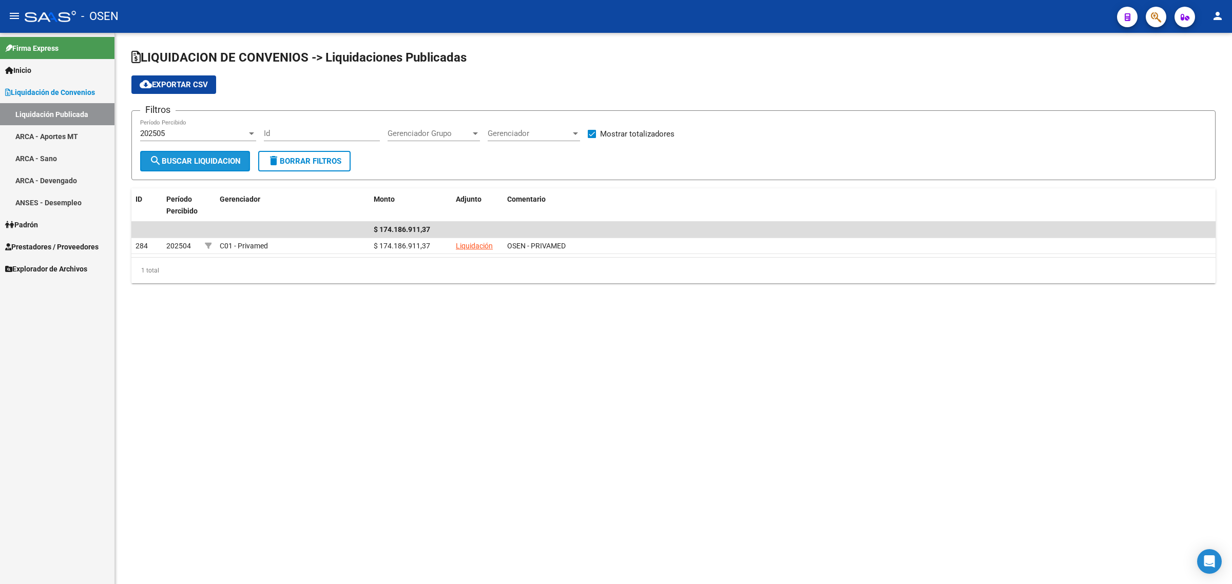
click at [165, 162] on span "search Buscar Liquidacion" at bounding box center [194, 161] width 91 height 9
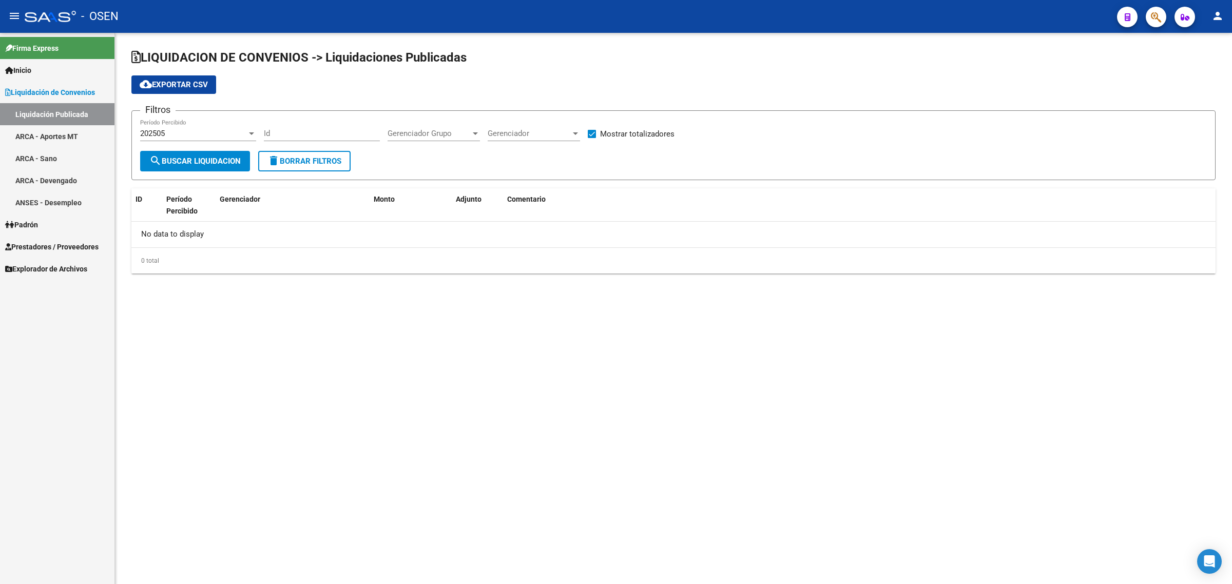
click at [57, 154] on link "ARCA - Sano" at bounding box center [57, 158] width 114 height 22
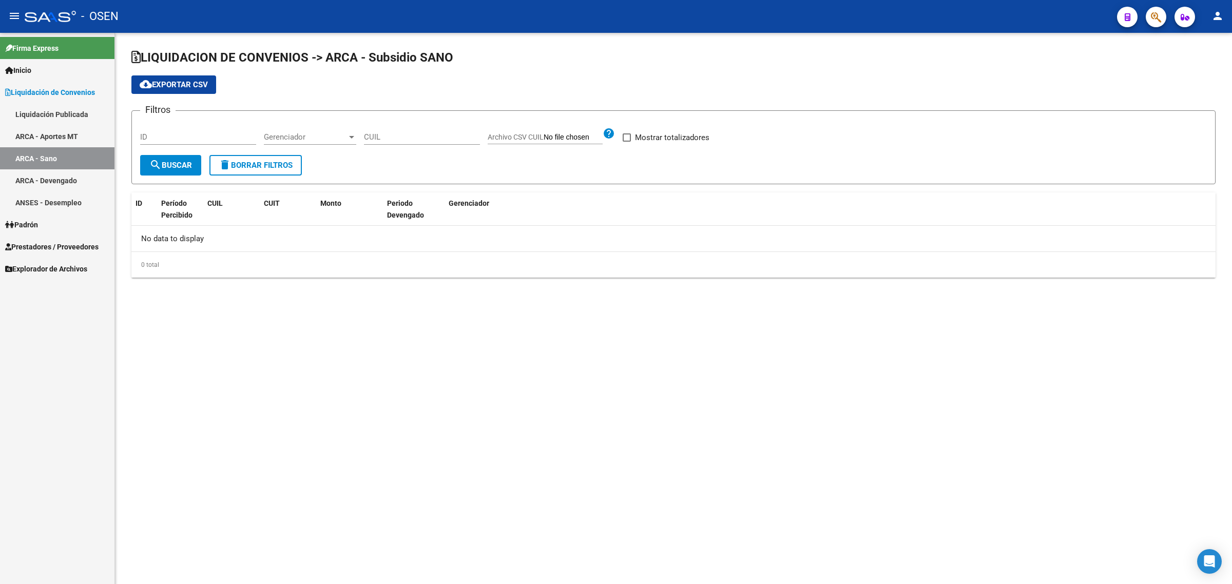
checkbox input "true"
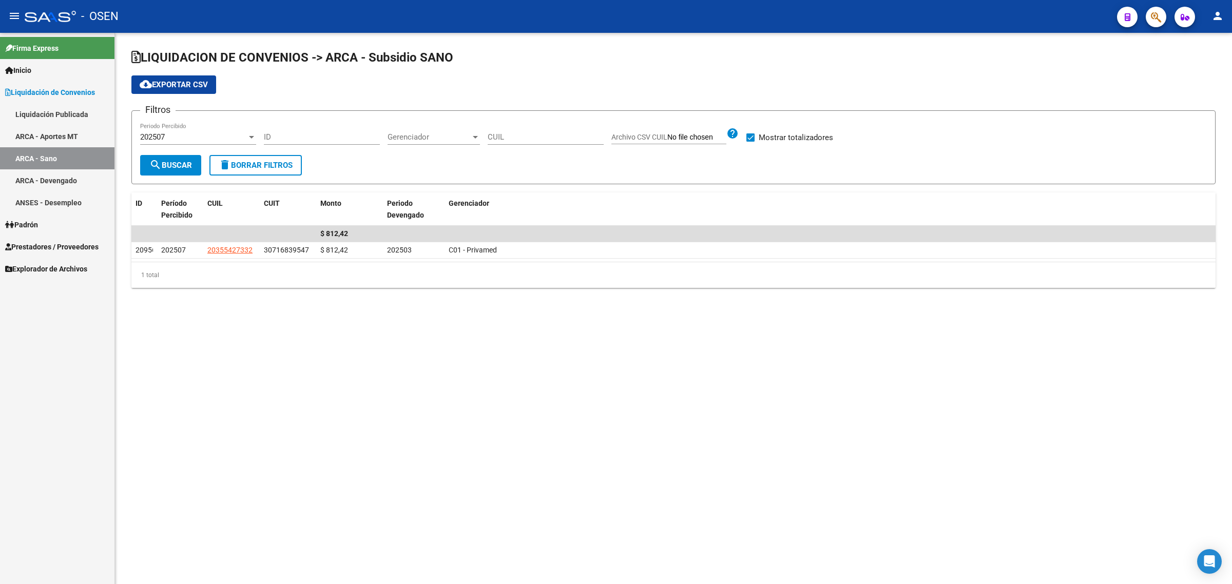
click at [181, 134] on div "202507" at bounding box center [193, 136] width 107 height 9
click at [166, 177] on span "202406" at bounding box center [198, 177] width 116 height 23
click at [171, 164] on span "search Buscar" at bounding box center [170, 165] width 43 height 9
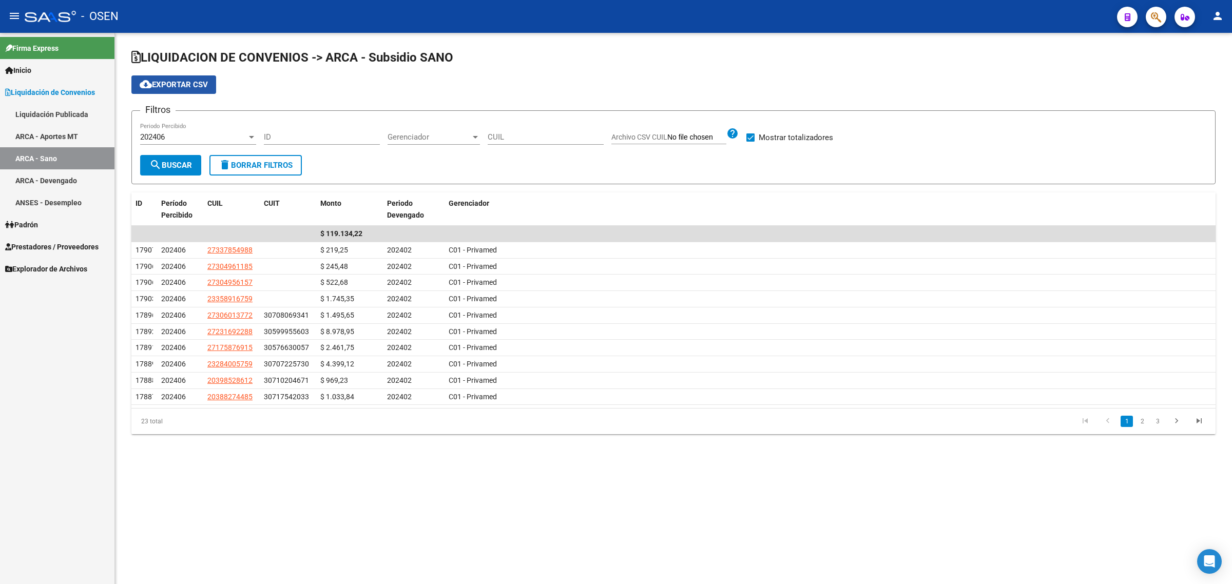
click at [186, 84] on span "cloud_download Exportar CSV" at bounding box center [174, 84] width 68 height 9
click at [177, 140] on div "202406" at bounding box center [193, 136] width 107 height 9
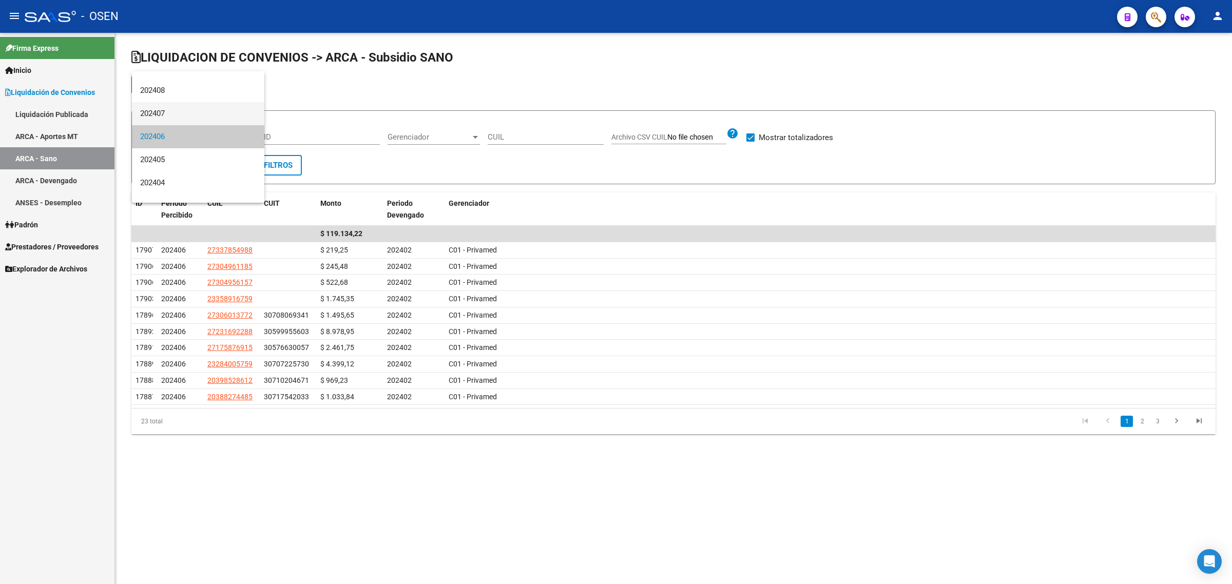
click at [175, 116] on span "202407" at bounding box center [198, 113] width 116 height 23
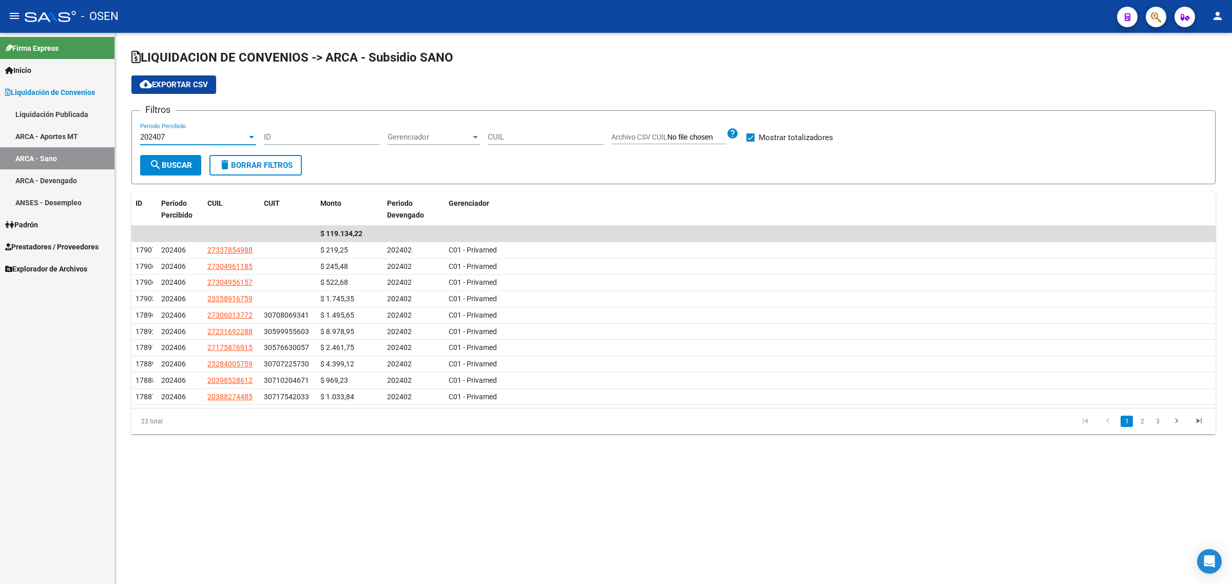
click at [176, 158] on button "search Buscar" at bounding box center [170, 165] width 61 height 21
click at [181, 84] on span "cloud_download Exportar CSV" at bounding box center [174, 84] width 68 height 9
click at [172, 133] on div "202407" at bounding box center [193, 136] width 107 height 9
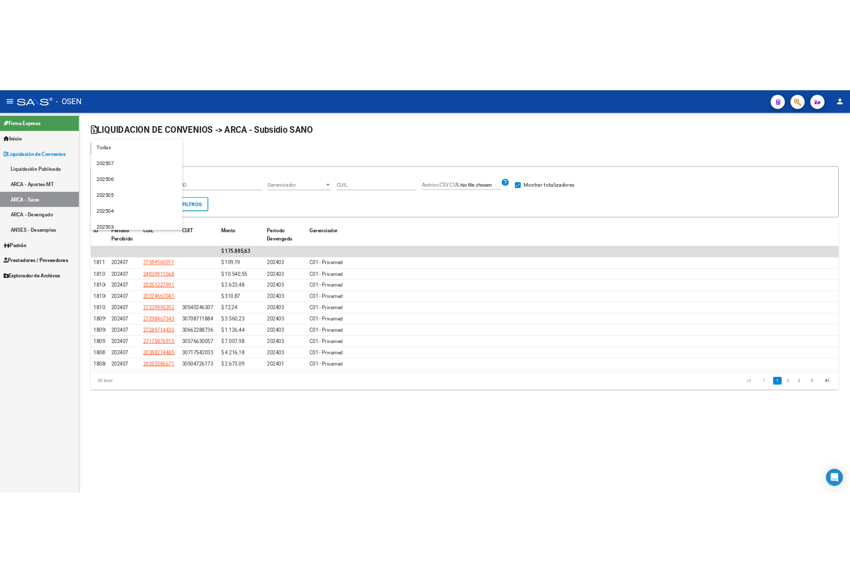
scroll to position [246, 0]
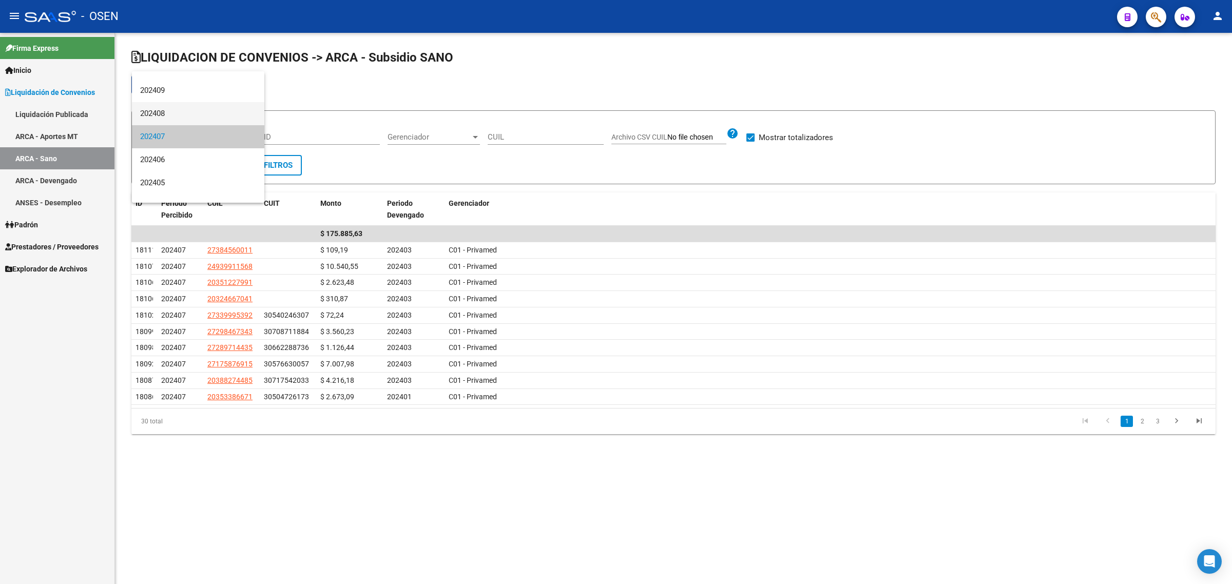
click at [170, 116] on span "202408" at bounding box center [198, 113] width 116 height 23
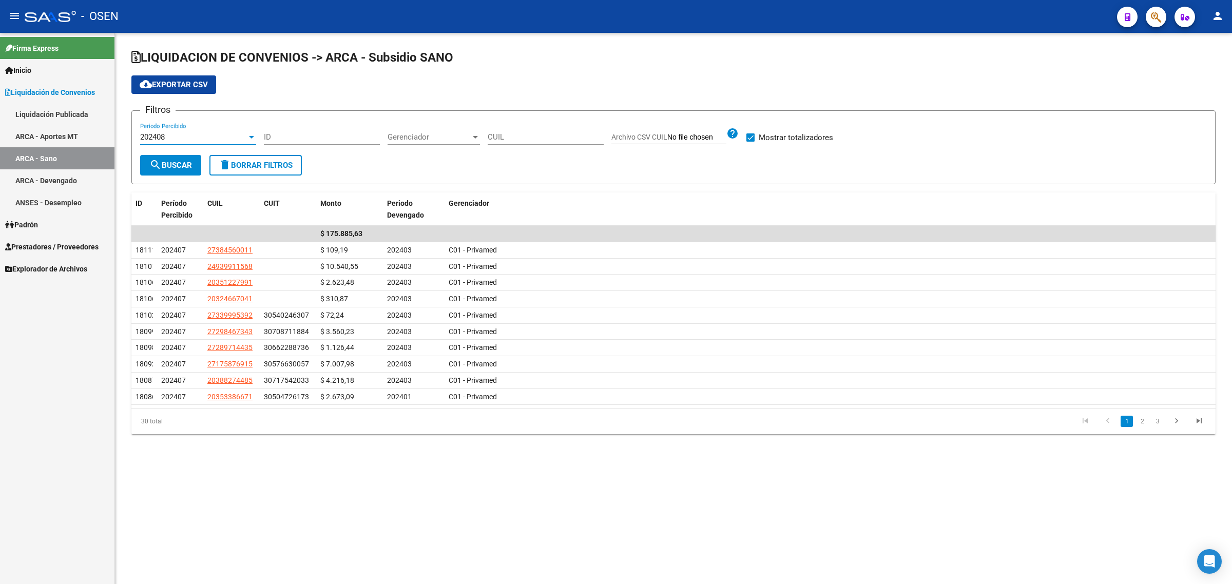
drag, startPoint x: 172, startPoint y: 175, endPoint x: 172, endPoint y: 168, distance: 7.2
click at [172, 175] on form "Filtros 202408 Periodo Percibido ID Gerenciador Gerenciador CUIL Archivo CSV CU…" at bounding box center [673, 147] width 1084 height 74
click at [172, 167] on span "search Buscar" at bounding box center [170, 165] width 43 height 9
click at [181, 90] on button "cloud_download Exportar CSV" at bounding box center [173, 84] width 85 height 18
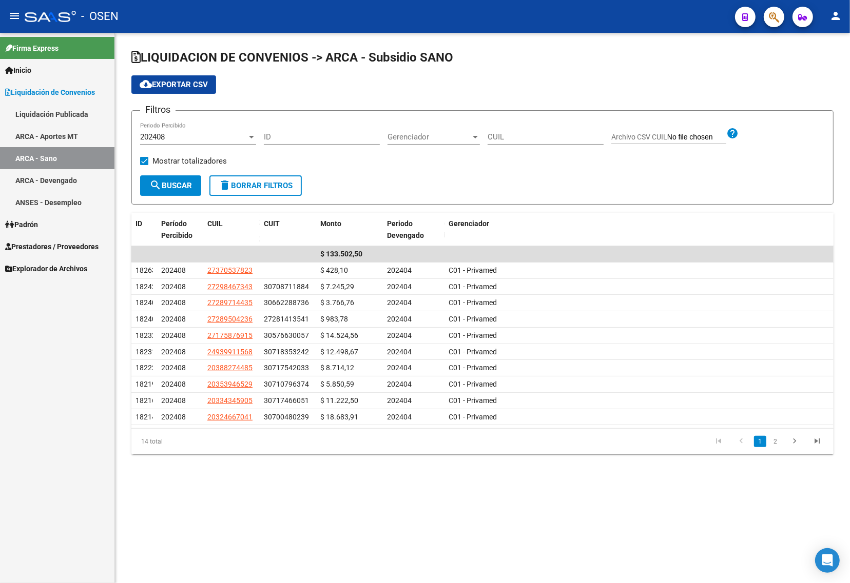
click at [183, 136] on div "202408" at bounding box center [193, 136] width 107 height 9
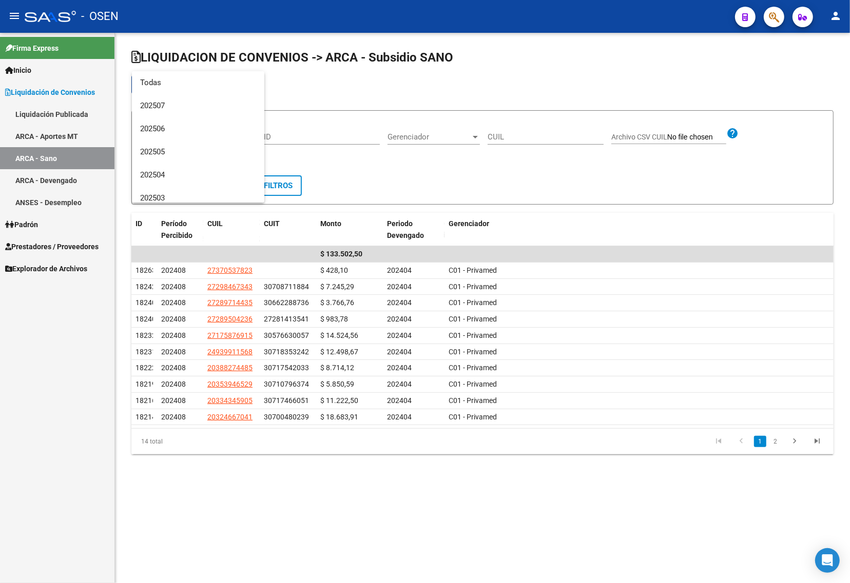
scroll to position [223, 0]
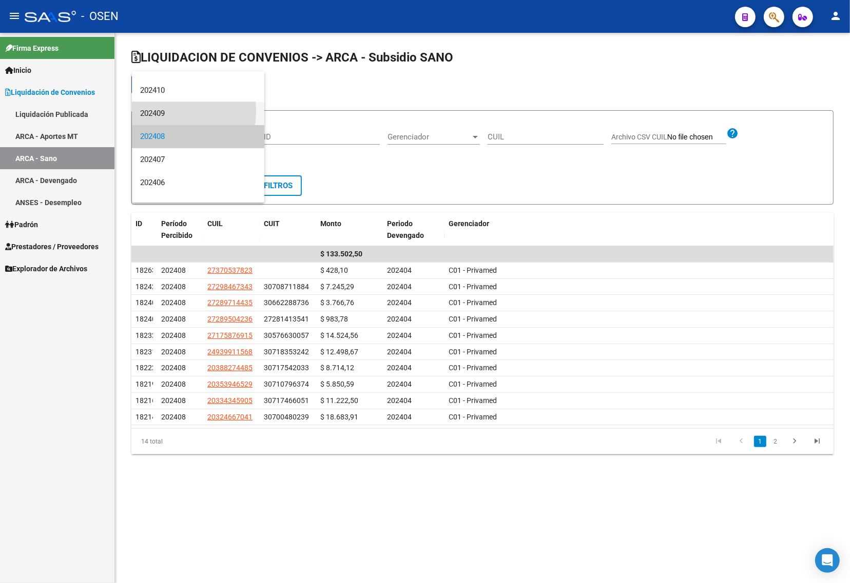
click at [164, 111] on span "202409" at bounding box center [198, 113] width 116 height 23
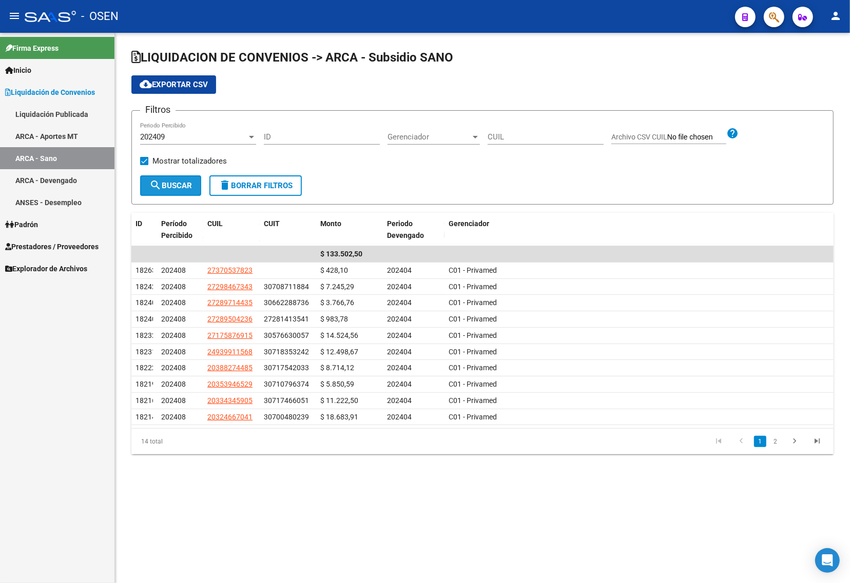
click at [178, 179] on button "search Buscar" at bounding box center [170, 185] width 61 height 21
click at [188, 84] on span "cloud_download Exportar CSV" at bounding box center [174, 84] width 68 height 9
click at [191, 139] on div "202409" at bounding box center [193, 136] width 107 height 9
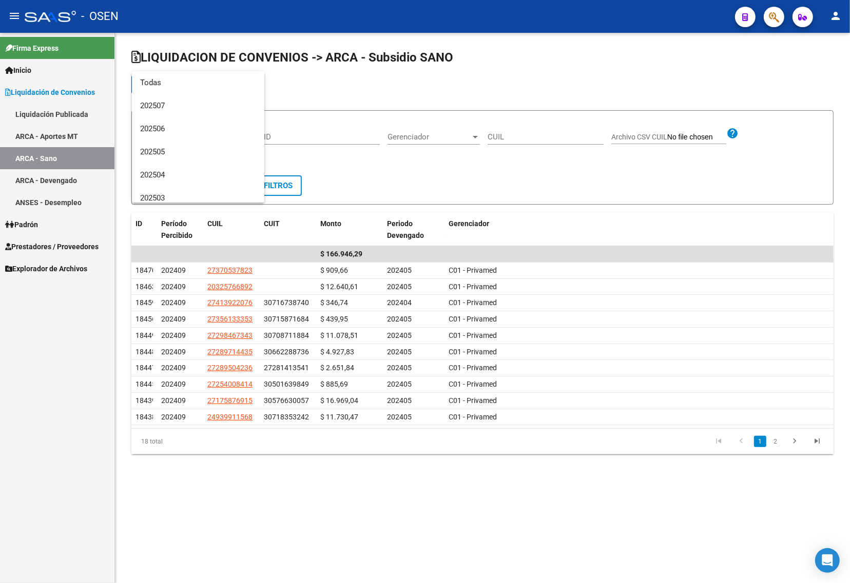
scroll to position [200, 0]
click at [180, 110] on span "202410" at bounding box center [198, 113] width 116 height 23
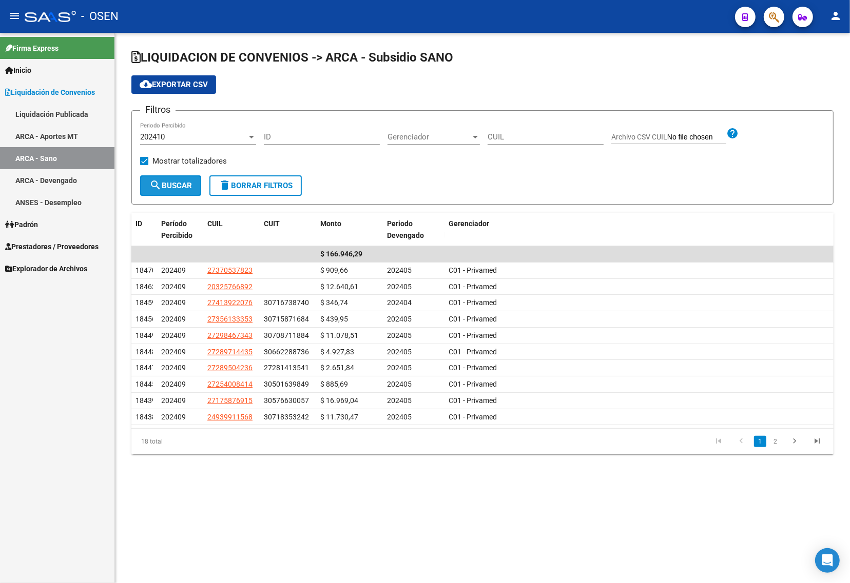
click at [175, 191] on button "search Buscar" at bounding box center [170, 185] width 61 height 21
click at [180, 82] on span "cloud_download Exportar CSV" at bounding box center [174, 84] width 68 height 9
click at [165, 138] on span "202410" at bounding box center [152, 136] width 25 height 9
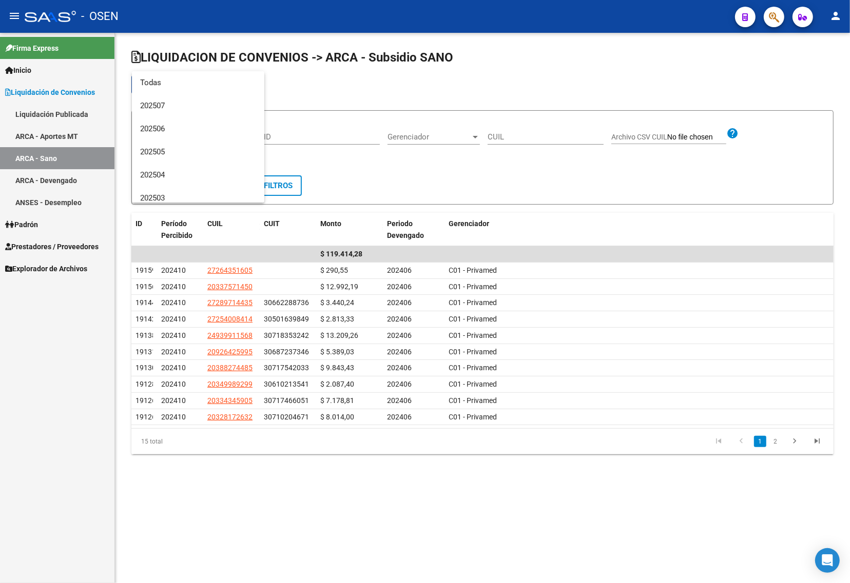
scroll to position [177, 0]
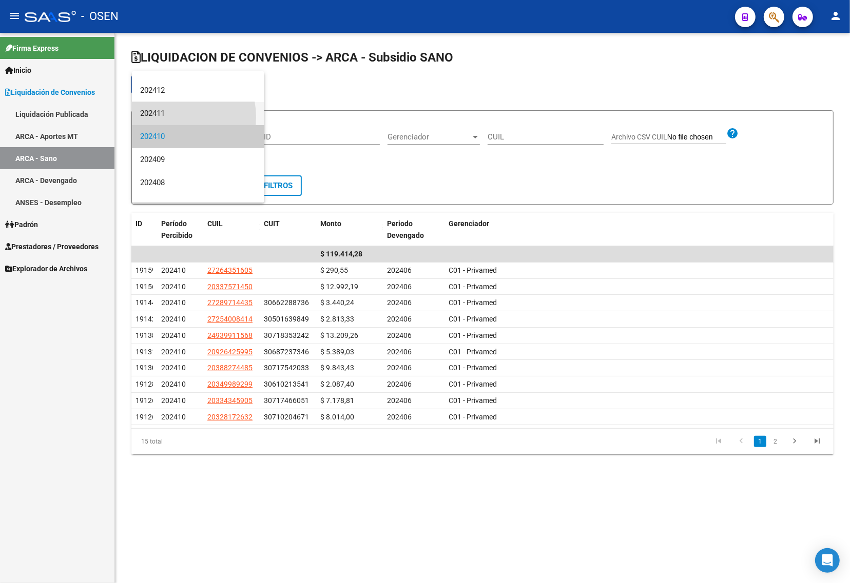
click at [173, 117] on span "202411" at bounding box center [198, 113] width 116 height 23
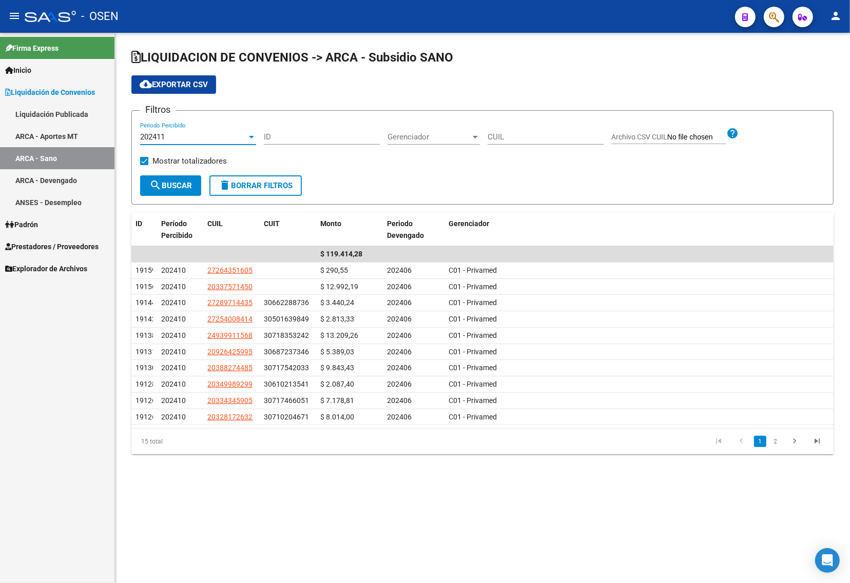
click at [165, 172] on div "Mostrar totalizadores" at bounding box center [187, 165] width 94 height 21
click at [165, 183] on span "search Buscar" at bounding box center [170, 185] width 43 height 9
click at [181, 76] on button "cloud_download Exportar CSV" at bounding box center [173, 84] width 85 height 18
click at [179, 133] on div "202411" at bounding box center [193, 136] width 107 height 9
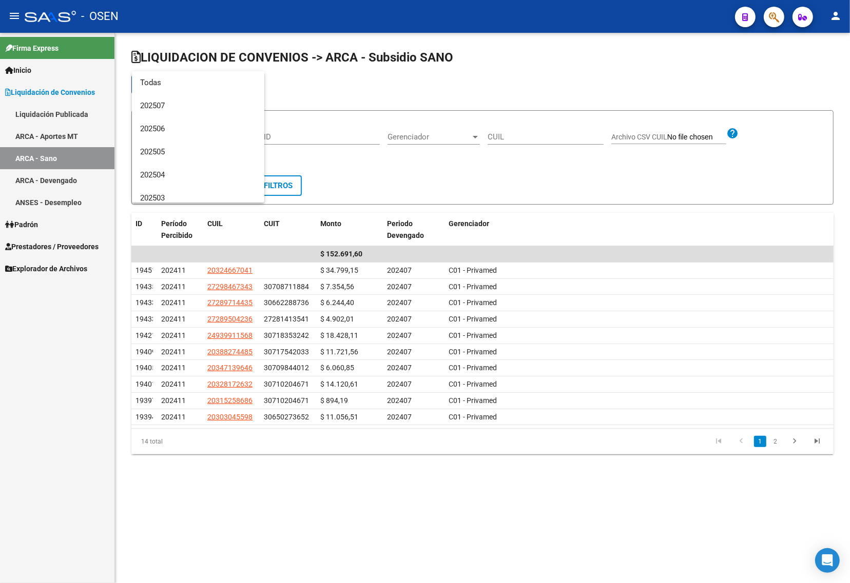
scroll to position [154, 0]
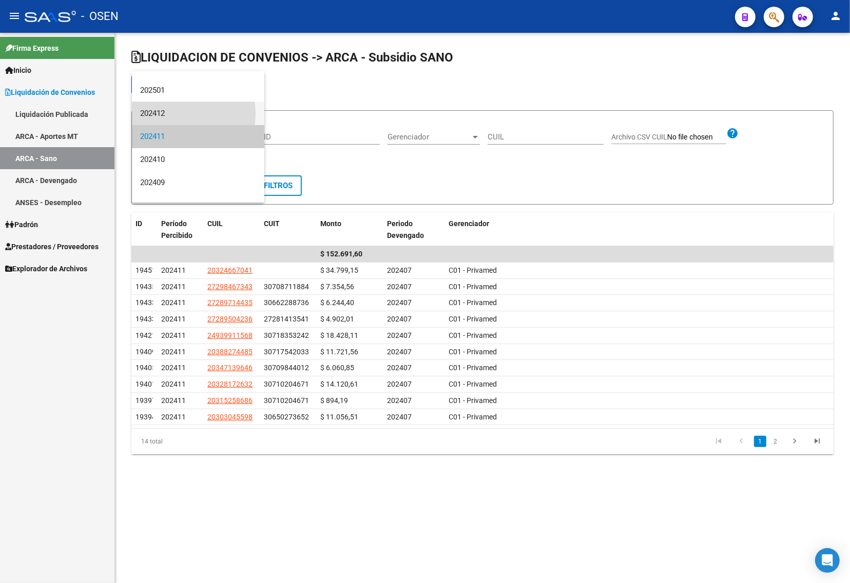
click at [170, 114] on span "202412" at bounding box center [198, 113] width 116 height 23
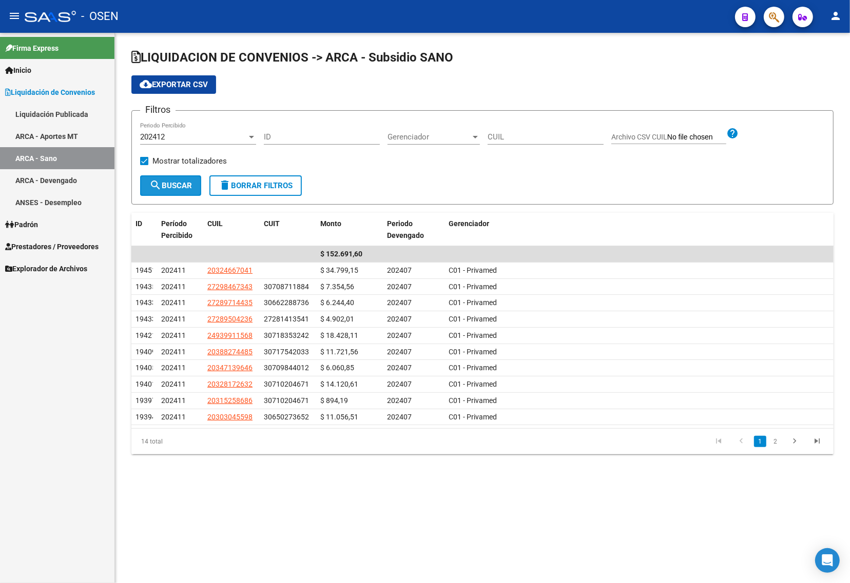
click at [168, 183] on span "search Buscar" at bounding box center [170, 185] width 43 height 9
click at [186, 84] on span "cloud_download Exportar CSV" at bounding box center [174, 84] width 68 height 9
click at [184, 147] on div "202412 Periodo Percibido" at bounding box center [198, 139] width 116 height 32
click at [183, 139] on div "202412" at bounding box center [193, 136] width 107 height 9
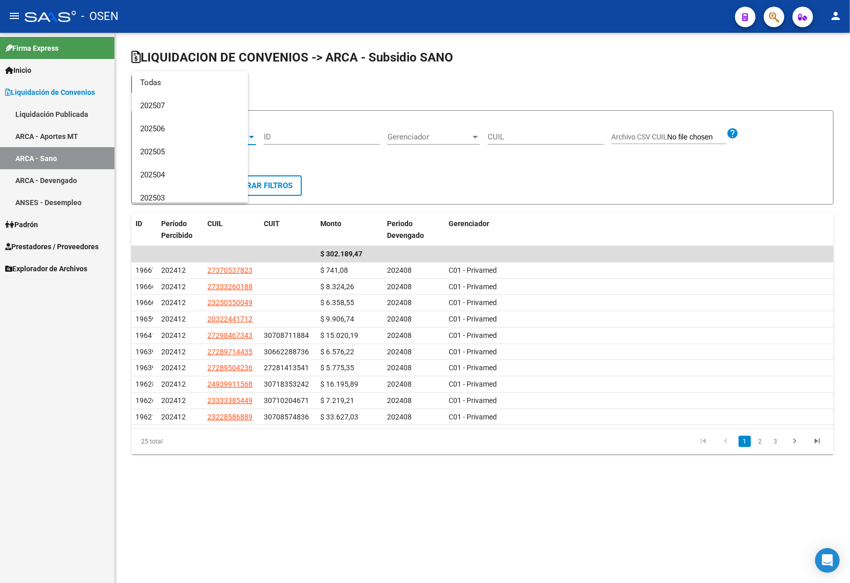
scroll to position [131, 0]
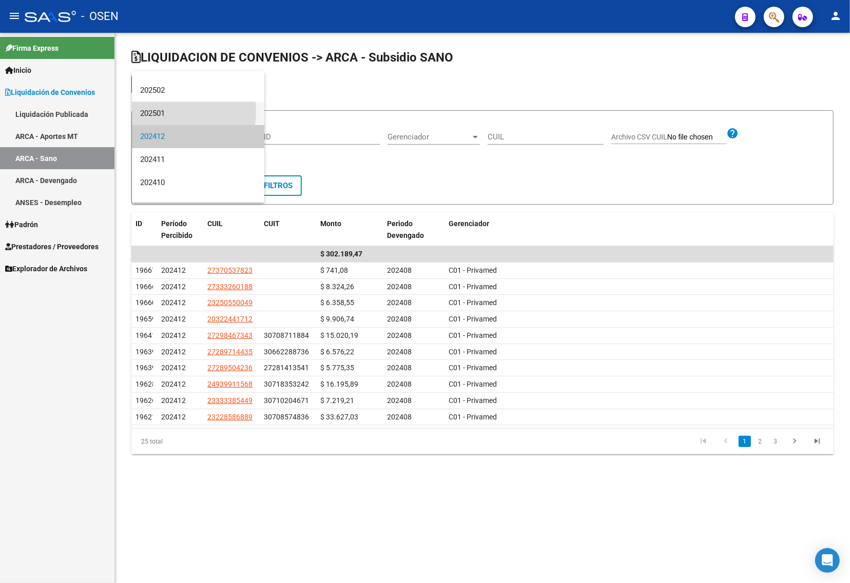
click at [174, 111] on span "202501" at bounding box center [198, 113] width 116 height 23
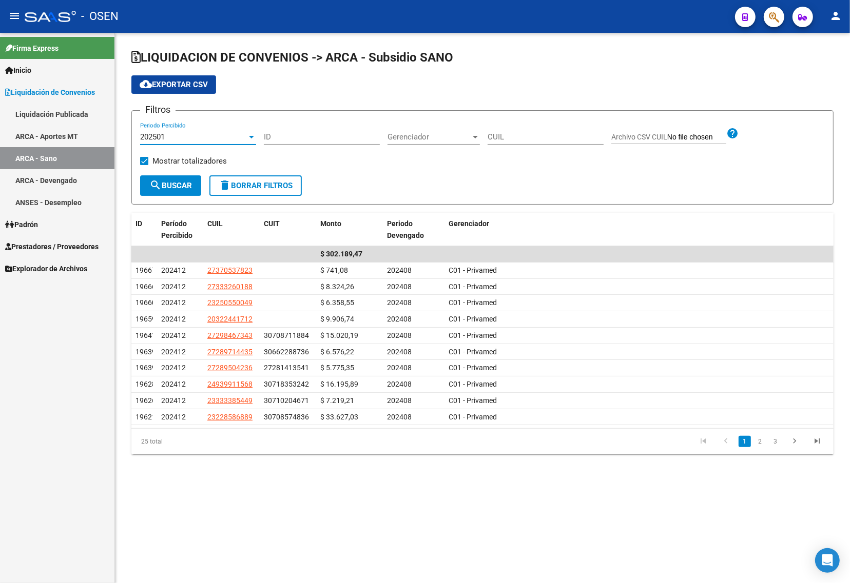
click at [174, 171] on div "Mostrar totalizadores" at bounding box center [187, 165] width 94 height 21
click at [168, 190] on button "search Buscar" at bounding box center [170, 185] width 61 height 21
drag, startPoint x: 178, startPoint y: 81, endPoint x: 91, endPoint y: 98, distance: 89.0
click at [178, 81] on span "cloud_download Exportar CSV" at bounding box center [174, 84] width 68 height 9
click at [182, 134] on div "202501" at bounding box center [193, 136] width 107 height 9
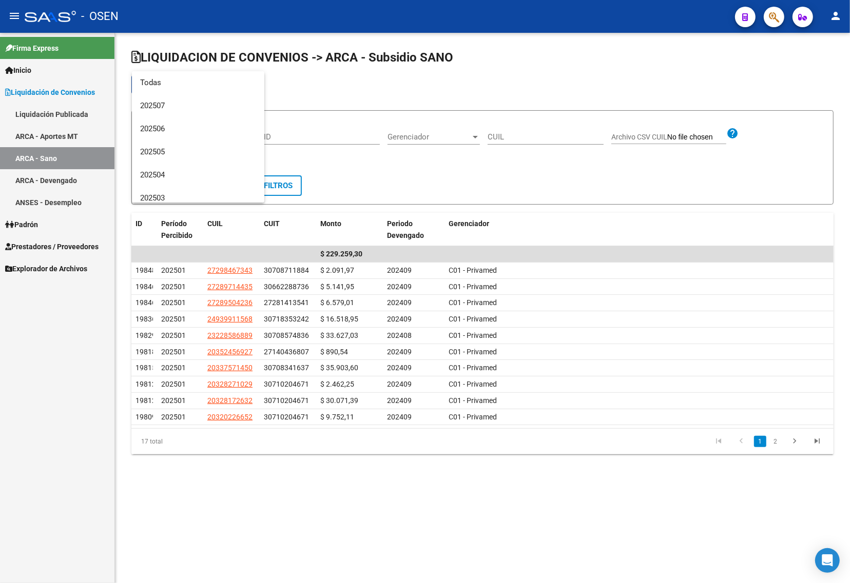
scroll to position [108, 0]
click at [160, 110] on span "202502" at bounding box center [198, 113] width 116 height 23
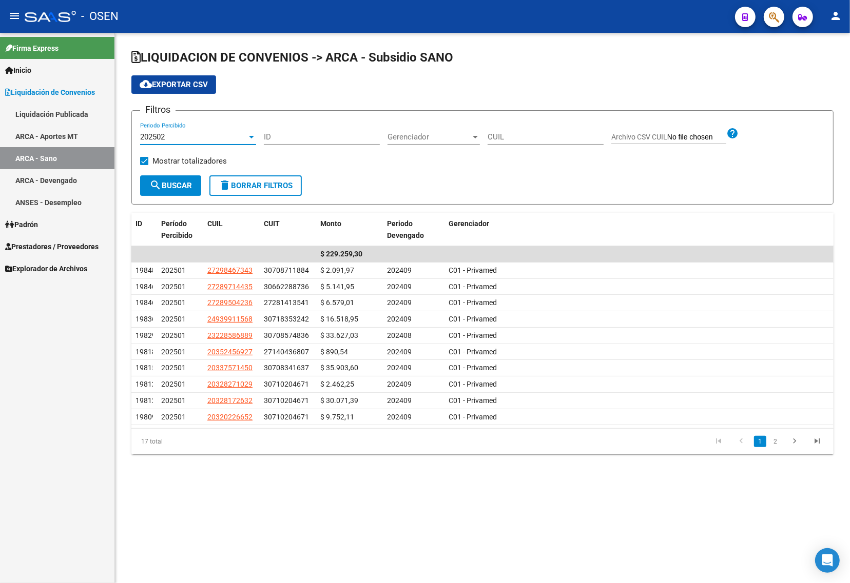
click at [162, 179] on button "search Buscar" at bounding box center [170, 185] width 61 height 21
click at [172, 80] on span "cloud_download Exportar CSV" at bounding box center [174, 84] width 68 height 9
click at [185, 132] on div "202502" at bounding box center [193, 136] width 107 height 9
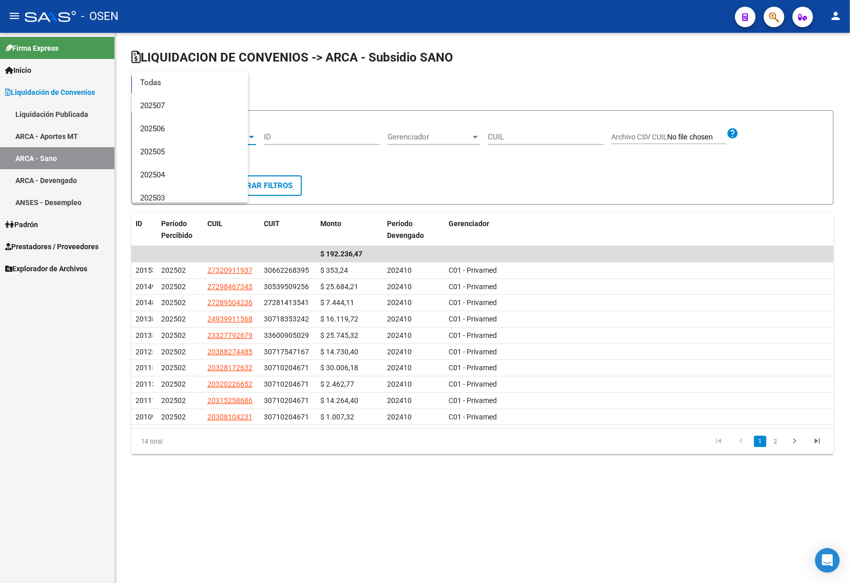
scroll to position [85, 0]
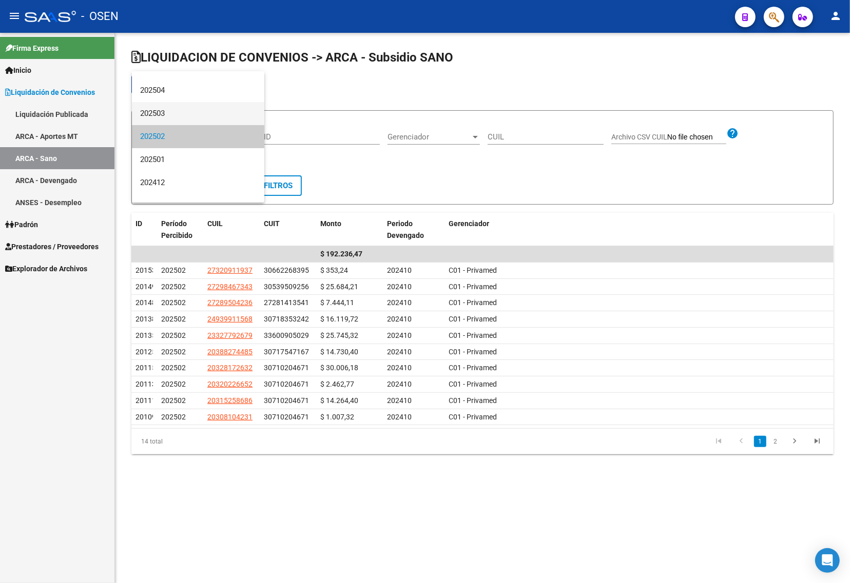
click at [165, 109] on span "202503" at bounding box center [198, 113] width 116 height 23
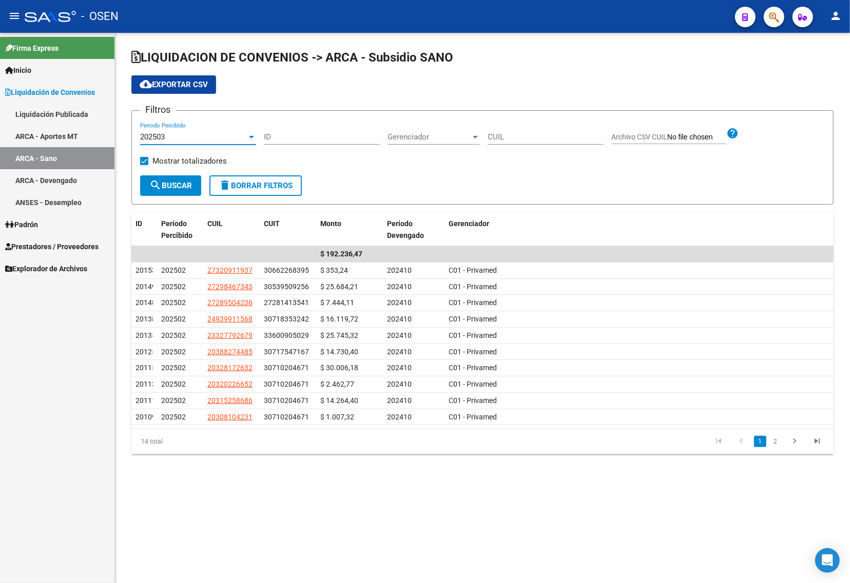
click at [171, 183] on span "search Buscar" at bounding box center [170, 185] width 43 height 9
click at [172, 81] on span "cloud_download Exportar CSV" at bounding box center [174, 84] width 68 height 9
click at [183, 136] on div "202503" at bounding box center [193, 136] width 107 height 9
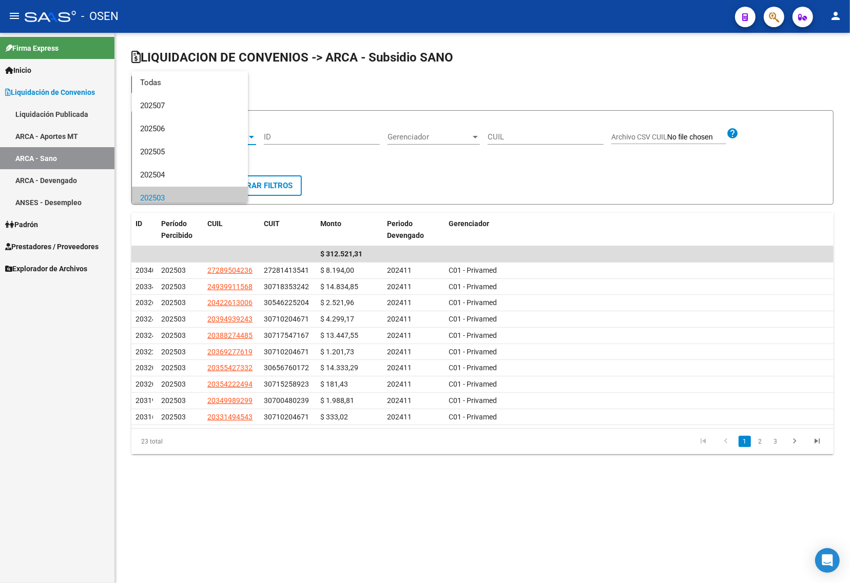
scroll to position [62, 0]
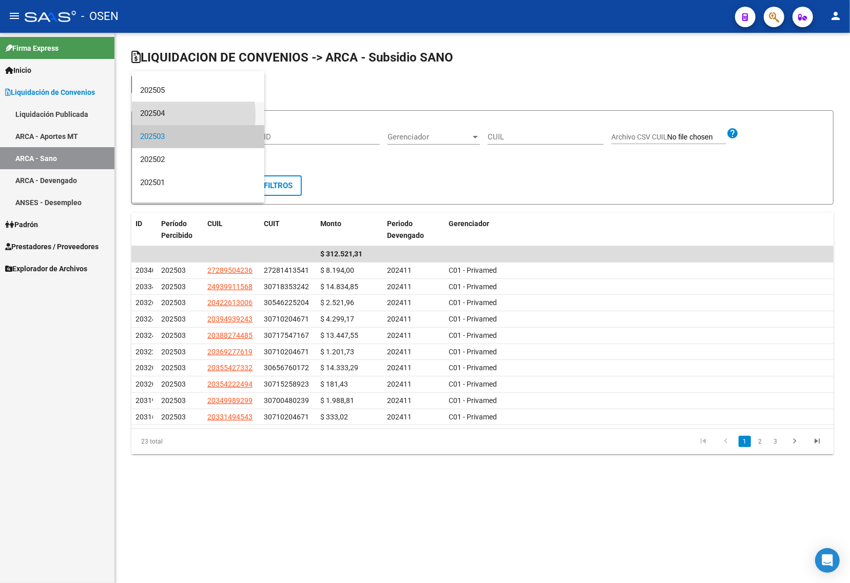
click at [166, 115] on span "202504" at bounding box center [198, 113] width 116 height 23
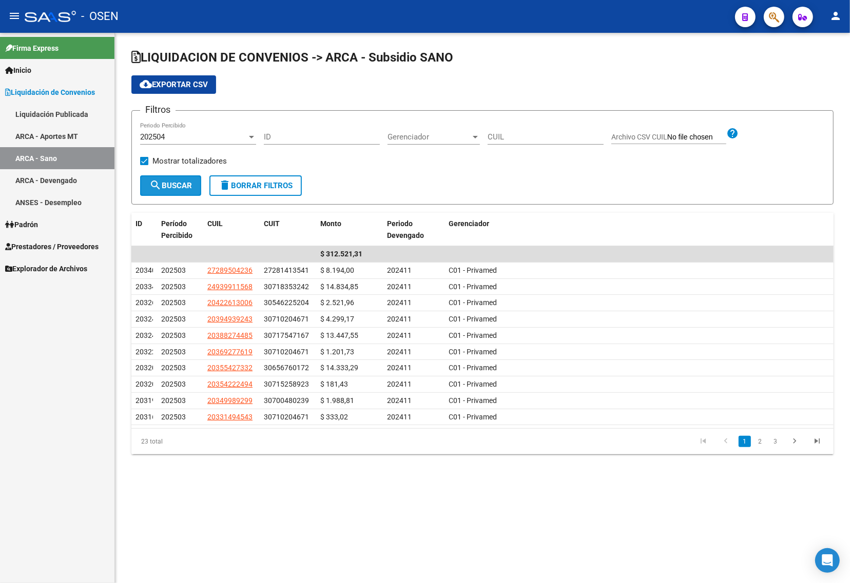
click at [158, 186] on mat-icon "search" at bounding box center [155, 185] width 12 height 12
click at [160, 81] on span "cloud_download Exportar CSV" at bounding box center [174, 84] width 68 height 9
click at [177, 136] on div "202504" at bounding box center [193, 136] width 107 height 9
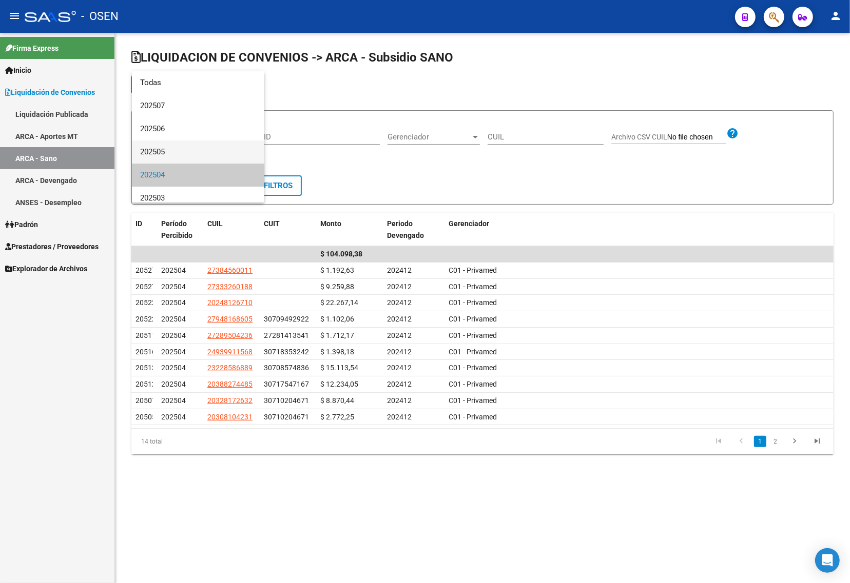
scroll to position [38, 0]
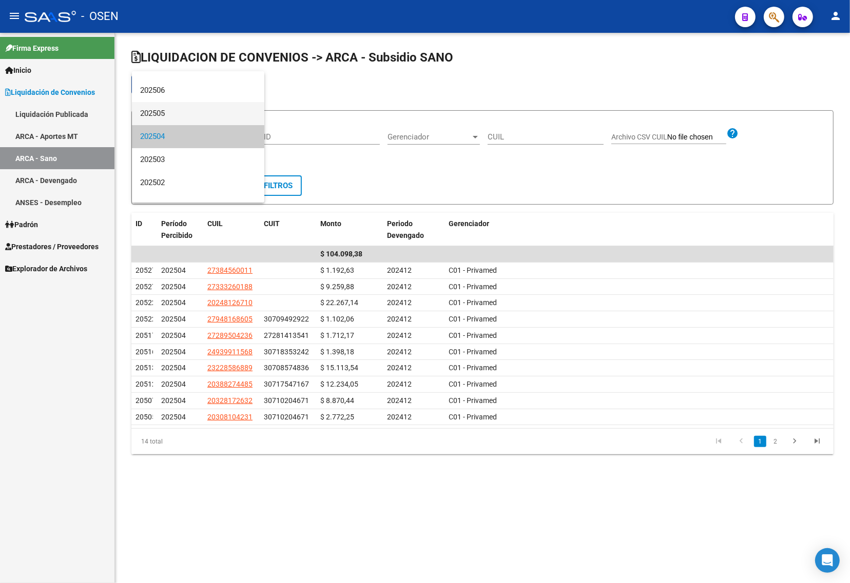
click at [175, 111] on span "202505" at bounding box center [198, 113] width 116 height 23
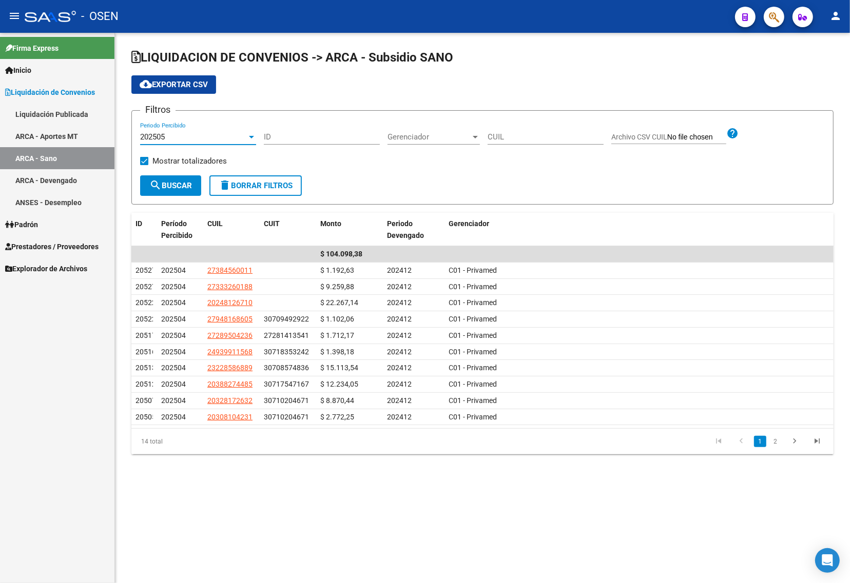
click at [176, 186] on span "search Buscar" at bounding box center [170, 185] width 43 height 9
drag, startPoint x: 181, startPoint y: 81, endPoint x: 149, endPoint y: 80, distance: 32.4
click at [181, 81] on span "cloud_download Exportar CSV" at bounding box center [174, 84] width 68 height 9
click at [200, 132] on div "202505" at bounding box center [193, 136] width 107 height 9
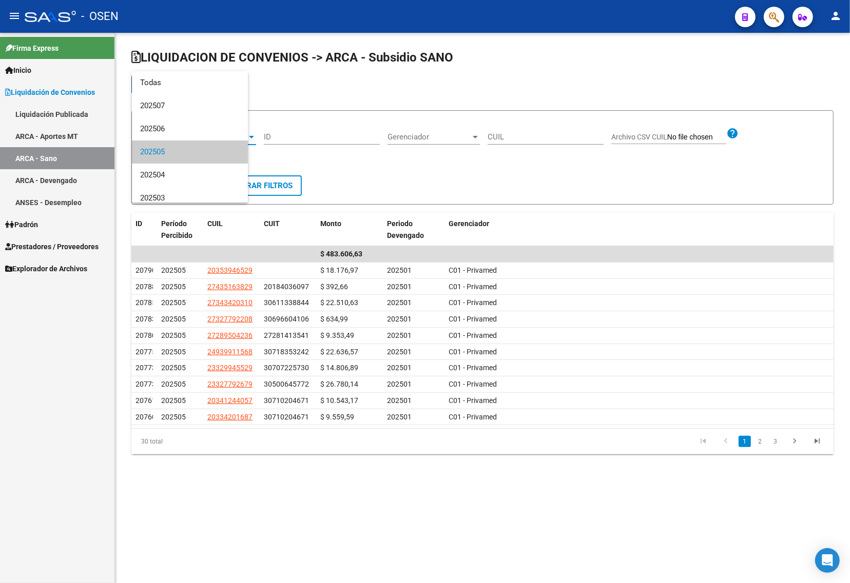
scroll to position [15, 0]
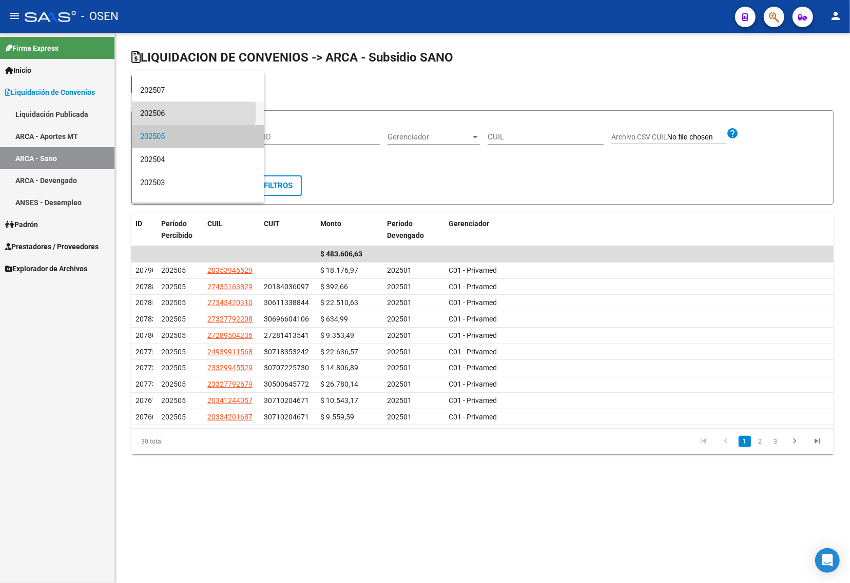
click at [177, 112] on span "202506" at bounding box center [198, 113] width 116 height 23
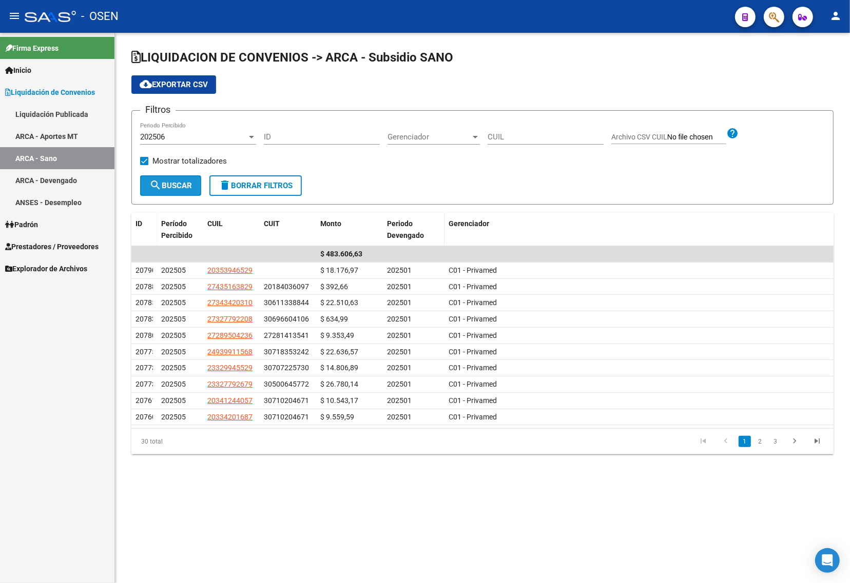
click at [175, 185] on span "search Buscar" at bounding box center [170, 185] width 43 height 9
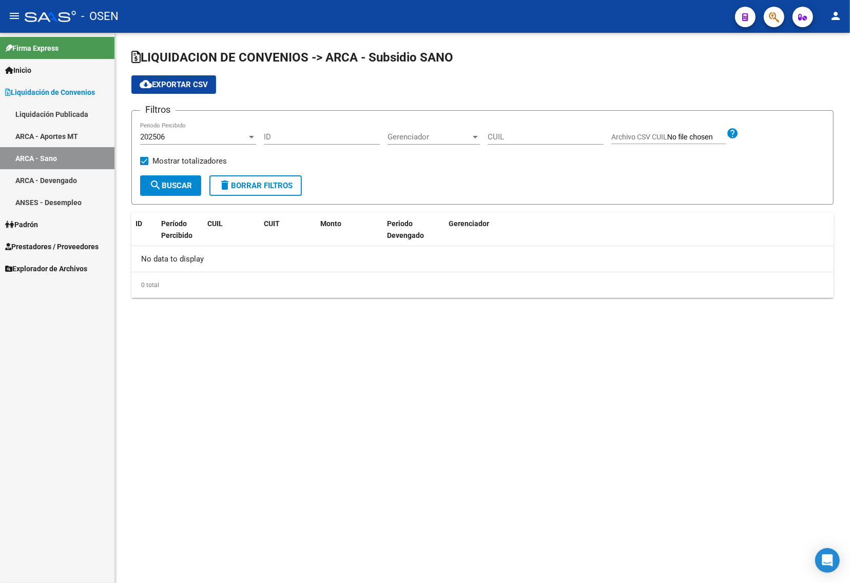
click at [171, 136] on div "202506" at bounding box center [193, 136] width 107 height 9
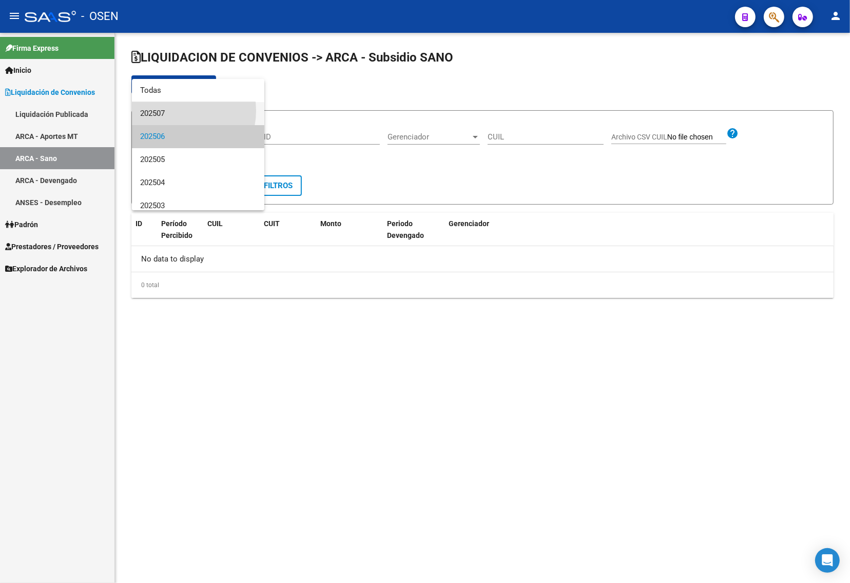
click at [178, 111] on span "202507" at bounding box center [198, 113] width 116 height 23
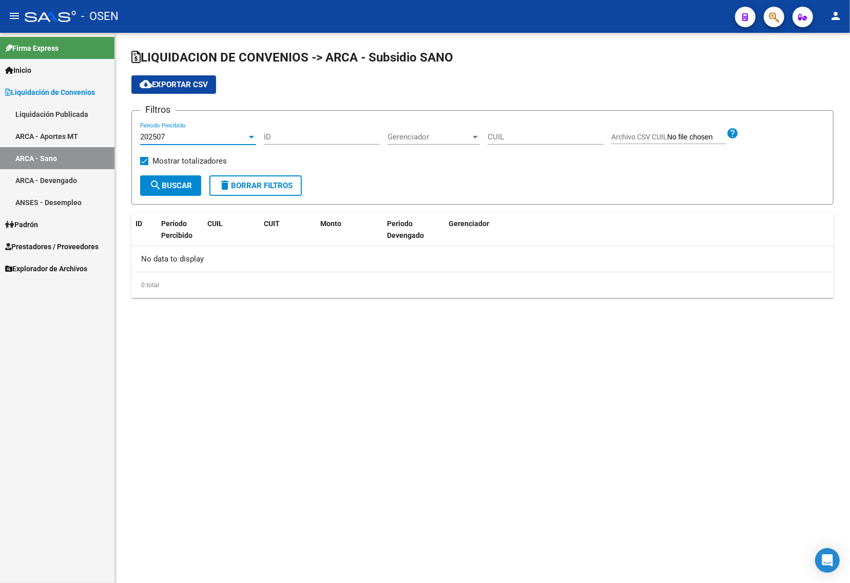
click at [187, 183] on span "search Buscar" at bounding box center [170, 185] width 43 height 9
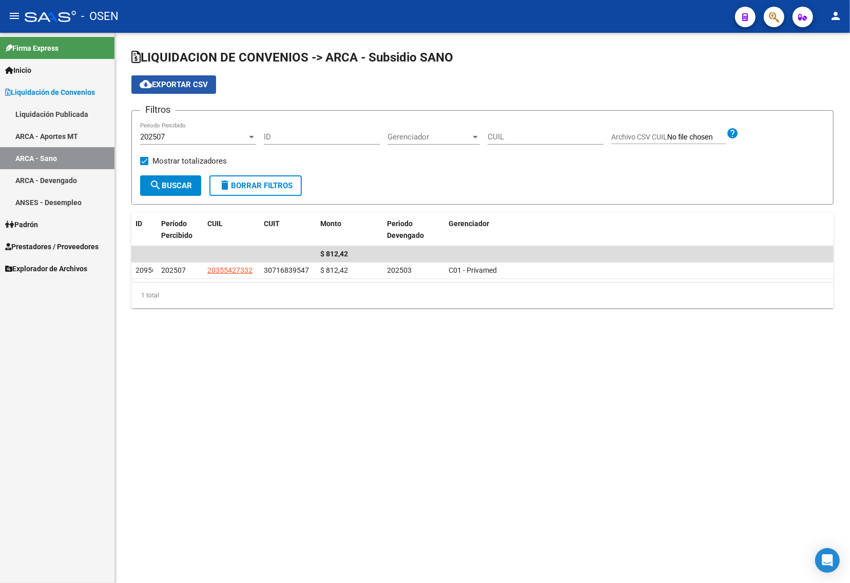
click at [167, 86] on span "cloud_download Exportar CSV" at bounding box center [174, 84] width 68 height 9
click at [284, 306] on div "1 total" at bounding box center [482, 296] width 702 height 26
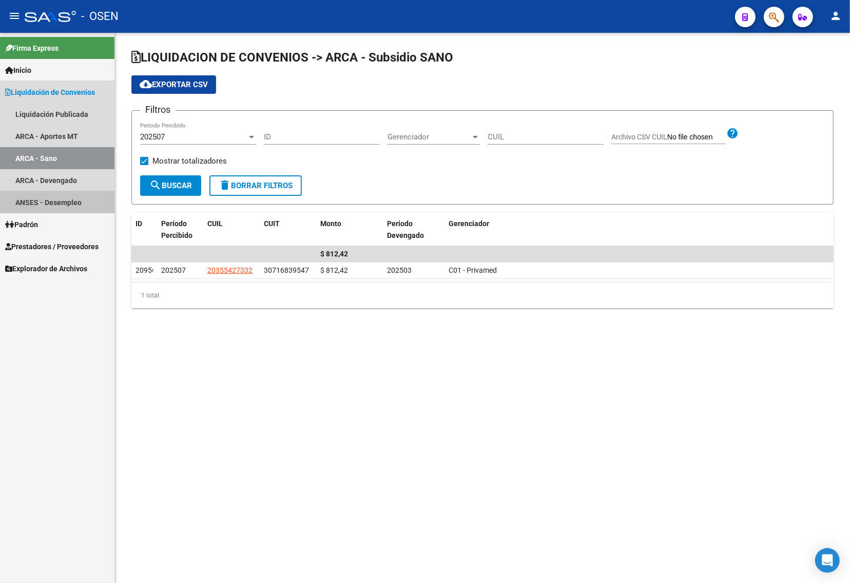
click at [71, 199] on link "ANSES - Desempleo" at bounding box center [57, 202] width 114 height 22
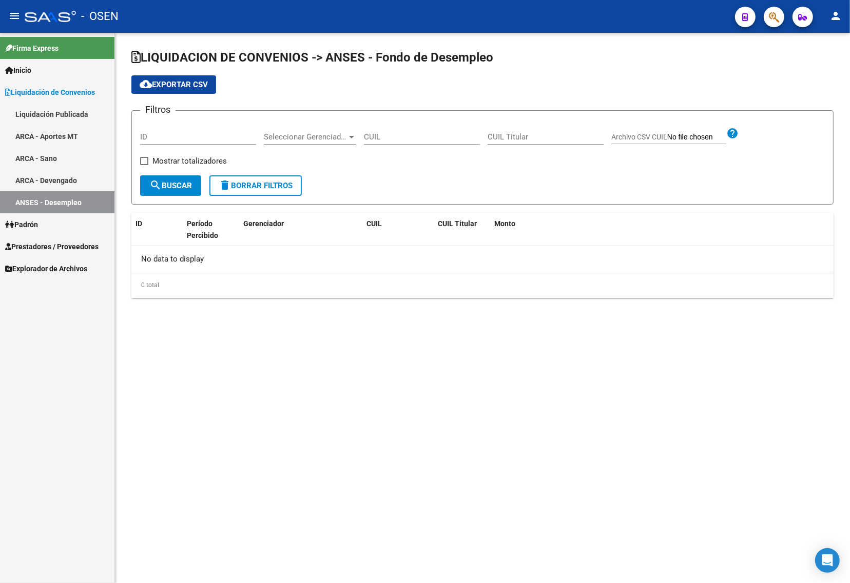
checkbox input "true"
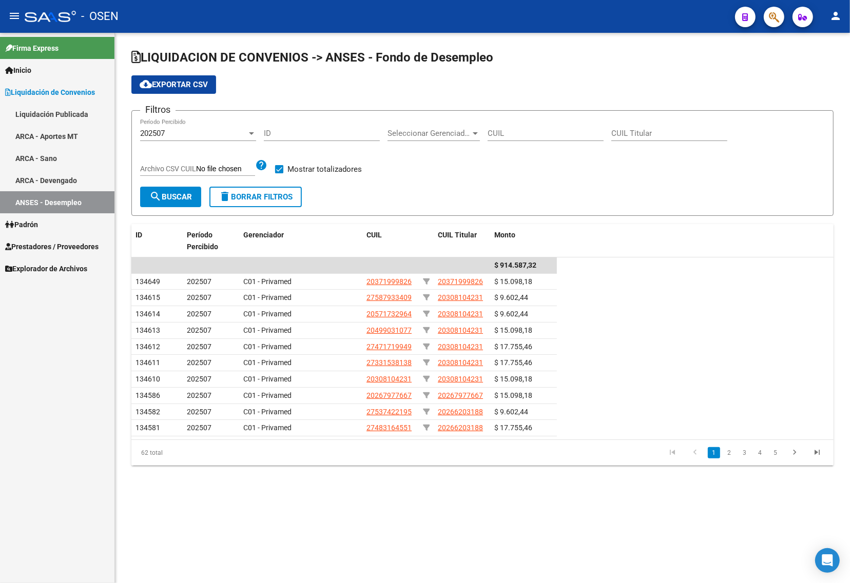
click at [175, 129] on div "202507" at bounding box center [193, 133] width 107 height 9
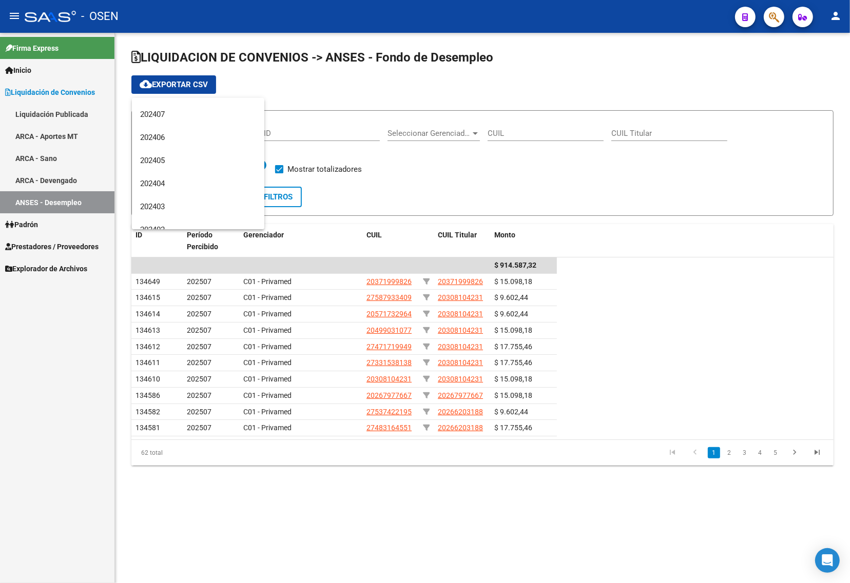
scroll to position [290, 0]
click at [191, 142] on span "202406" at bounding box center [198, 142] width 116 height 23
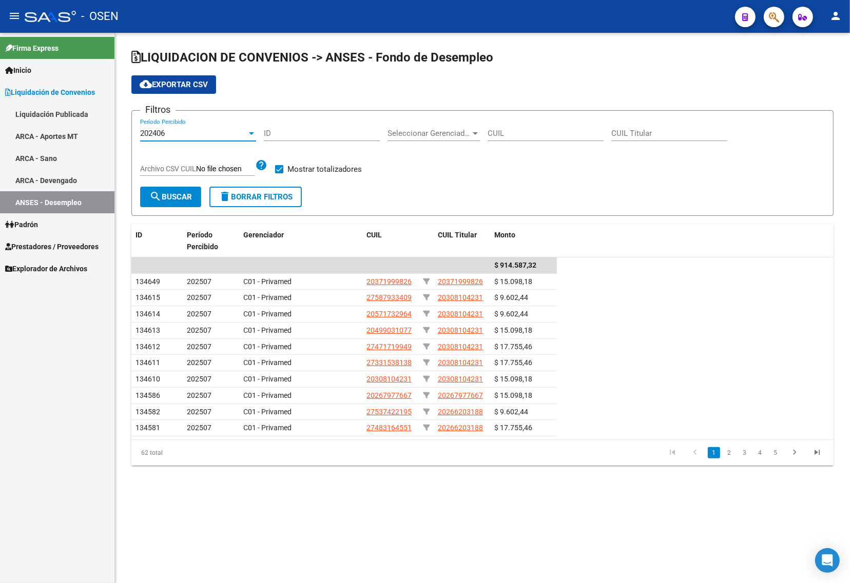
click at [167, 197] on span "search Buscar" at bounding box center [170, 196] width 43 height 9
click at [179, 83] on span "cloud_download Exportar CSV" at bounding box center [174, 84] width 68 height 9
click at [178, 127] on div "202406 Período Percibido" at bounding box center [198, 130] width 116 height 22
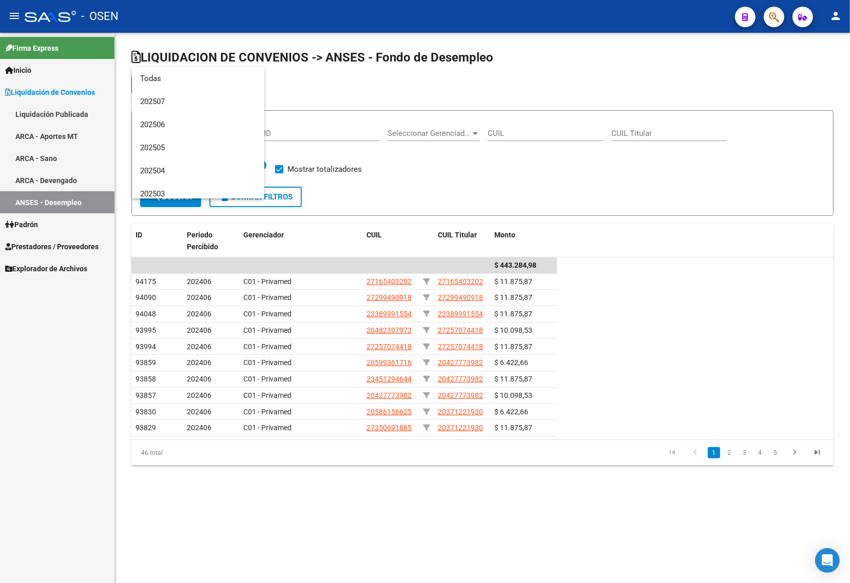
scroll to position [269, 0]
click at [163, 109] on span "202407" at bounding box center [198, 109] width 116 height 23
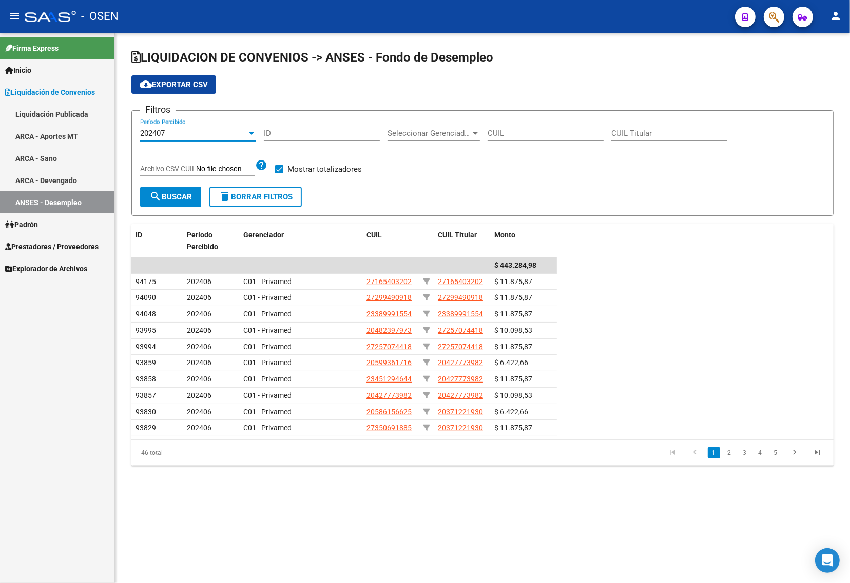
click at [173, 196] on span "search Buscar" at bounding box center [170, 196] width 43 height 9
click at [165, 80] on span "cloud_download Exportar CSV" at bounding box center [174, 84] width 68 height 9
click at [175, 129] on div "202407" at bounding box center [193, 133] width 107 height 9
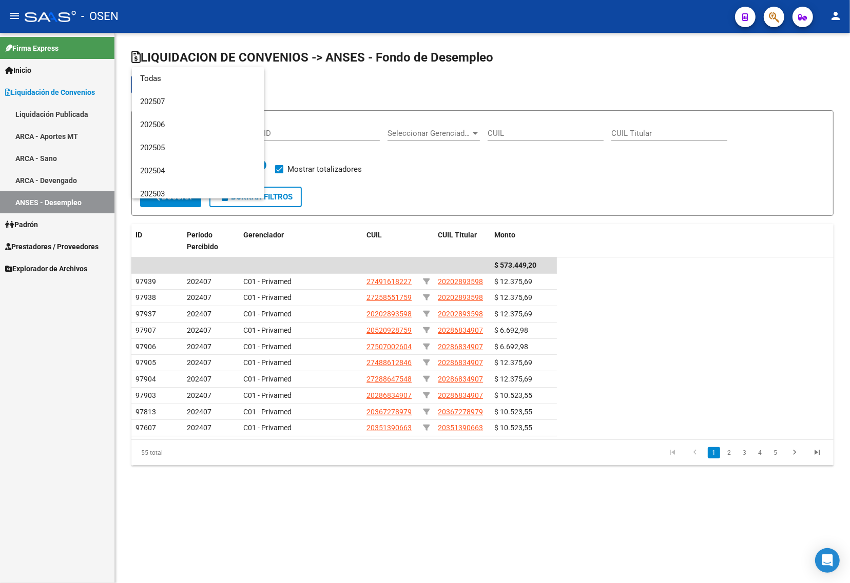
scroll to position [246, 0]
click at [168, 108] on span "202408" at bounding box center [198, 109] width 116 height 23
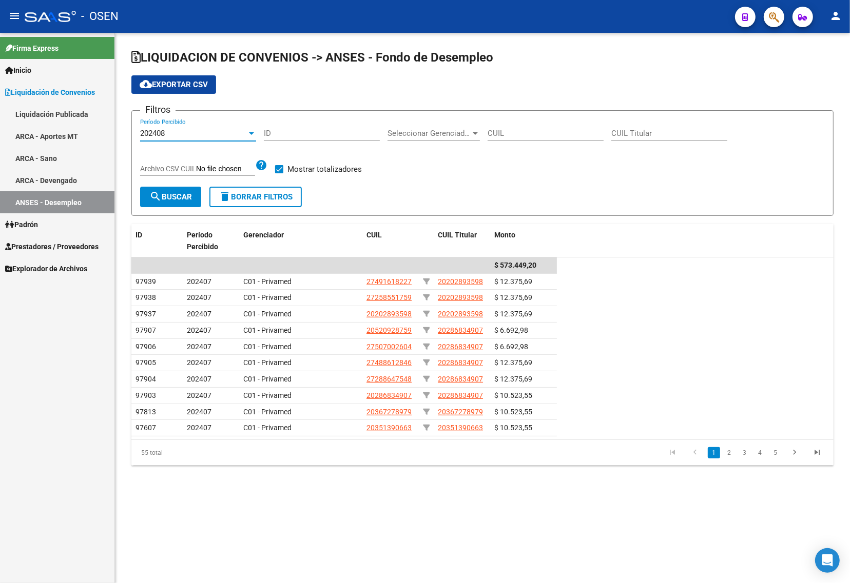
click at [170, 189] on button "search Buscar" at bounding box center [170, 197] width 61 height 21
click at [170, 85] on span "cloud_download Exportar CSV" at bounding box center [174, 84] width 68 height 9
click at [190, 130] on div "202408" at bounding box center [193, 133] width 107 height 9
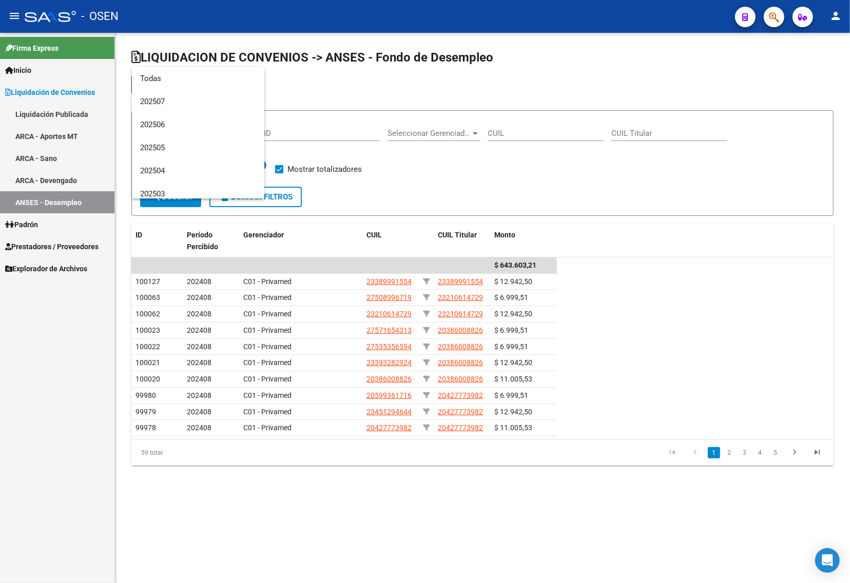
scroll to position [223, 0]
click at [180, 108] on span "202409" at bounding box center [198, 109] width 116 height 23
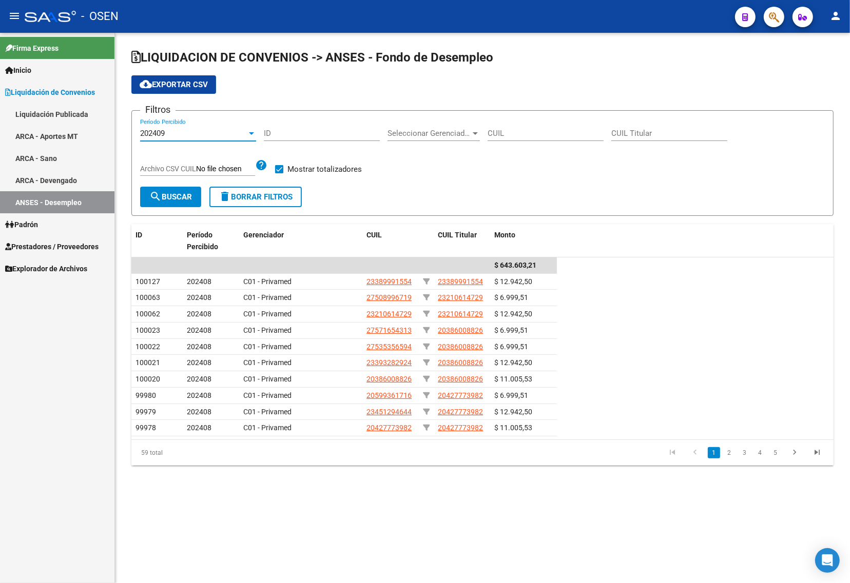
click at [181, 85] on span "cloud_download Exportar CSV" at bounding box center [174, 84] width 68 height 9
click at [167, 196] on span "search Buscar" at bounding box center [170, 196] width 43 height 9
click at [192, 82] on span "cloud_download Exportar CSV" at bounding box center [174, 84] width 68 height 9
click at [191, 132] on div "202409" at bounding box center [193, 133] width 107 height 9
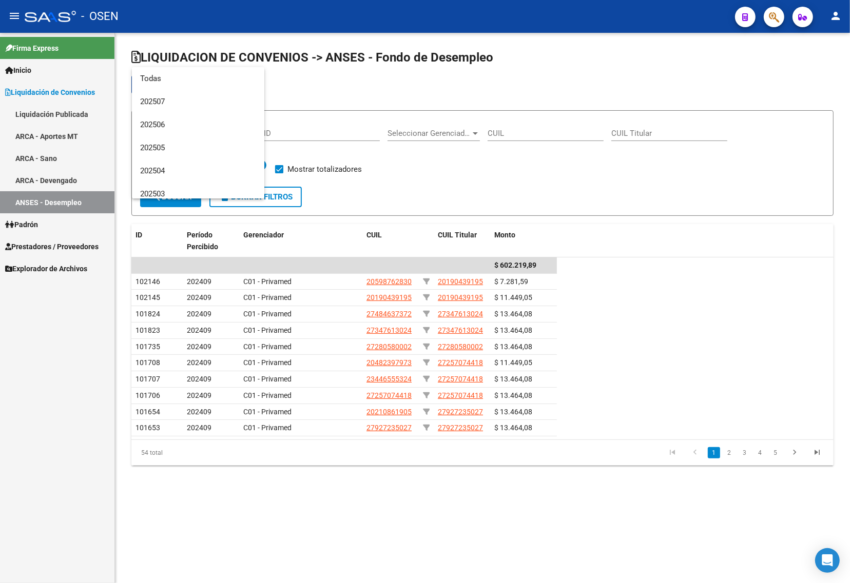
scroll to position [200, 0]
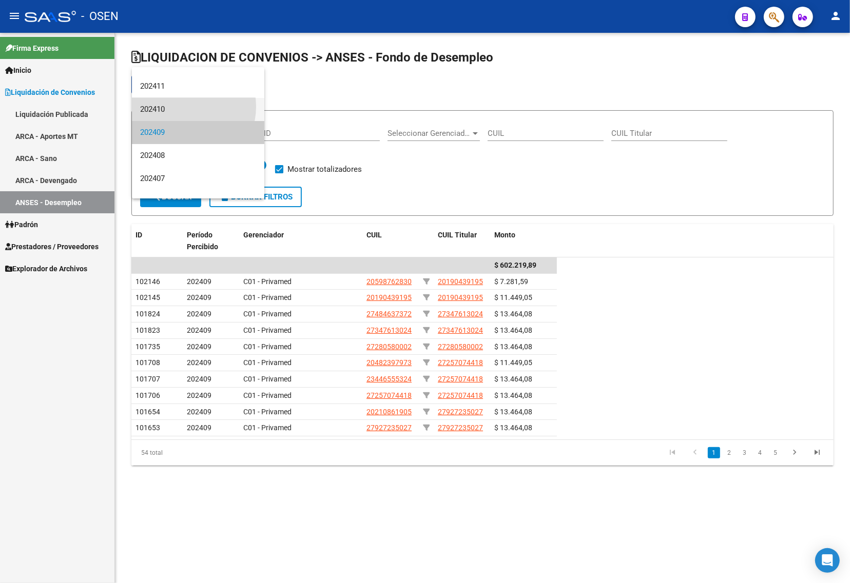
click at [185, 107] on span "202410" at bounding box center [198, 109] width 116 height 23
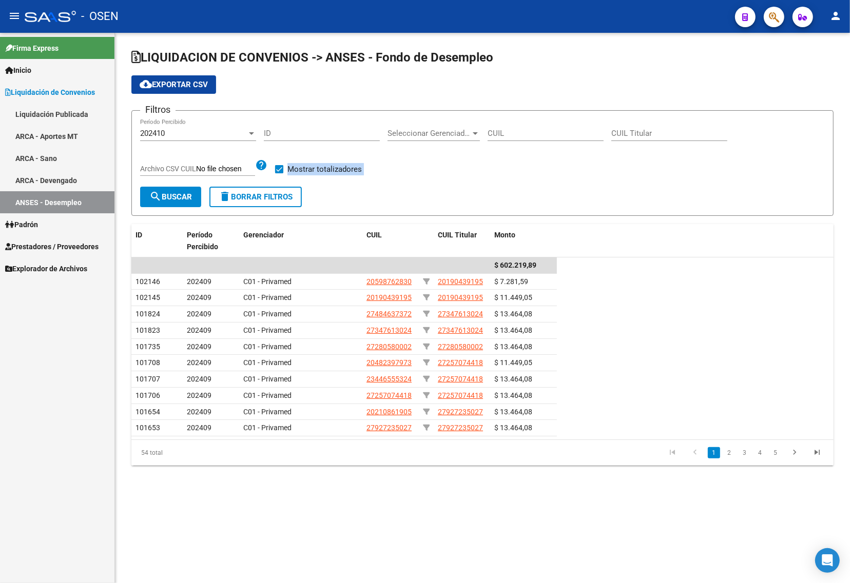
click at [172, 186] on form "Filtros 202410 Período Percibido ID Seleccionar Gerenciador Seleccionar Gerenci…" at bounding box center [482, 163] width 702 height 106
click at [171, 193] on span "search Buscar" at bounding box center [170, 196] width 43 height 9
drag, startPoint x: 176, startPoint y: 91, endPoint x: 176, endPoint y: 85, distance: 6.2
click at [176, 88] on button "cloud_download Exportar CSV" at bounding box center [173, 84] width 85 height 18
click at [194, 136] on div "202410" at bounding box center [193, 133] width 107 height 9
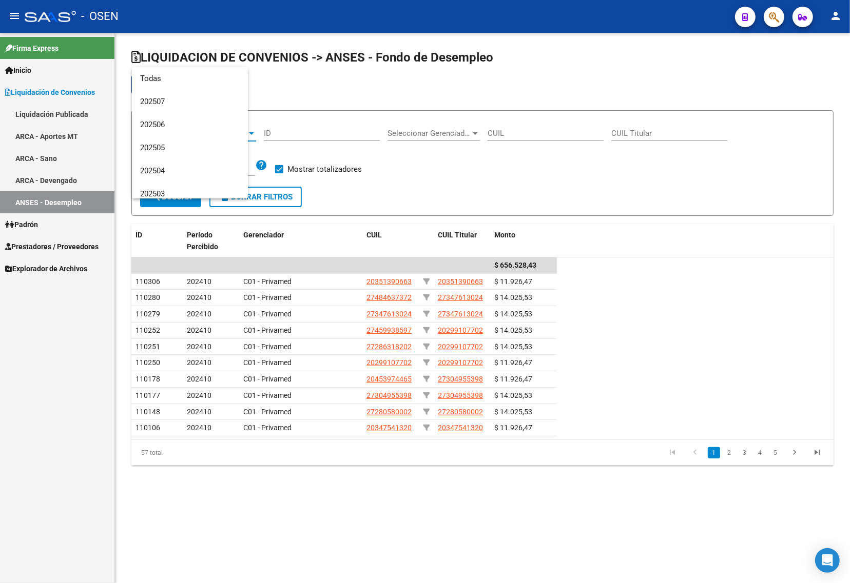
scroll to position [177, 0]
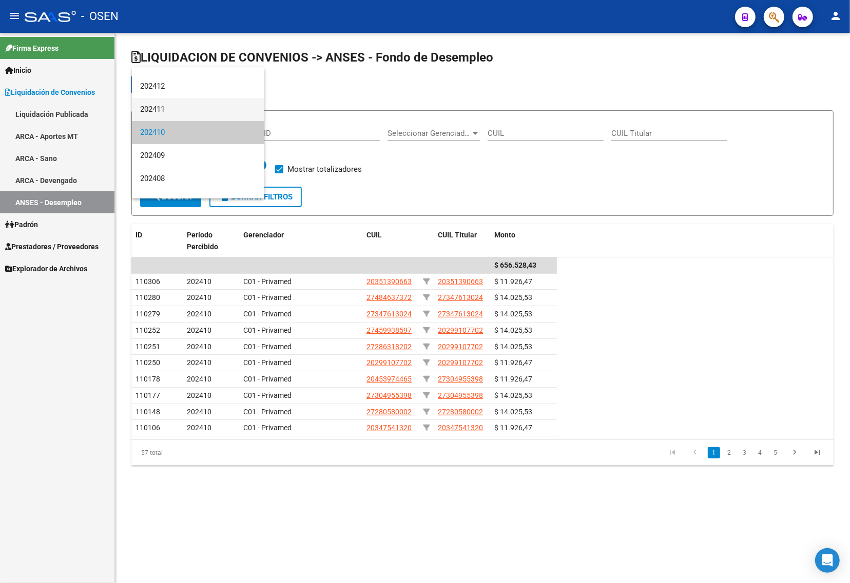
click at [168, 109] on span "202411" at bounding box center [198, 109] width 116 height 23
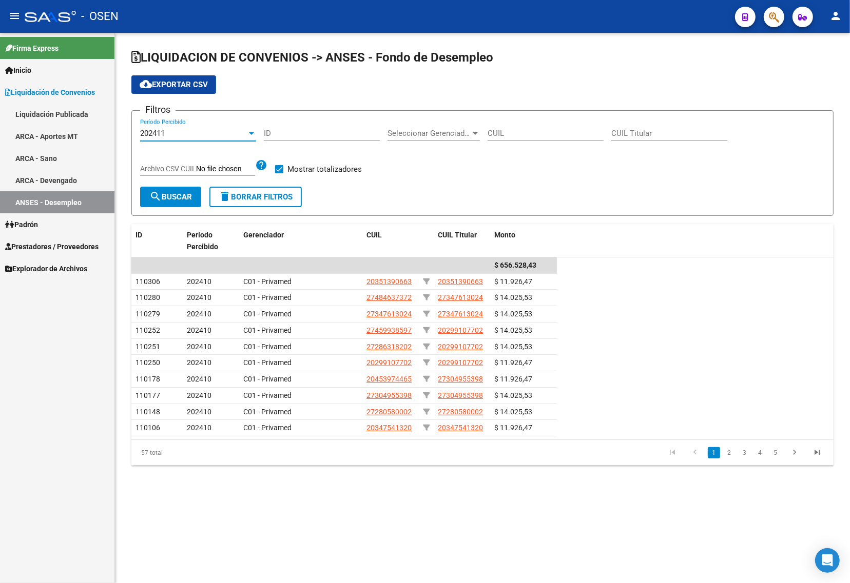
click at [172, 198] on span "search Buscar" at bounding box center [170, 196] width 43 height 9
click at [175, 83] on span "cloud_download Exportar CSV" at bounding box center [174, 84] width 68 height 9
click at [166, 130] on div "202411" at bounding box center [193, 133] width 107 height 9
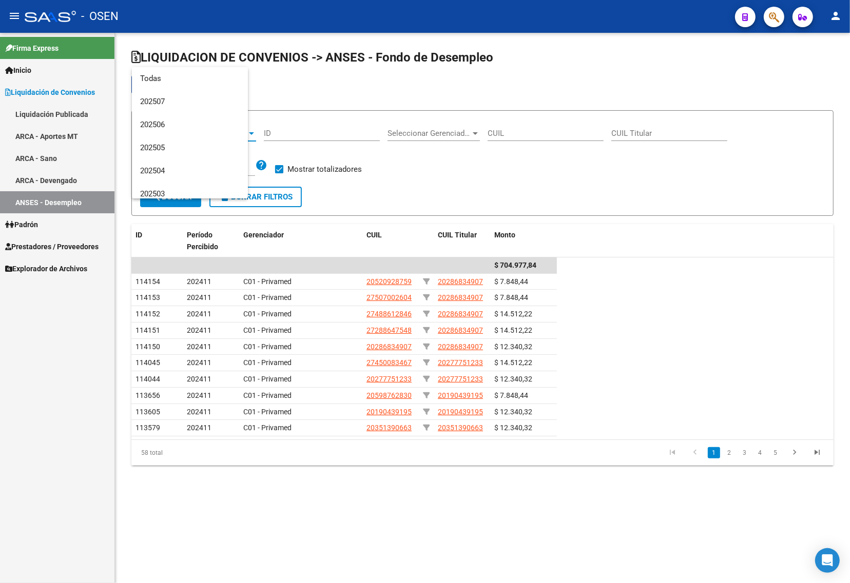
scroll to position [154, 0]
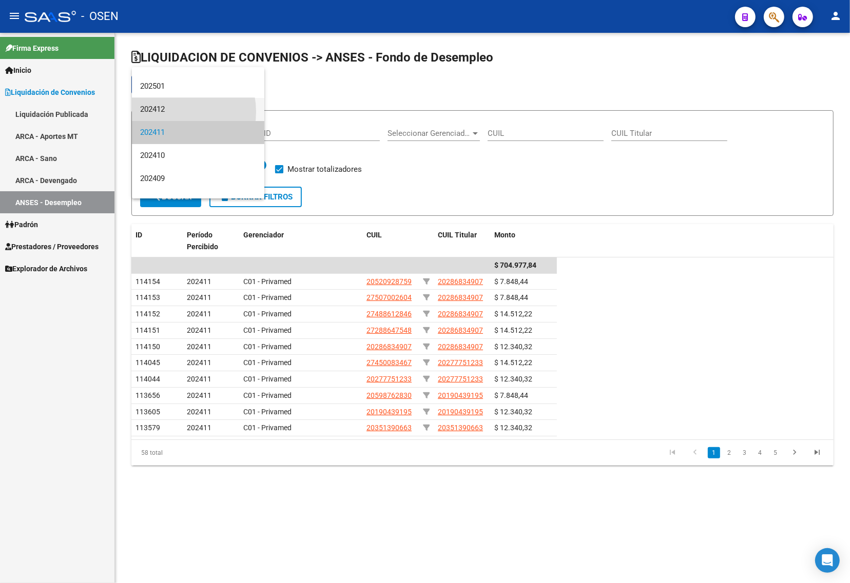
click at [174, 112] on span "202412" at bounding box center [198, 109] width 116 height 23
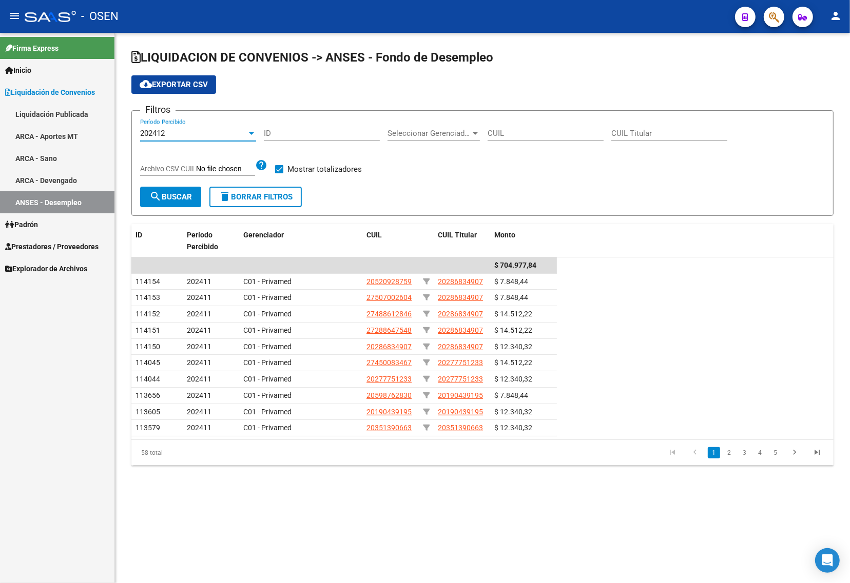
click at [169, 197] on span "search Buscar" at bounding box center [170, 196] width 43 height 9
click at [185, 81] on span "cloud_download Exportar CSV" at bounding box center [174, 84] width 68 height 9
click at [196, 132] on div "202412" at bounding box center [193, 133] width 107 height 9
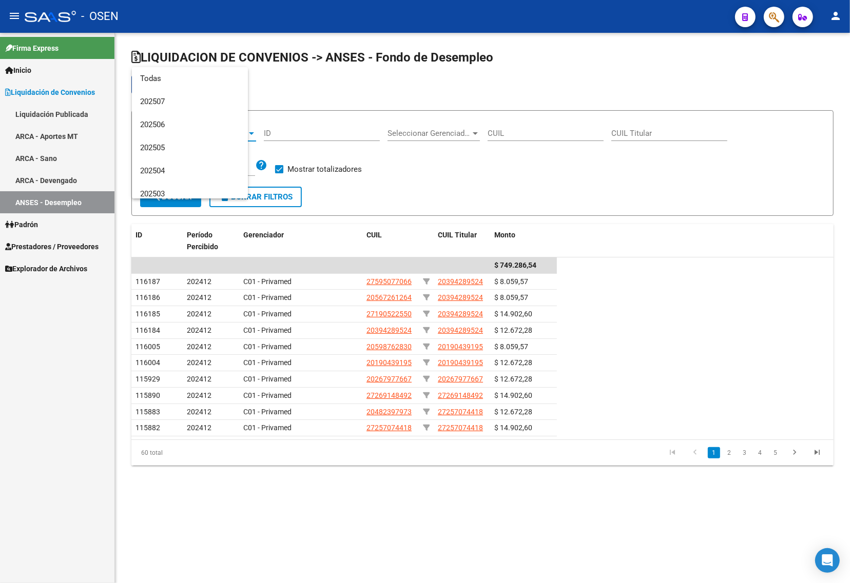
scroll to position [131, 0]
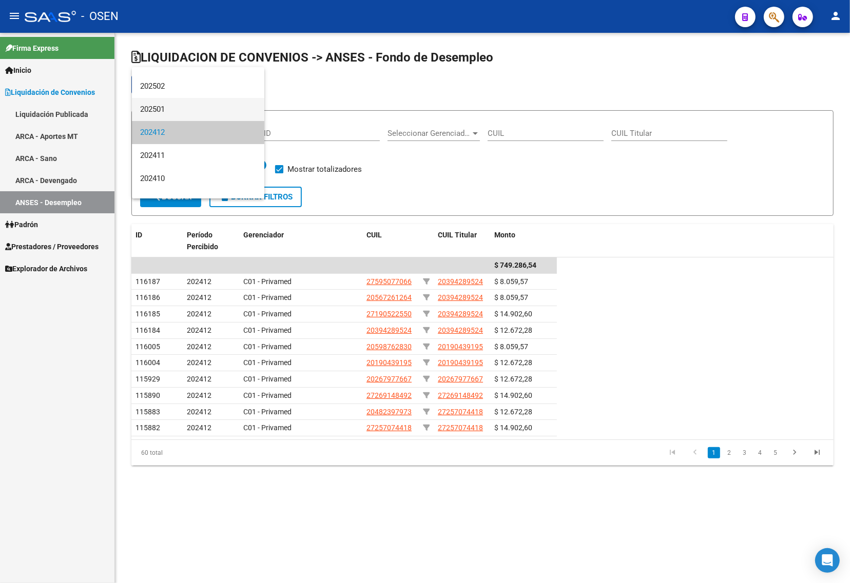
click at [167, 109] on span "202501" at bounding box center [198, 109] width 116 height 23
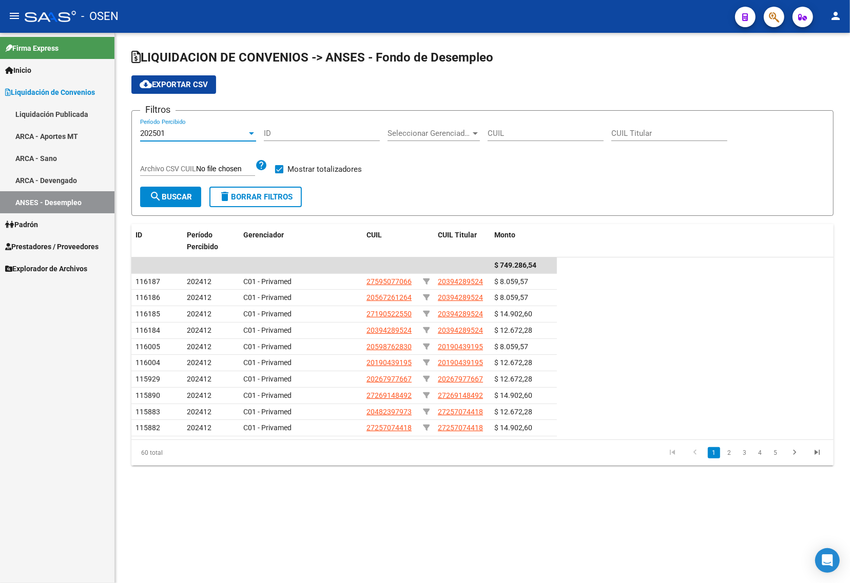
click at [165, 195] on span "search Buscar" at bounding box center [170, 196] width 43 height 9
click at [186, 80] on span "cloud_download Exportar CSV" at bounding box center [174, 84] width 68 height 9
click at [168, 134] on div "202501" at bounding box center [193, 133] width 107 height 9
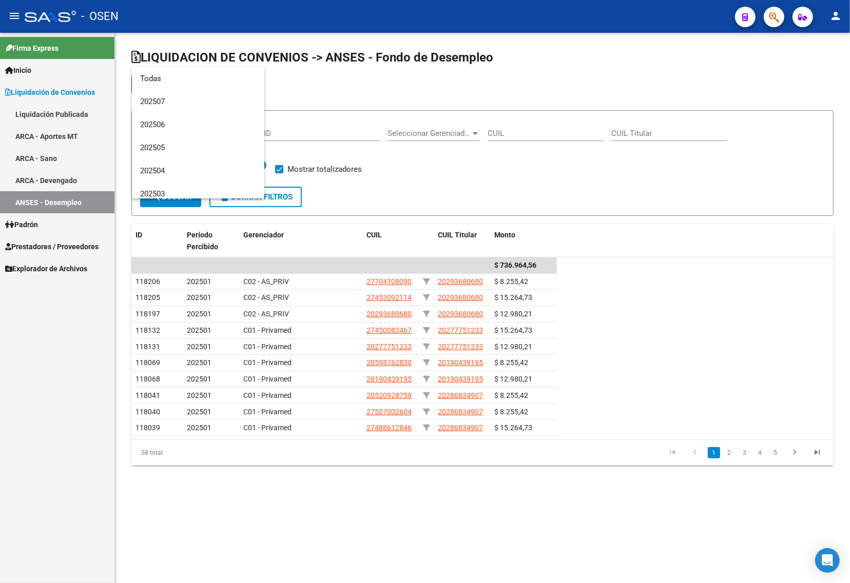
scroll to position [108, 0]
click at [168, 107] on span "202502" at bounding box center [198, 109] width 116 height 23
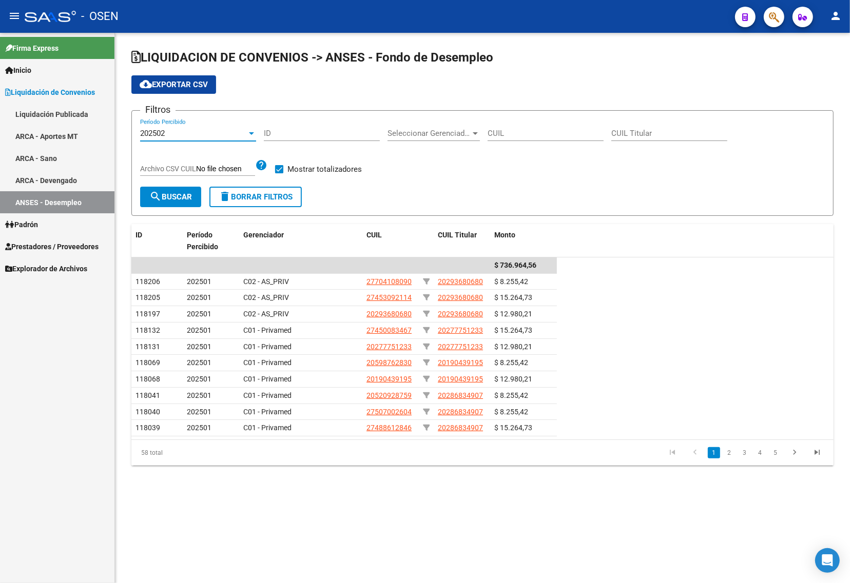
click at [178, 196] on span "search Buscar" at bounding box center [170, 196] width 43 height 9
click at [170, 84] on span "cloud_download Exportar CSV" at bounding box center [174, 84] width 68 height 9
click at [152, 129] on span "202502" at bounding box center [152, 133] width 25 height 9
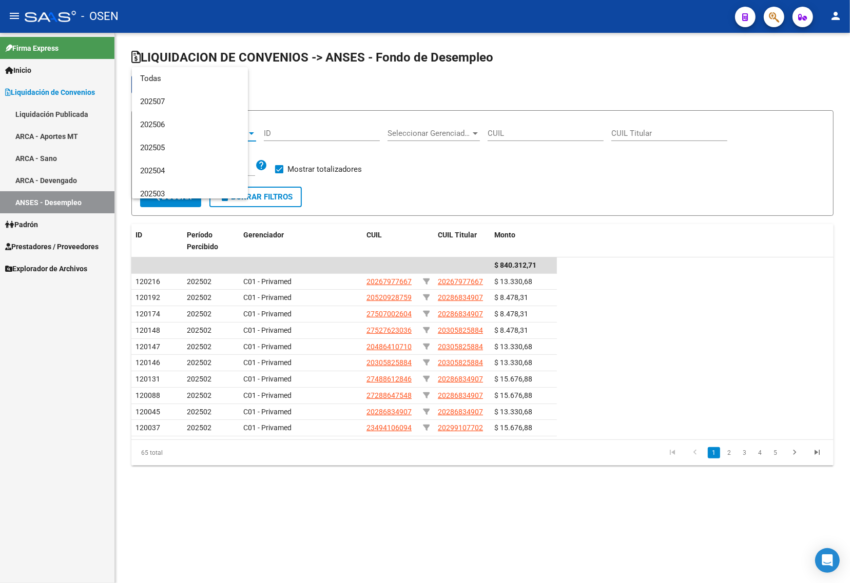
scroll to position [85, 0]
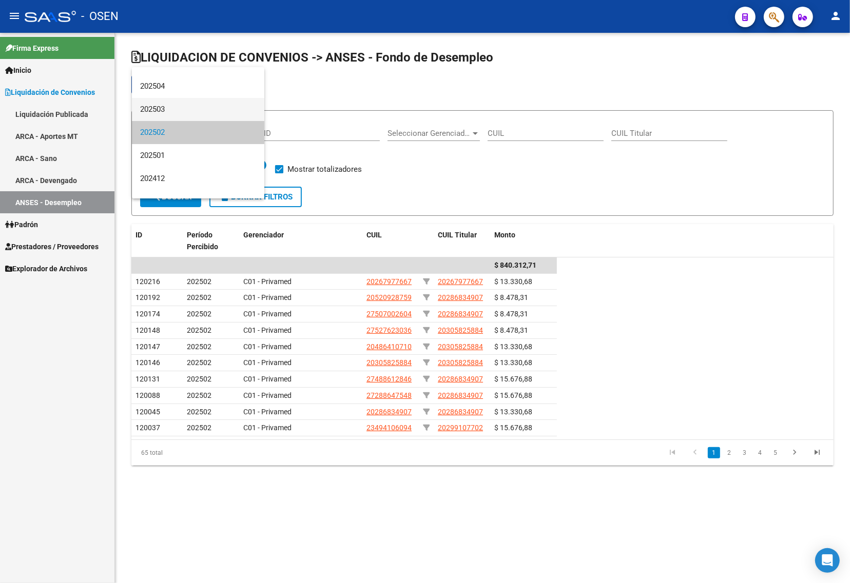
click at [184, 108] on span "202503" at bounding box center [198, 109] width 116 height 23
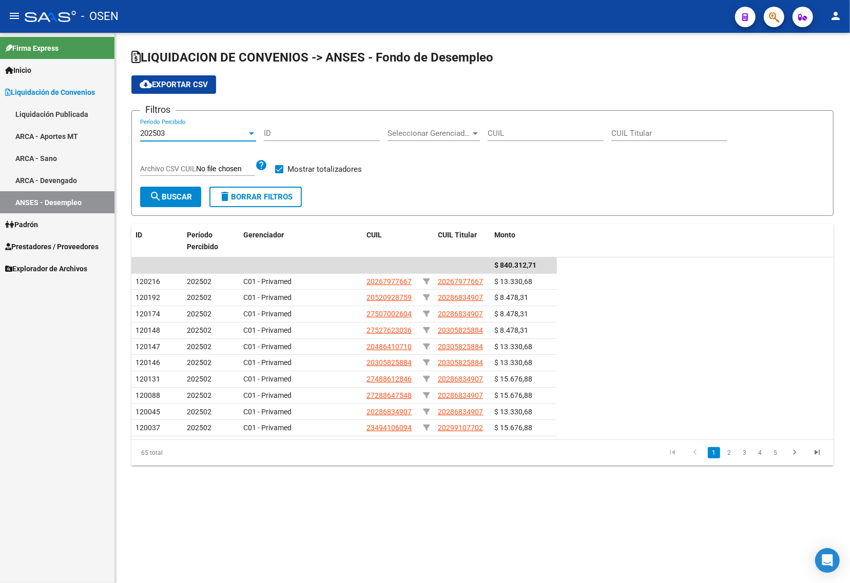
click at [181, 196] on span "search Buscar" at bounding box center [170, 196] width 43 height 9
click at [160, 81] on span "cloud_download Exportar CSV" at bounding box center [174, 84] width 68 height 9
click at [201, 130] on div "202503" at bounding box center [193, 133] width 107 height 9
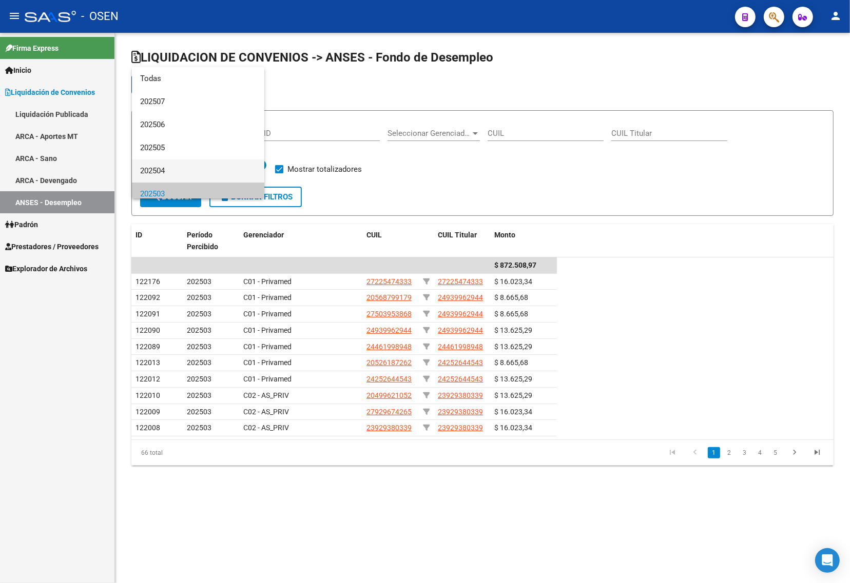
scroll to position [62, 0]
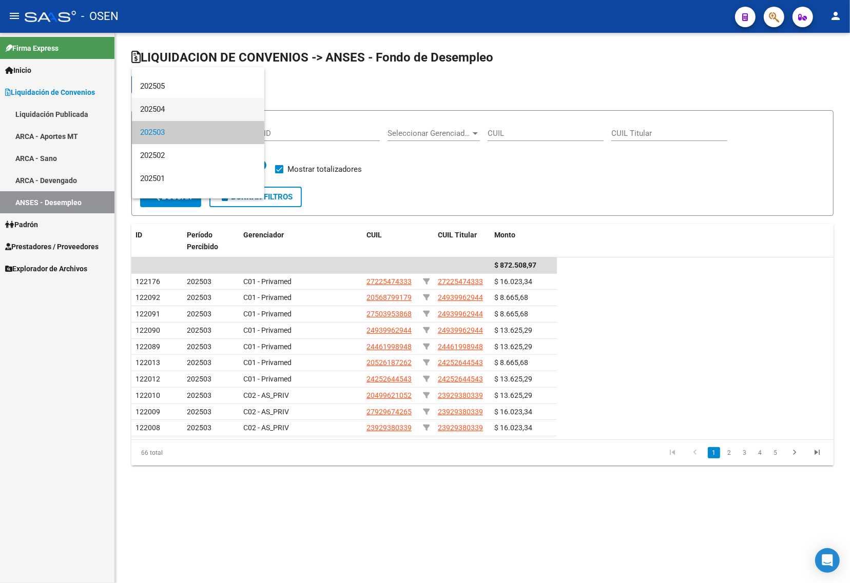
click at [160, 105] on span "202504" at bounding box center [198, 109] width 116 height 23
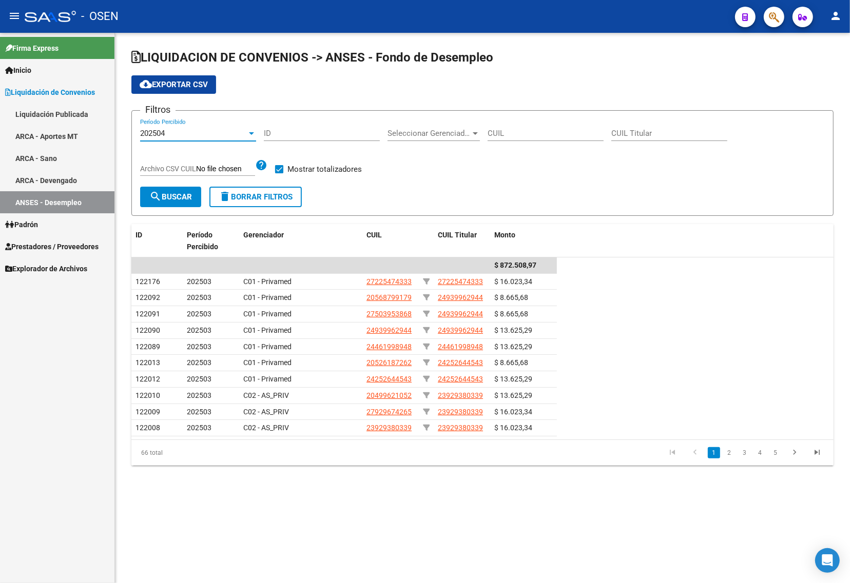
click at [158, 197] on mat-icon "search" at bounding box center [155, 196] width 12 height 12
click at [171, 80] on span "cloud_download Exportar CSV" at bounding box center [174, 84] width 68 height 9
click at [176, 131] on div "202504" at bounding box center [193, 133] width 107 height 9
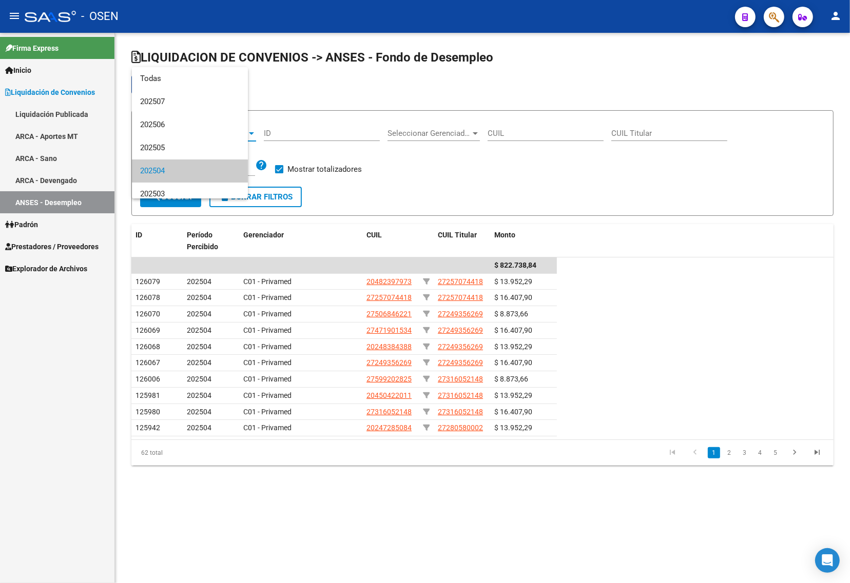
scroll to position [38, 0]
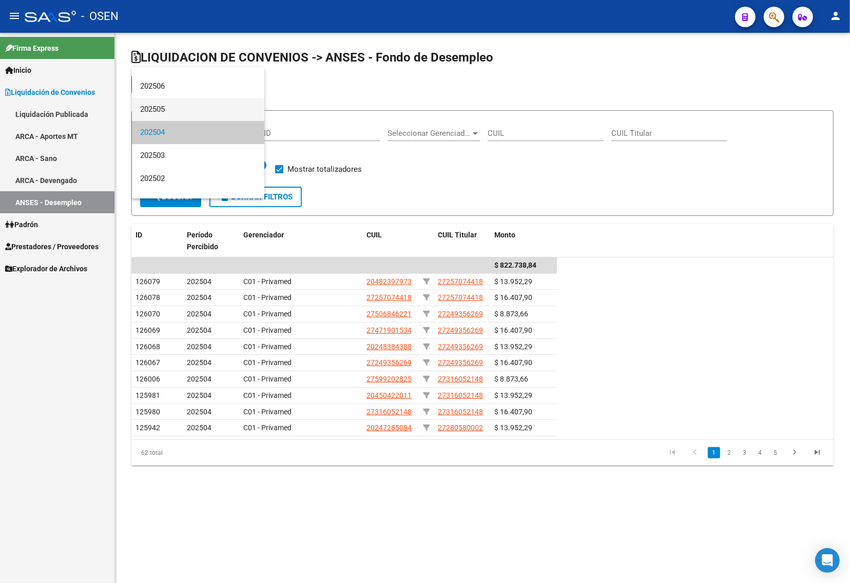
click at [164, 111] on span "202505" at bounding box center [198, 109] width 116 height 23
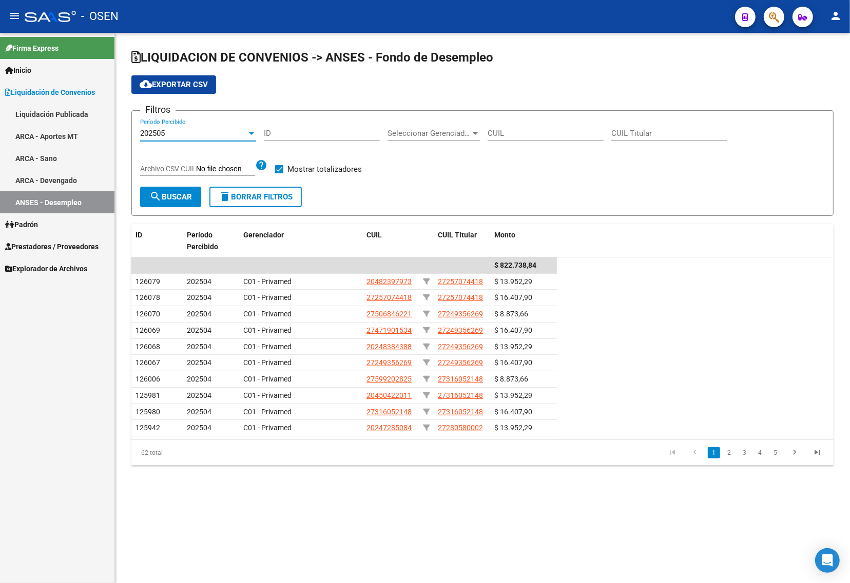
click at [170, 199] on span "search Buscar" at bounding box center [170, 196] width 43 height 9
click at [181, 81] on span "cloud_download Exportar CSV" at bounding box center [174, 84] width 68 height 9
click at [175, 139] on div "202505 Período Percibido" at bounding box center [198, 130] width 116 height 22
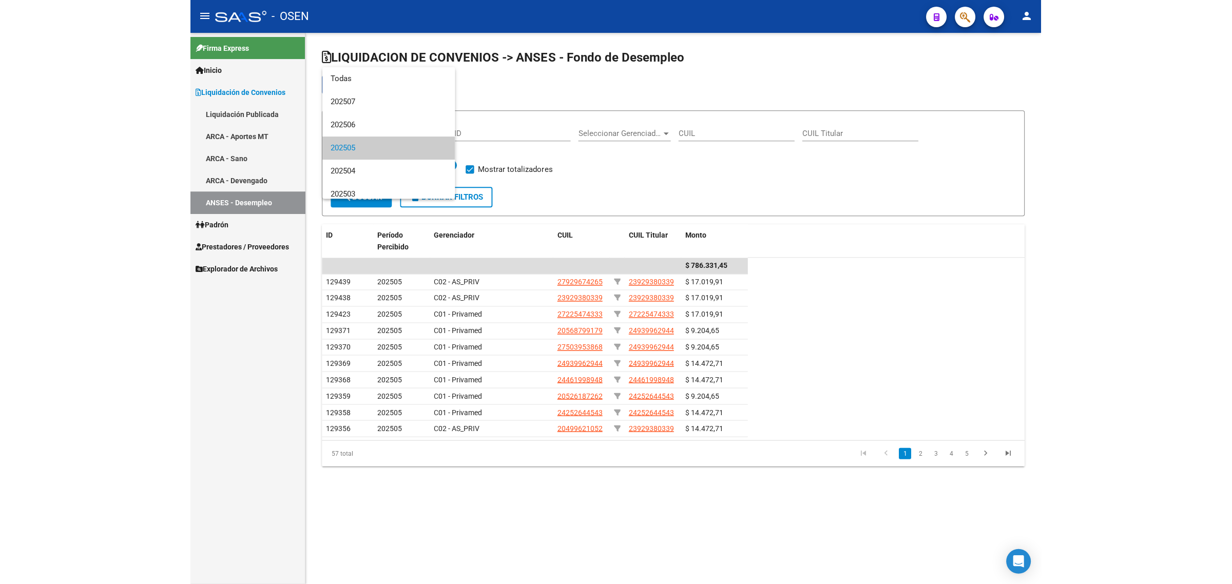
scroll to position [15, 0]
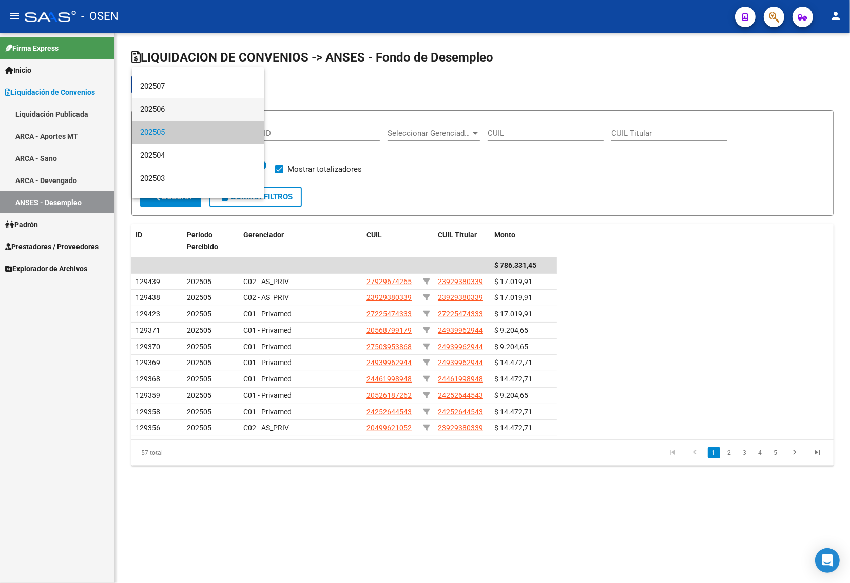
click at [165, 106] on span "202506" at bounding box center [198, 109] width 116 height 23
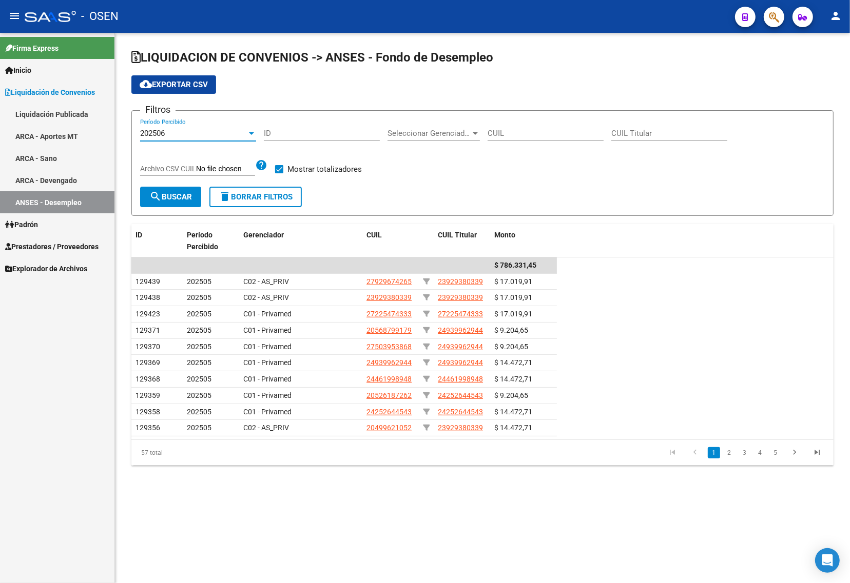
click at [164, 188] on button "search Buscar" at bounding box center [170, 197] width 61 height 21
click at [175, 78] on button "cloud_download Exportar CSV" at bounding box center [173, 84] width 85 height 18
click at [171, 132] on div "202506" at bounding box center [193, 133] width 107 height 9
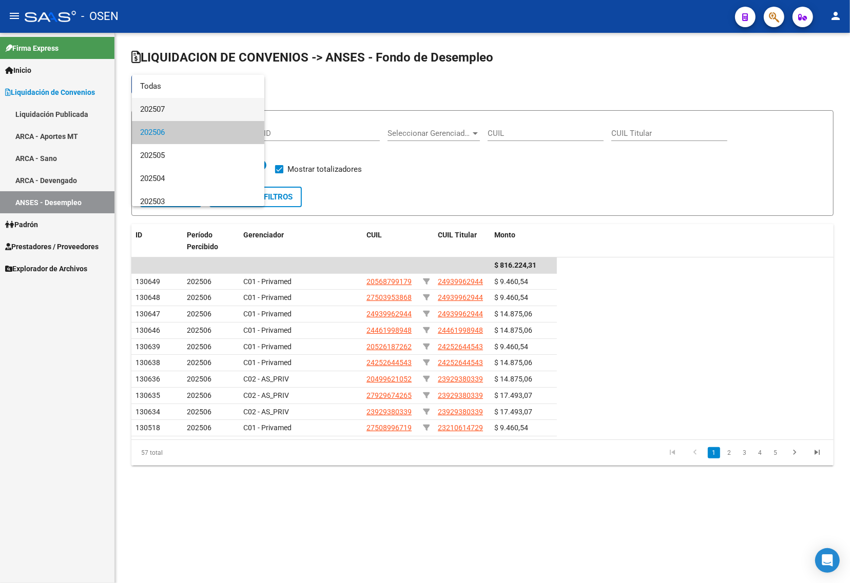
click at [176, 105] on span "202507" at bounding box center [198, 109] width 116 height 23
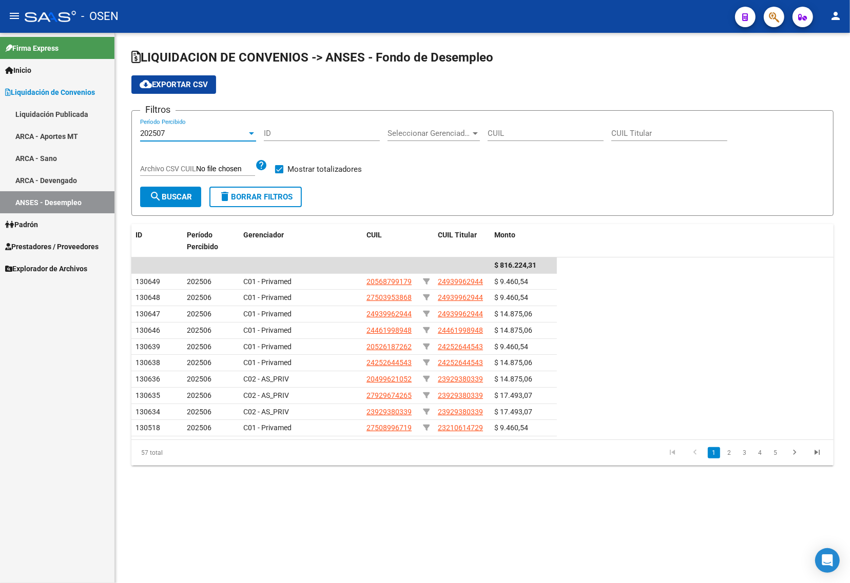
click at [173, 195] on span "search Buscar" at bounding box center [170, 196] width 43 height 9
click at [178, 85] on span "cloud_download Exportar CSV" at bounding box center [174, 84] width 68 height 9
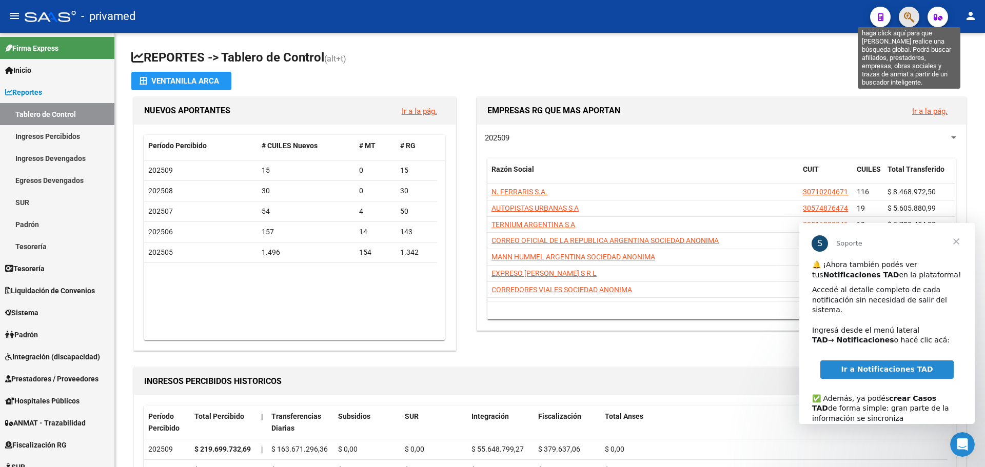
click at [912, 20] on icon "button" at bounding box center [909, 17] width 10 height 12
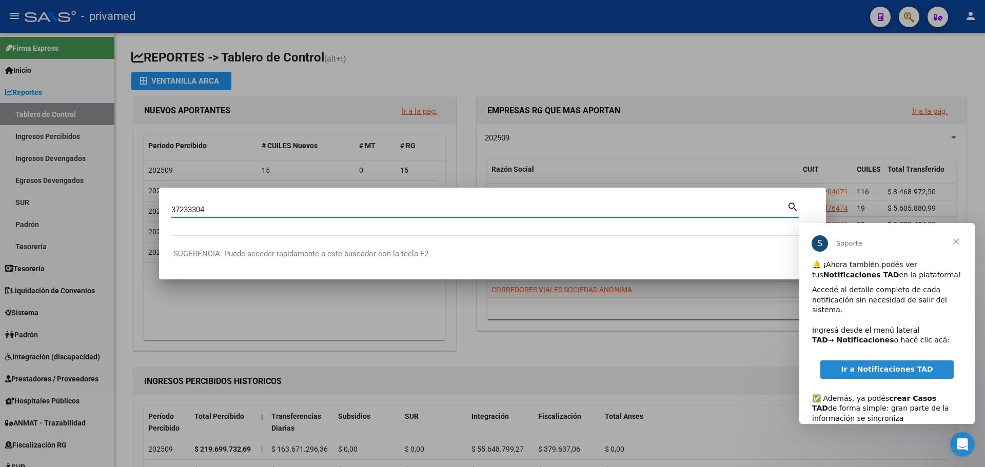
type input "37233304"
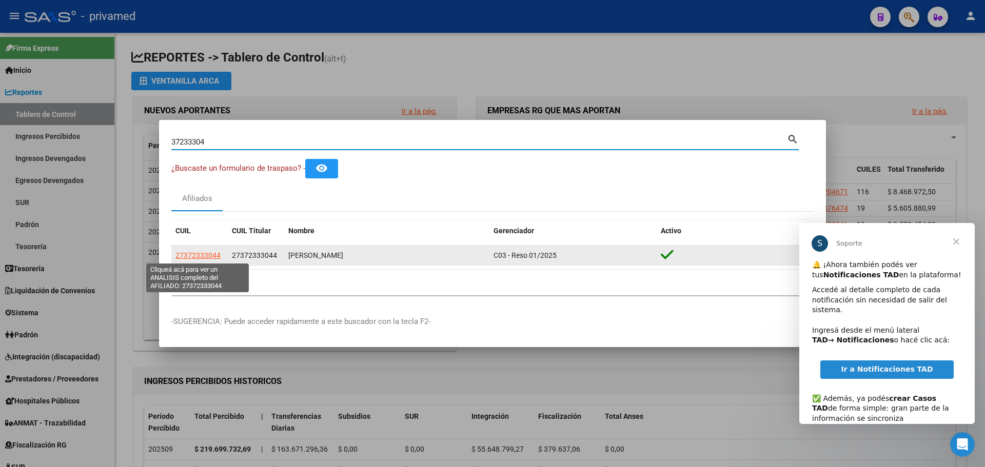
click at [202, 256] on span "27372333044" at bounding box center [197, 255] width 45 height 8
